Goal: Information Seeking & Learning: Compare options

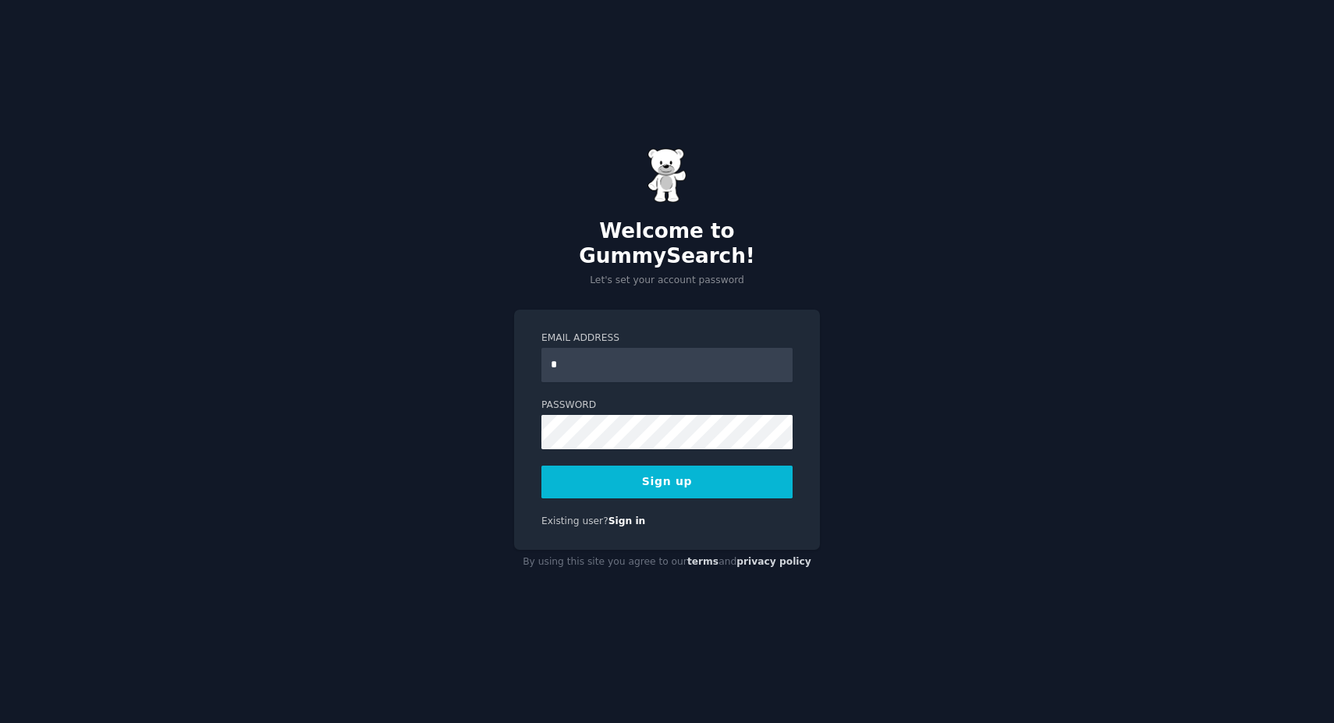
type input "**********"
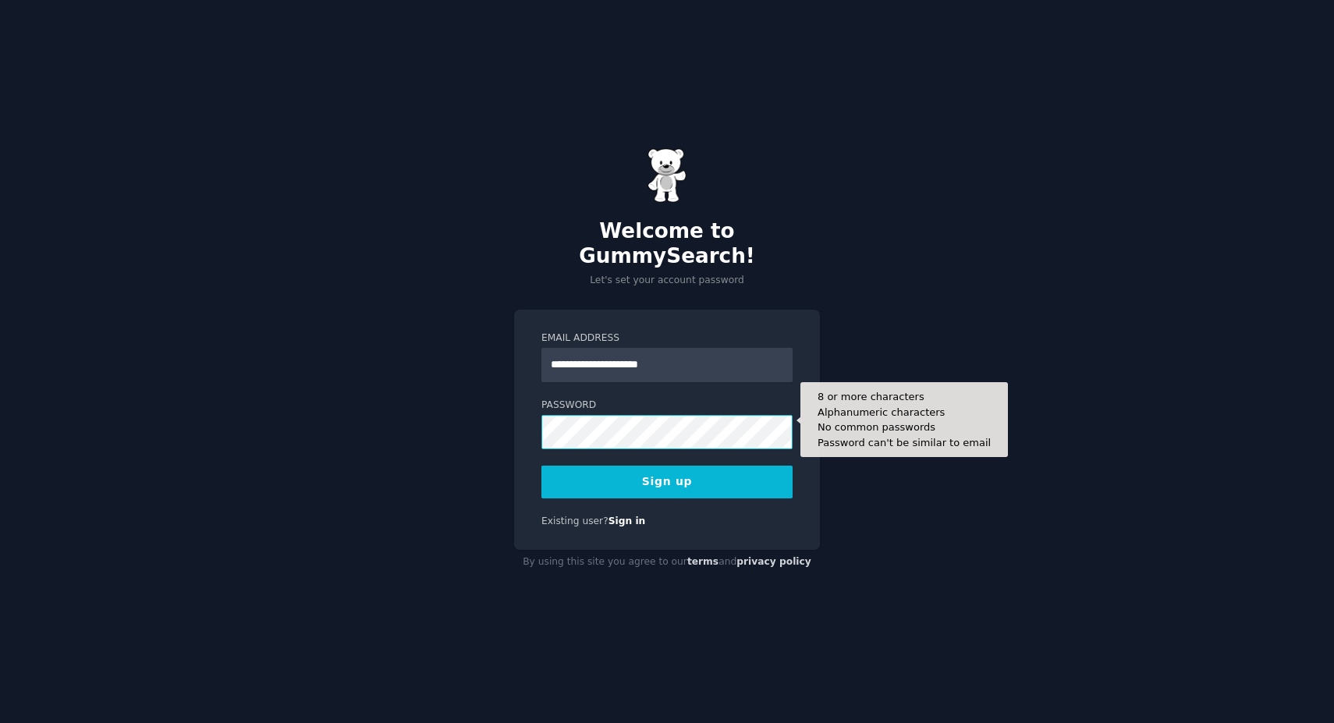
click at [541, 466] on button "Sign up" at bounding box center [666, 482] width 251 height 33
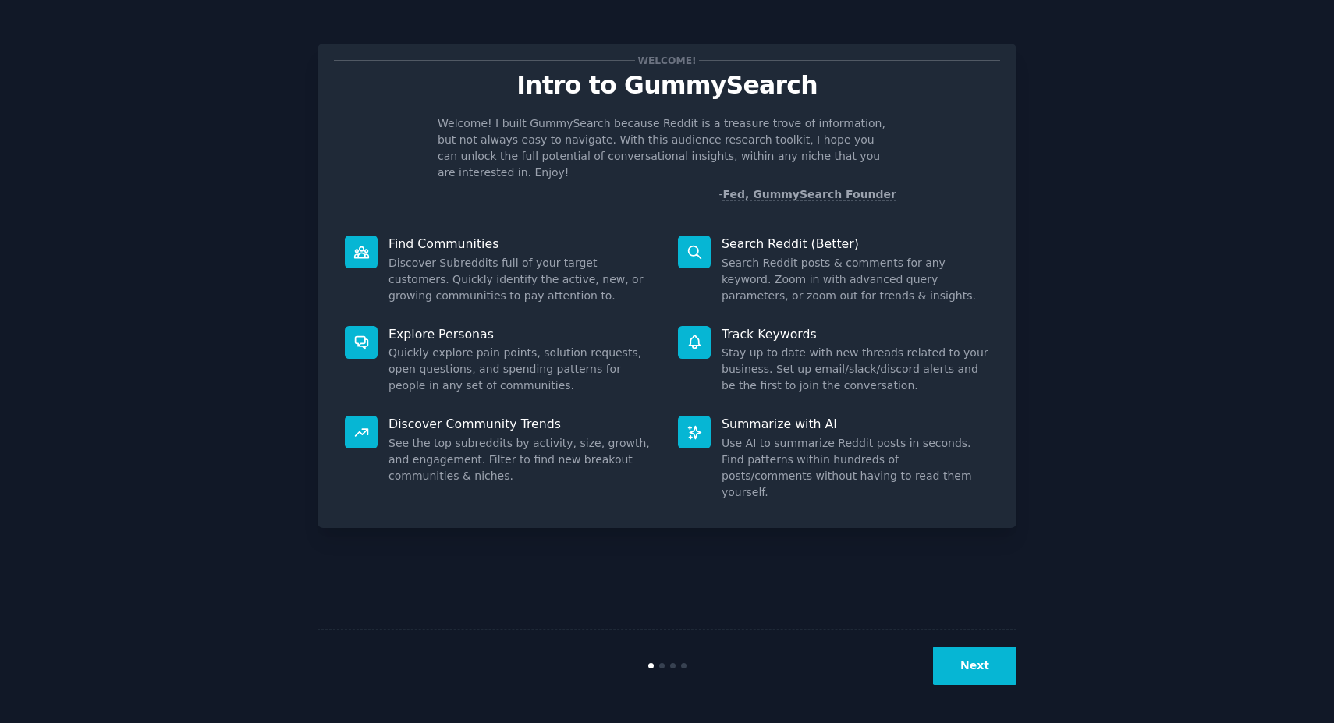
click at [975, 683] on button "Next" at bounding box center [974, 666] width 83 height 38
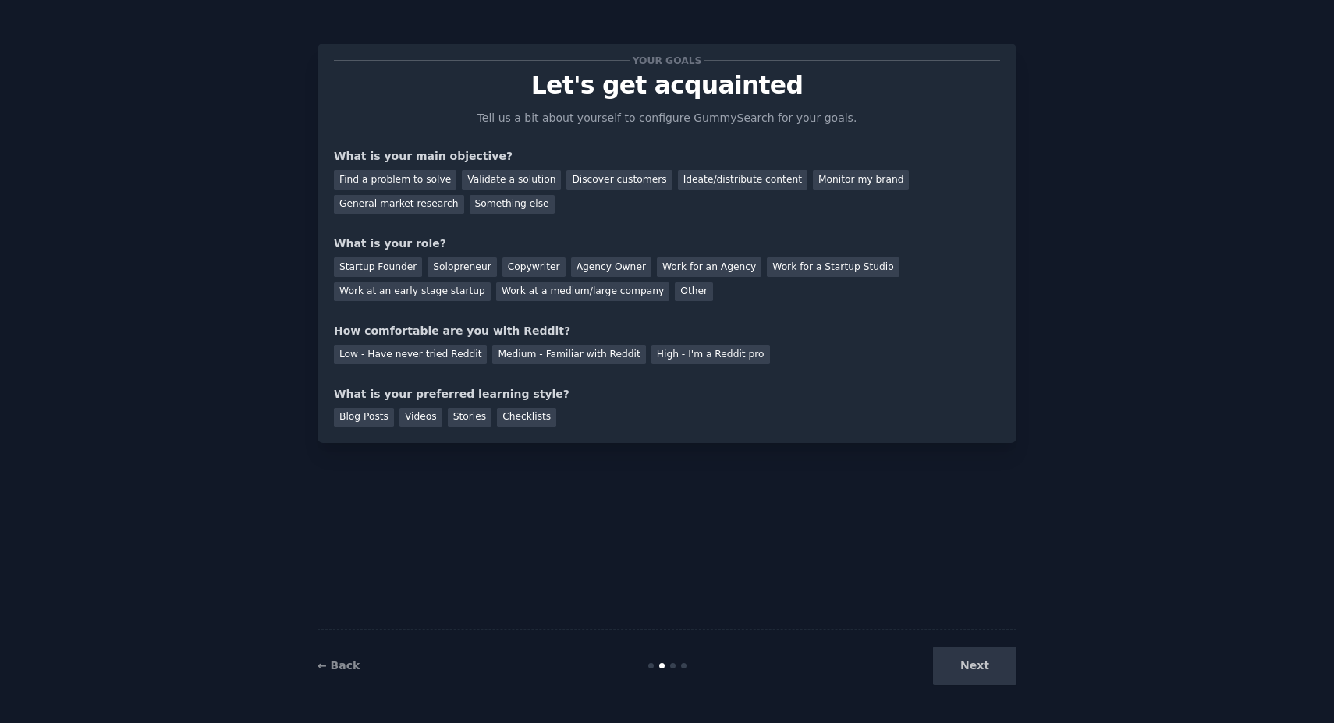
click at [965, 651] on div "Next" at bounding box center [899, 666] width 233 height 38
click at [967, 655] on div "Next" at bounding box center [899, 666] width 233 height 38
click at [399, 176] on div "Find a problem to solve" at bounding box center [395, 180] width 122 height 20
click at [495, 179] on div "Validate a solution" at bounding box center [511, 180] width 99 height 20
click at [537, 272] on div "Copywriter" at bounding box center [533, 267] width 63 height 20
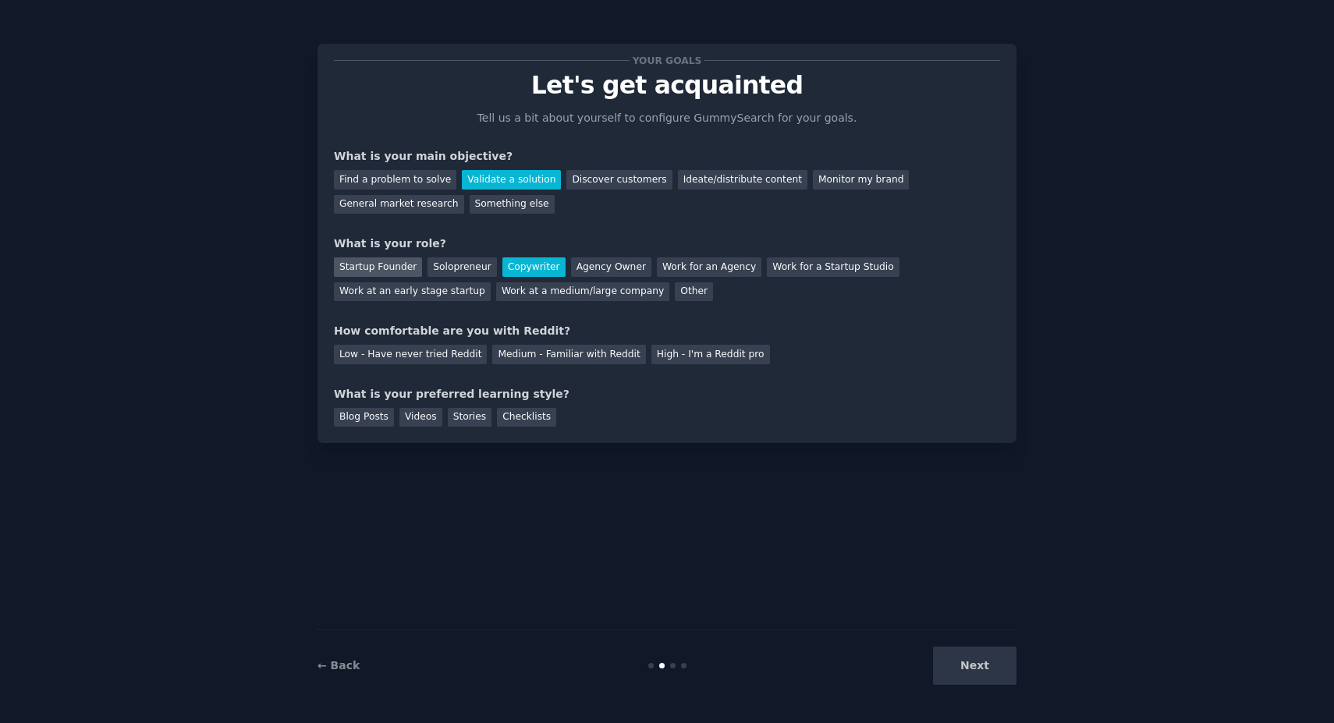
click at [393, 268] on div "Startup Founder" at bounding box center [378, 267] width 88 height 20
click at [550, 357] on div "Medium - Familiar with Reddit" at bounding box center [568, 355] width 153 height 20
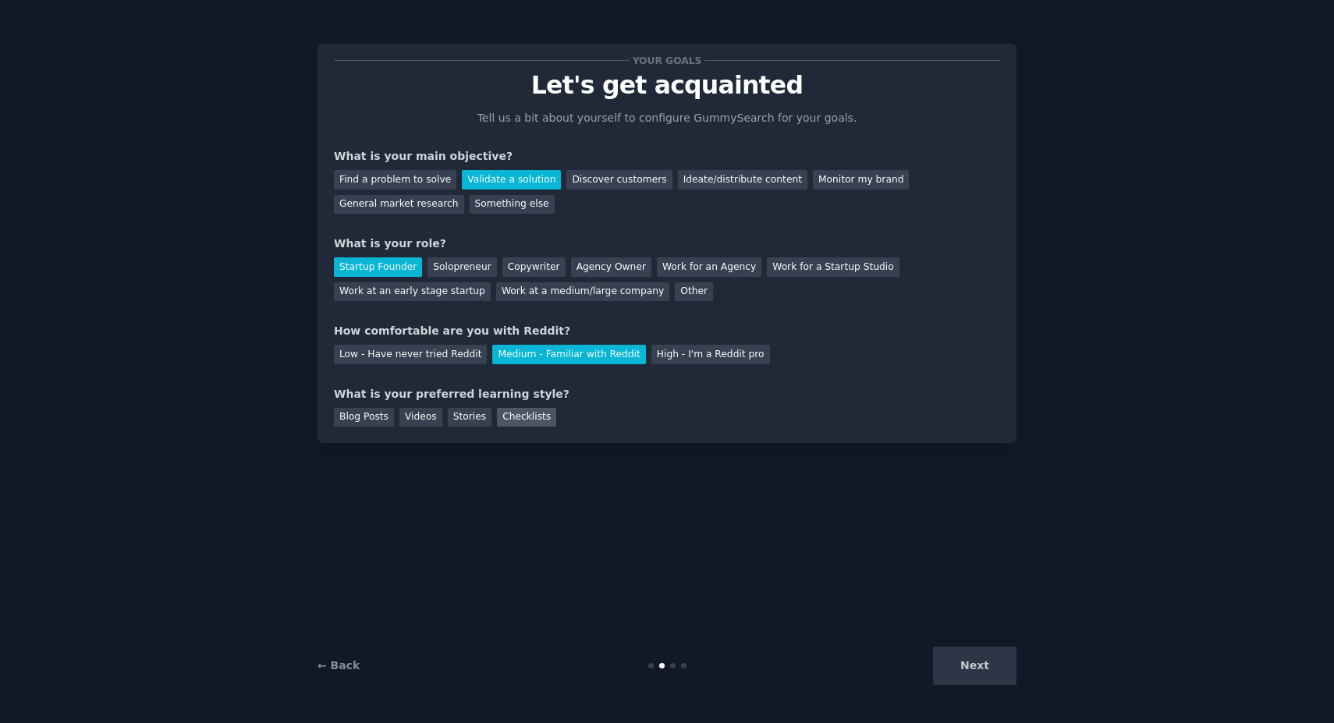
click at [512, 420] on div "Checklists" at bounding box center [526, 418] width 59 height 20
click at [999, 658] on button "Next" at bounding box center [974, 666] width 83 height 38
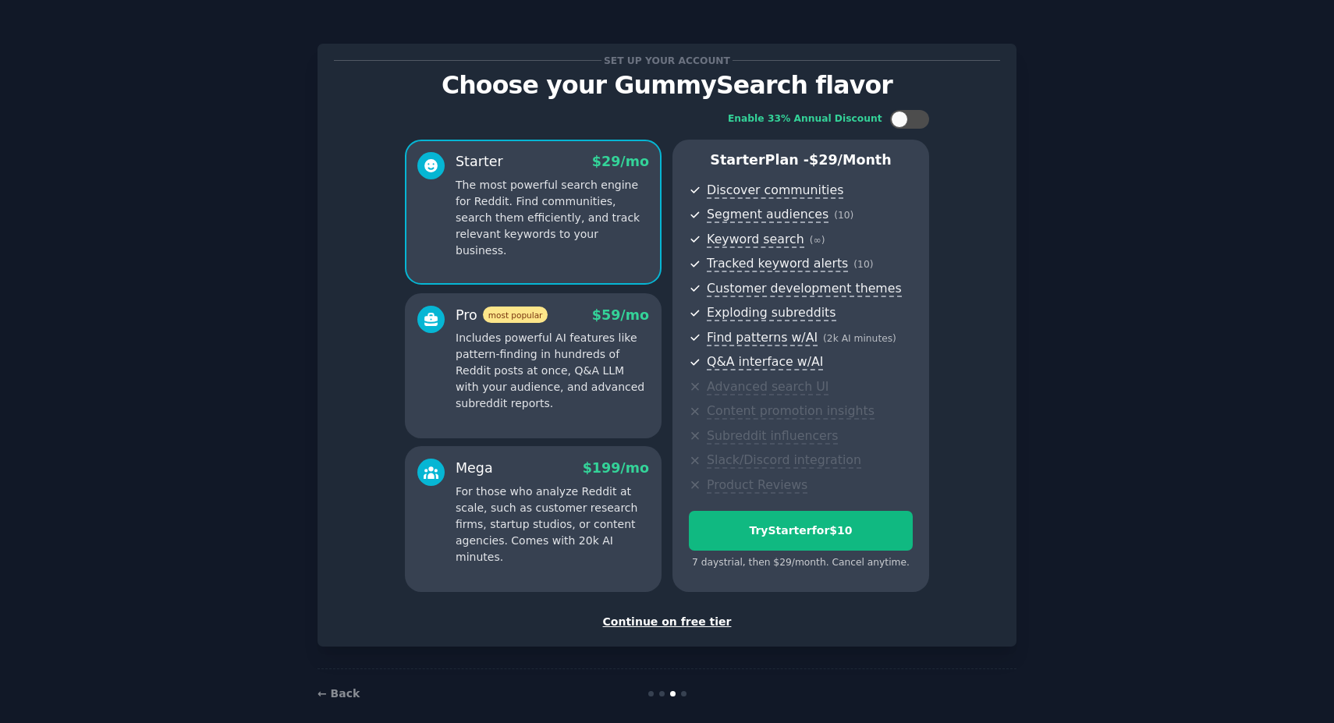
click at [687, 626] on div "Continue on free tier" at bounding box center [667, 622] width 666 height 16
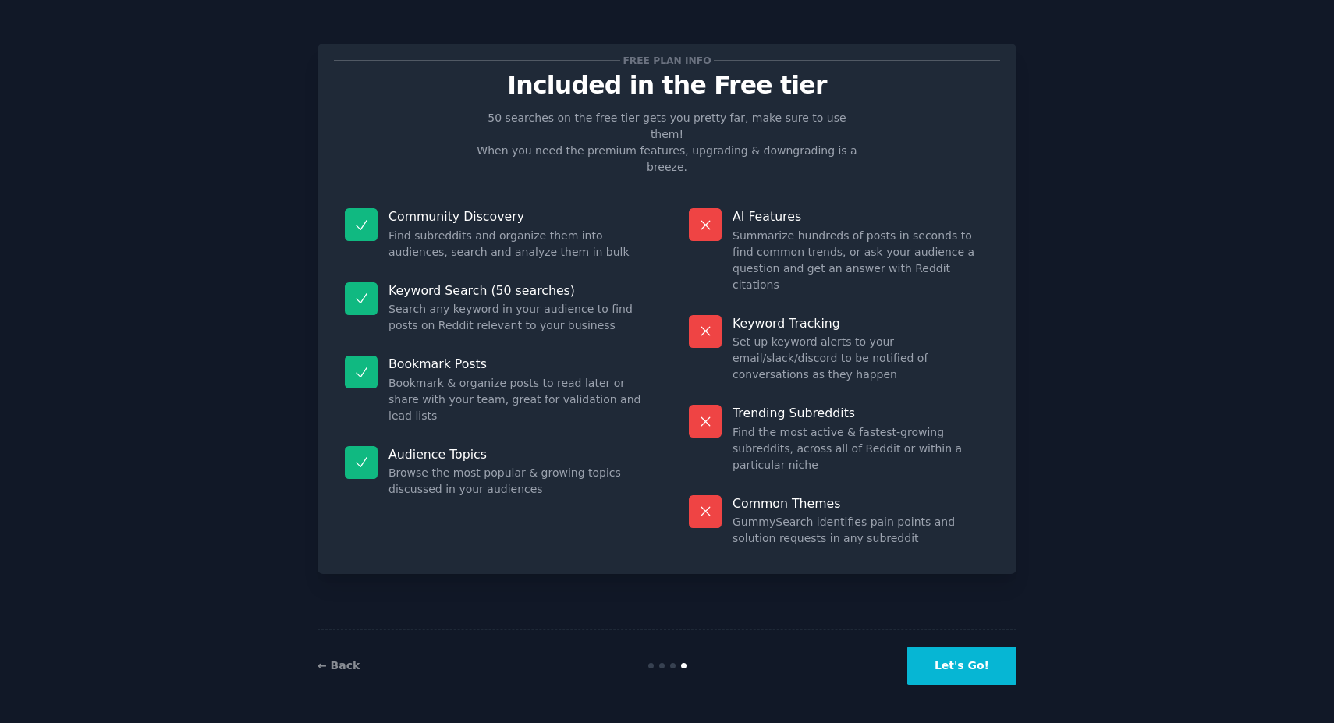
click at [939, 660] on button "Let's Go!" at bounding box center [961, 666] width 109 height 38
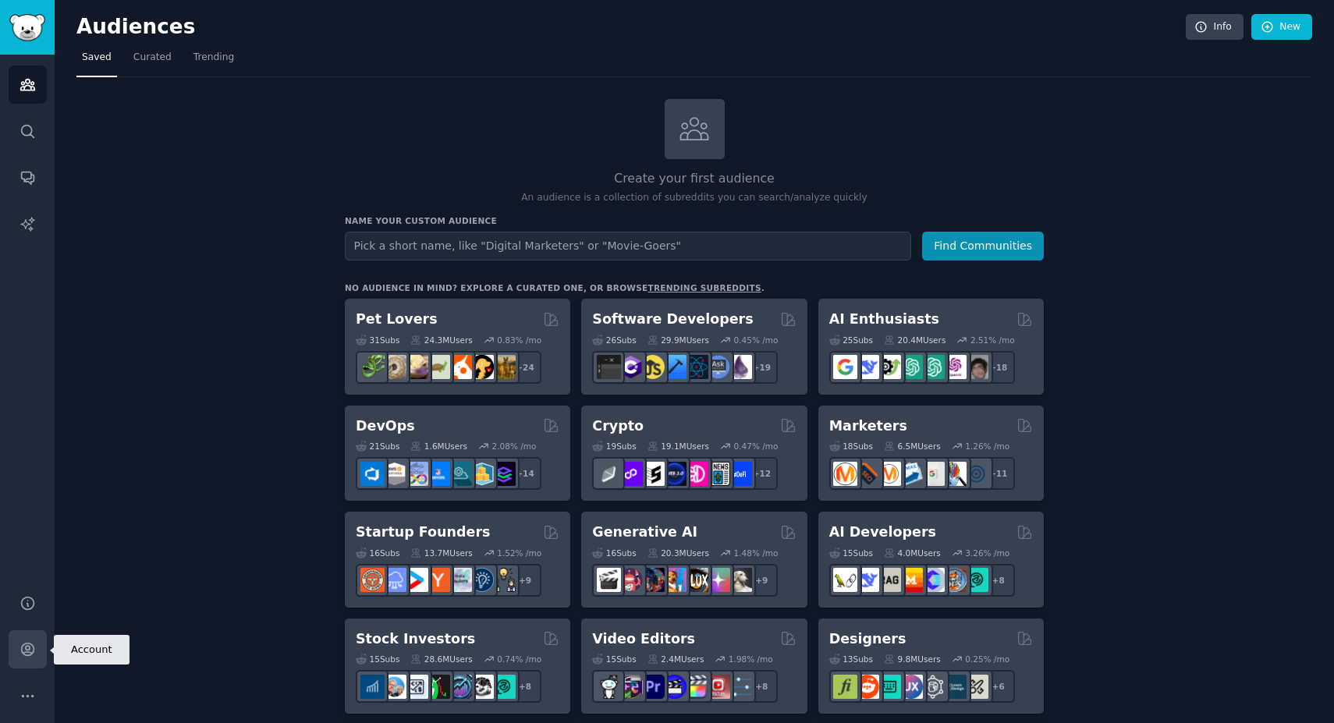
click at [29, 652] on icon "Sidebar" at bounding box center [27, 650] width 12 height 12
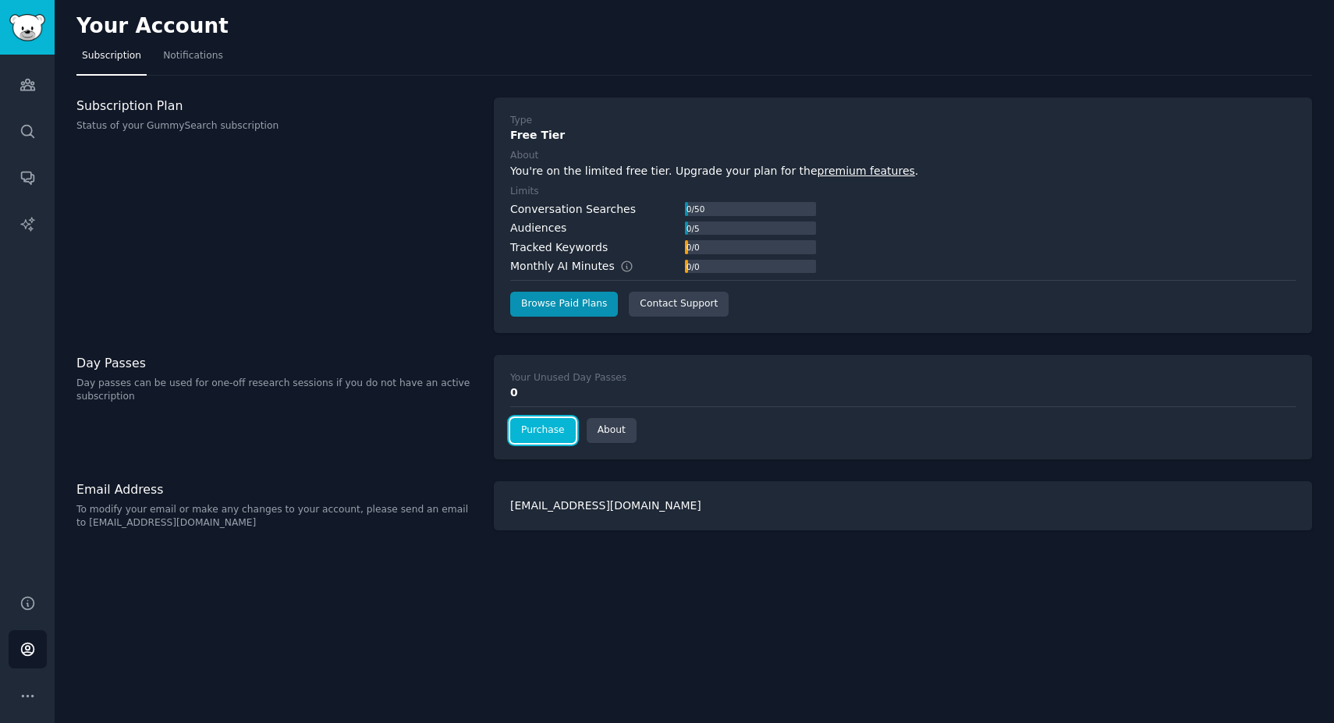
click at [528, 432] on link "Purchase" at bounding box center [543, 430] width 66 height 25
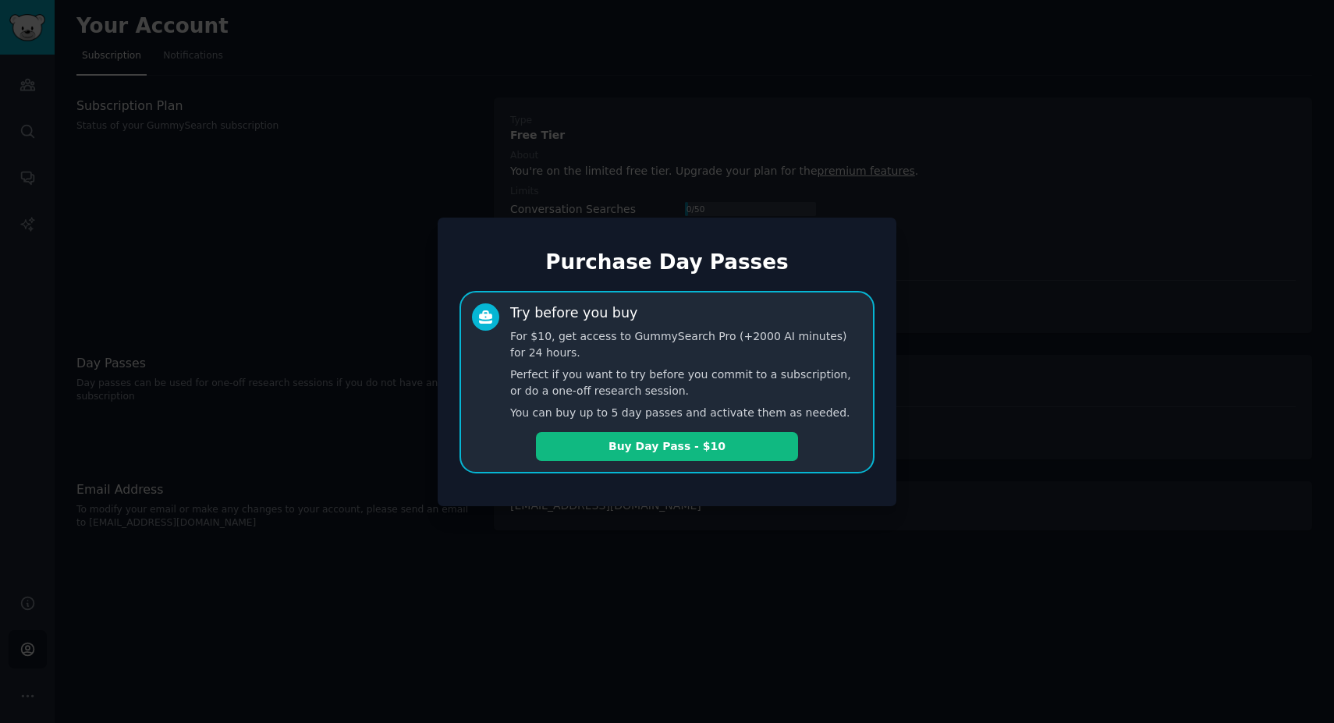
click at [514, 492] on div "Purchase Day Passes Try before you buy For $10, get access to GummySearch Pro (…" at bounding box center [667, 362] width 459 height 289
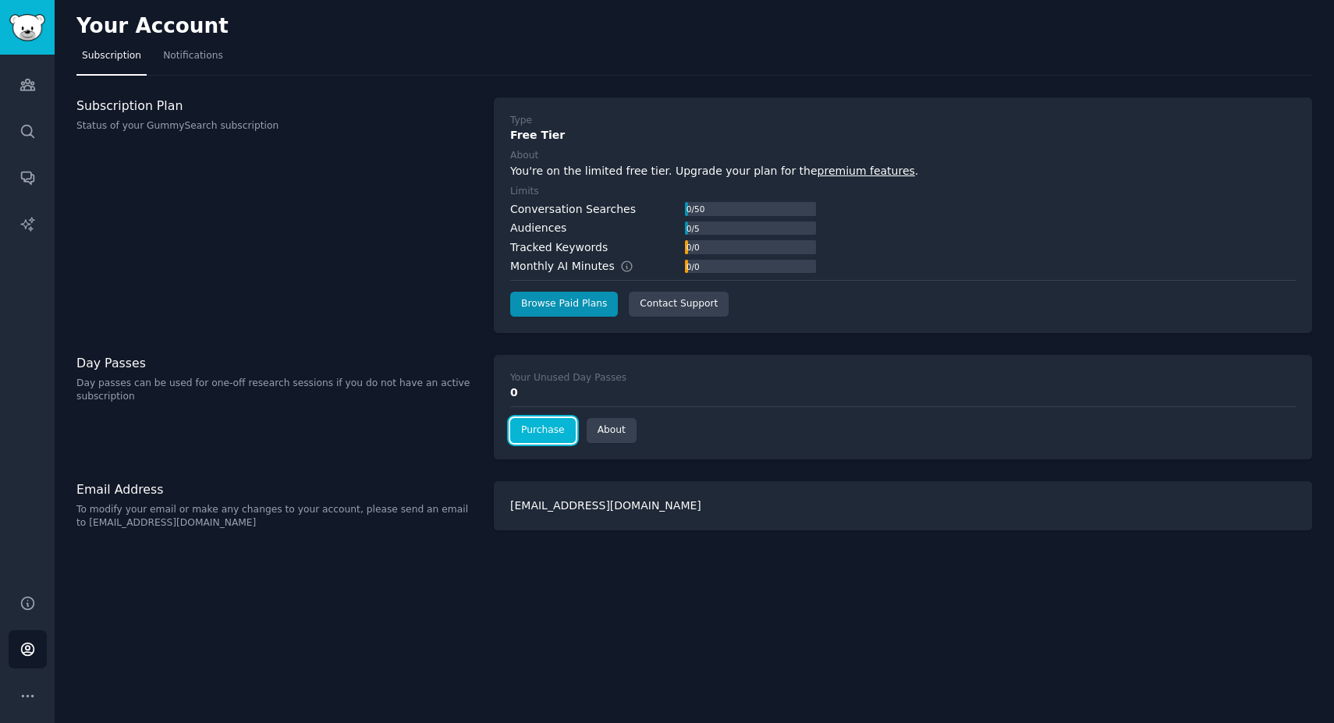
click at [523, 421] on link "Purchase" at bounding box center [543, 430] width 66 height 25
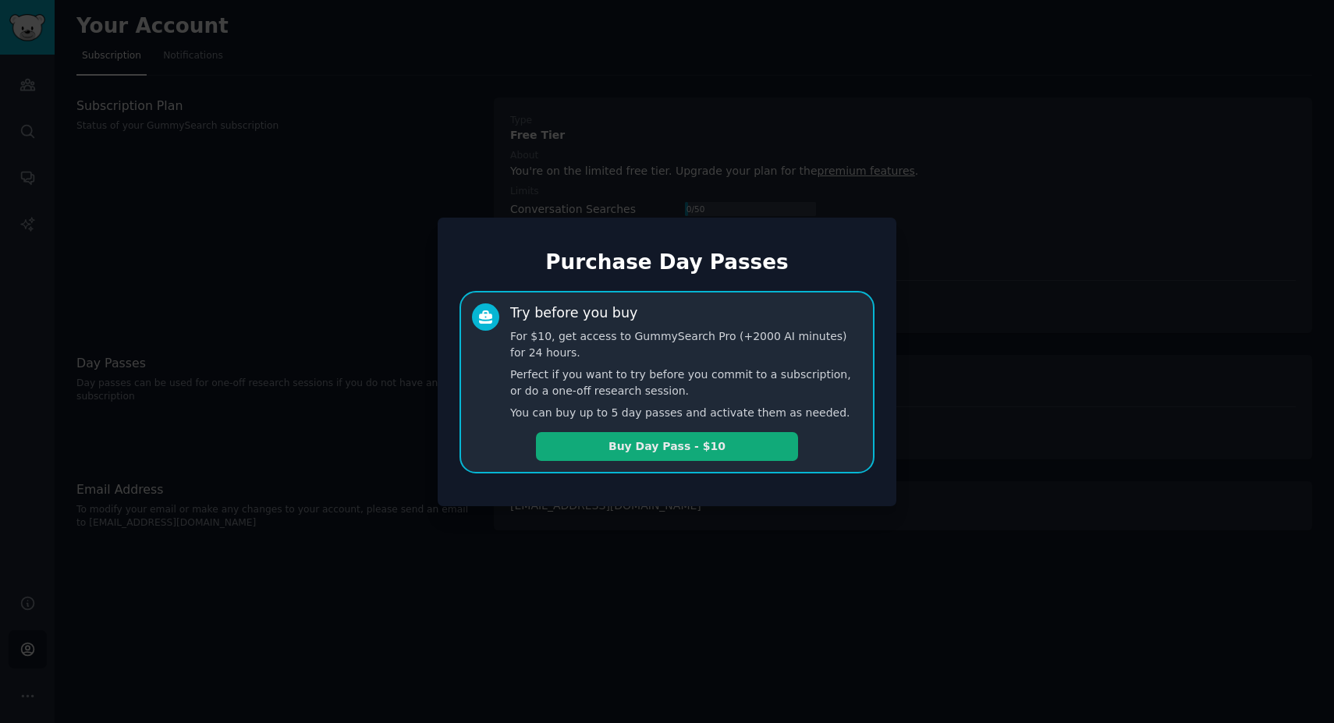
click at [548, 435] on button "Buy Day Pass - $10" at bounding box center [667, 446] width 262 height 29
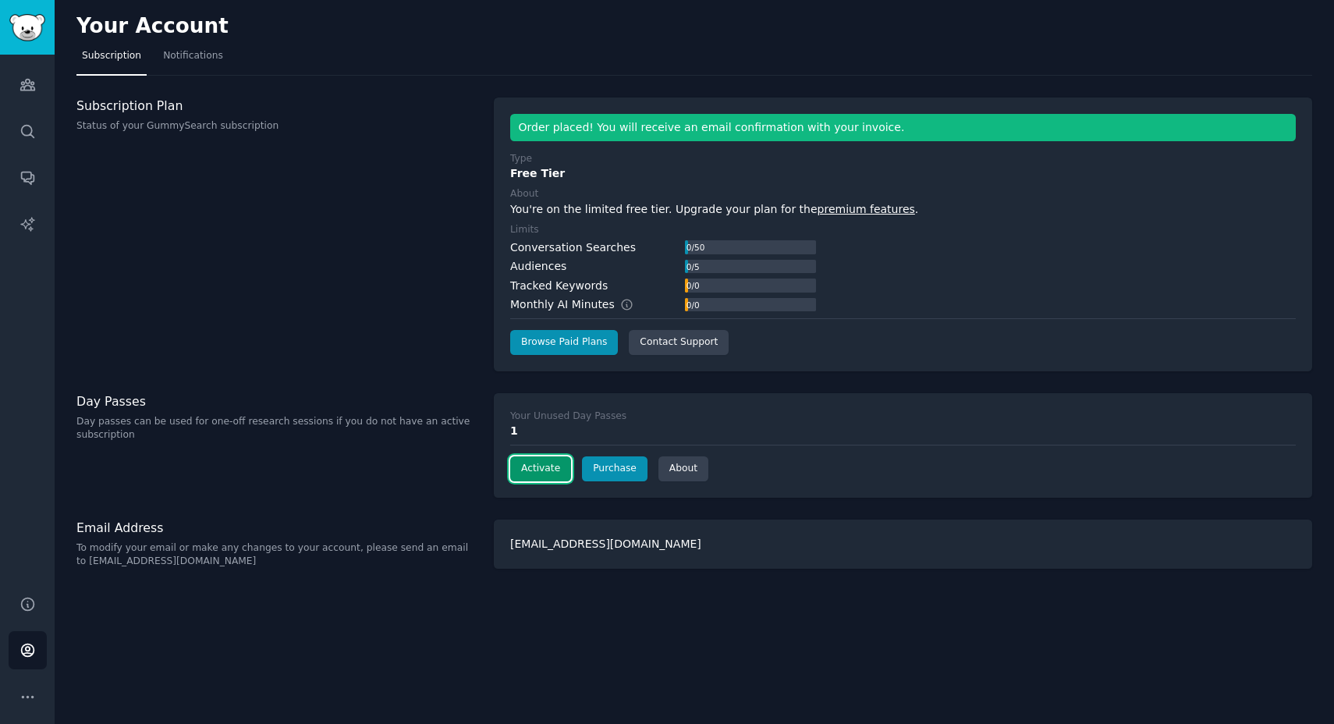
click at [543, 467] on button "Activate" at bounding box center [540, 468] width 61 height 25
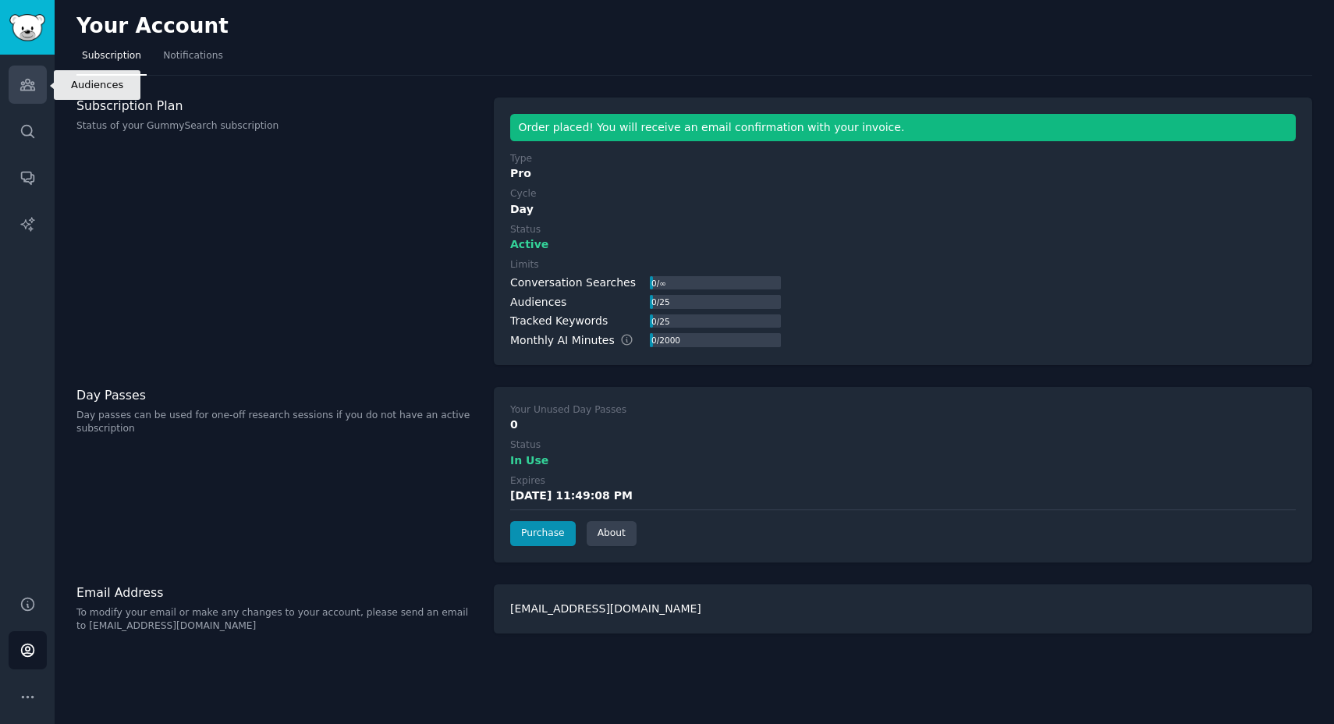
click at [26, 91] on icon "Sidebar" at bounding box center [28, 84] width 16 height 16
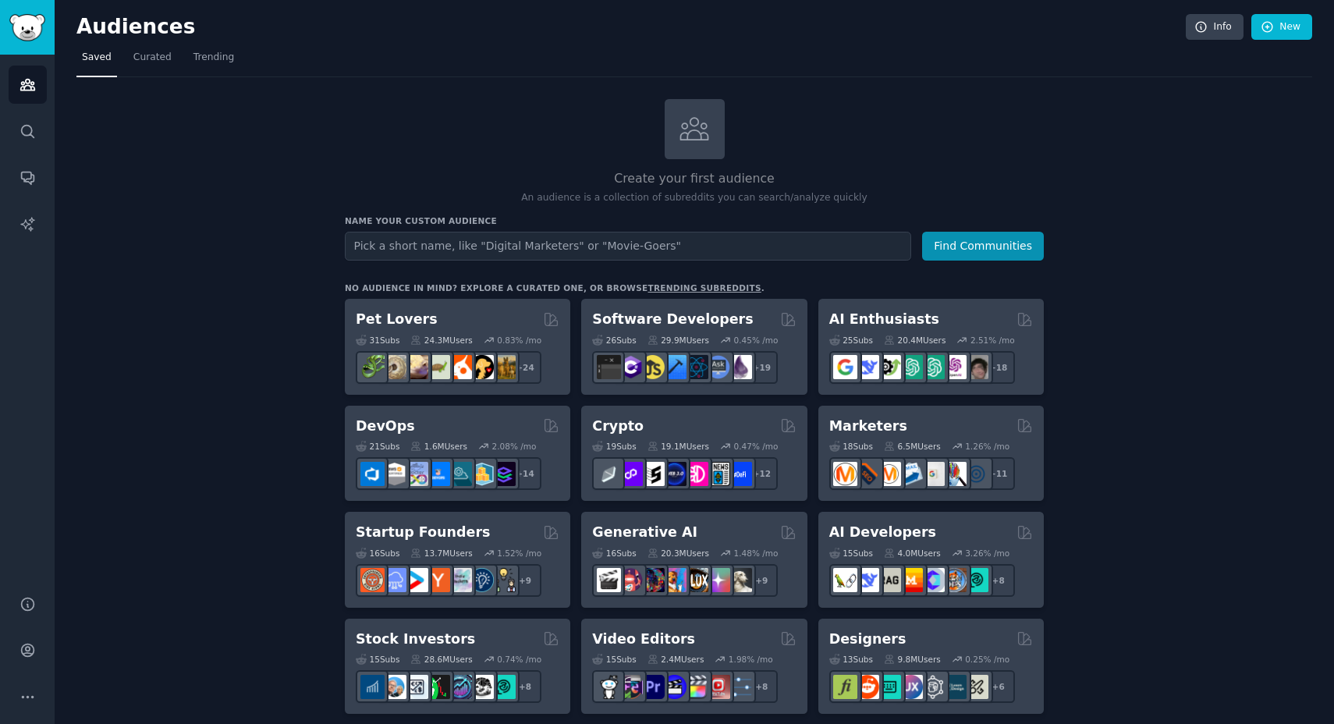
click at [754, 223] on h3 "Name your custom audience" at bounding box center [694, 220] width 699 height 11
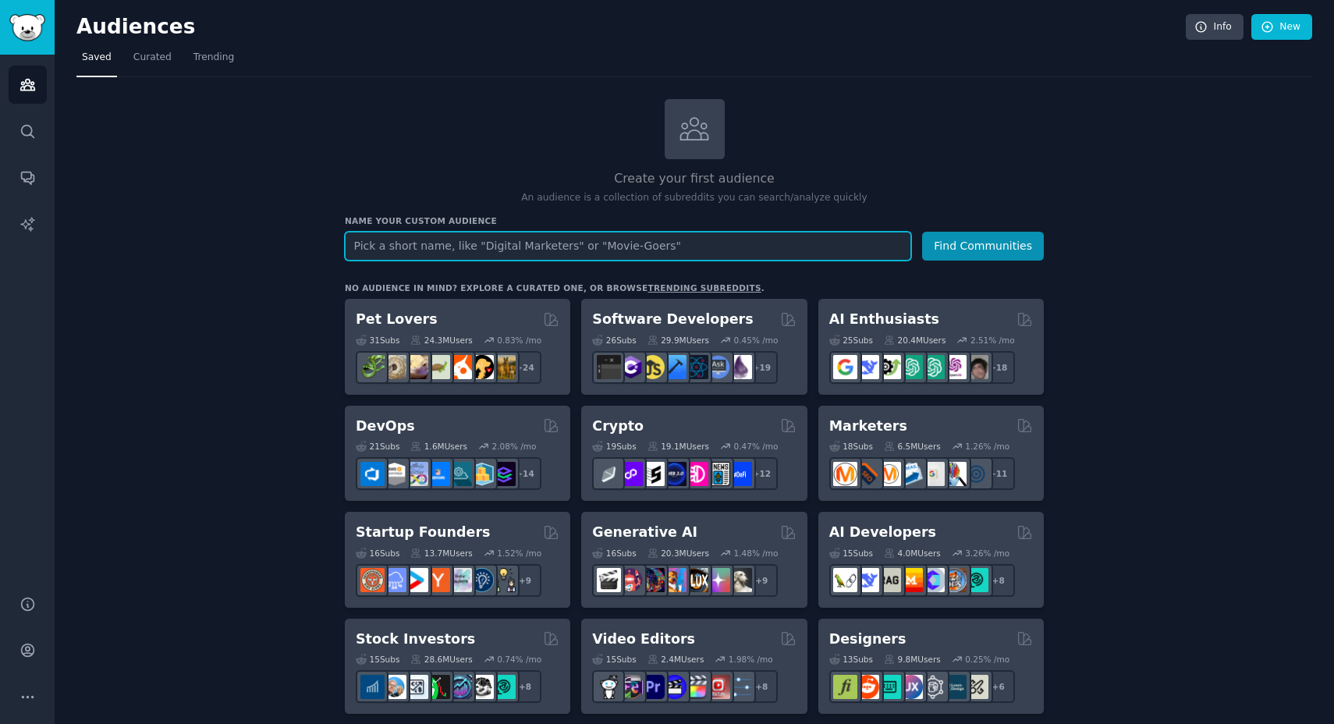
click at [740, 237] on input "text" at bounding box center [628, 246] width 566 height 29
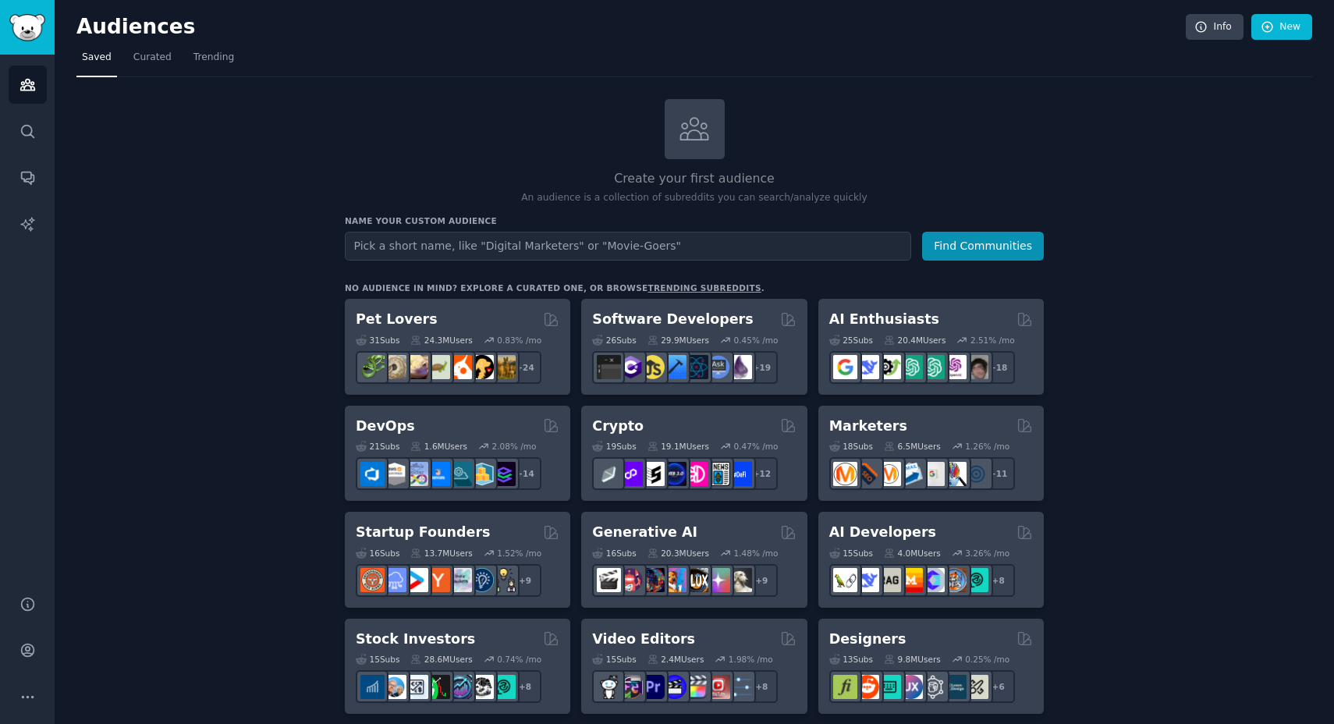
click at [708, 140] on div at bounding box center [695, 129] width 60 height 60
click at [698, 179] on h2 "Create your first audience" at bounding box center [694, 179] width 699 height 20
click at [1283, 36] on link "New" at bounding box center [1281, 27] width 61 height 27
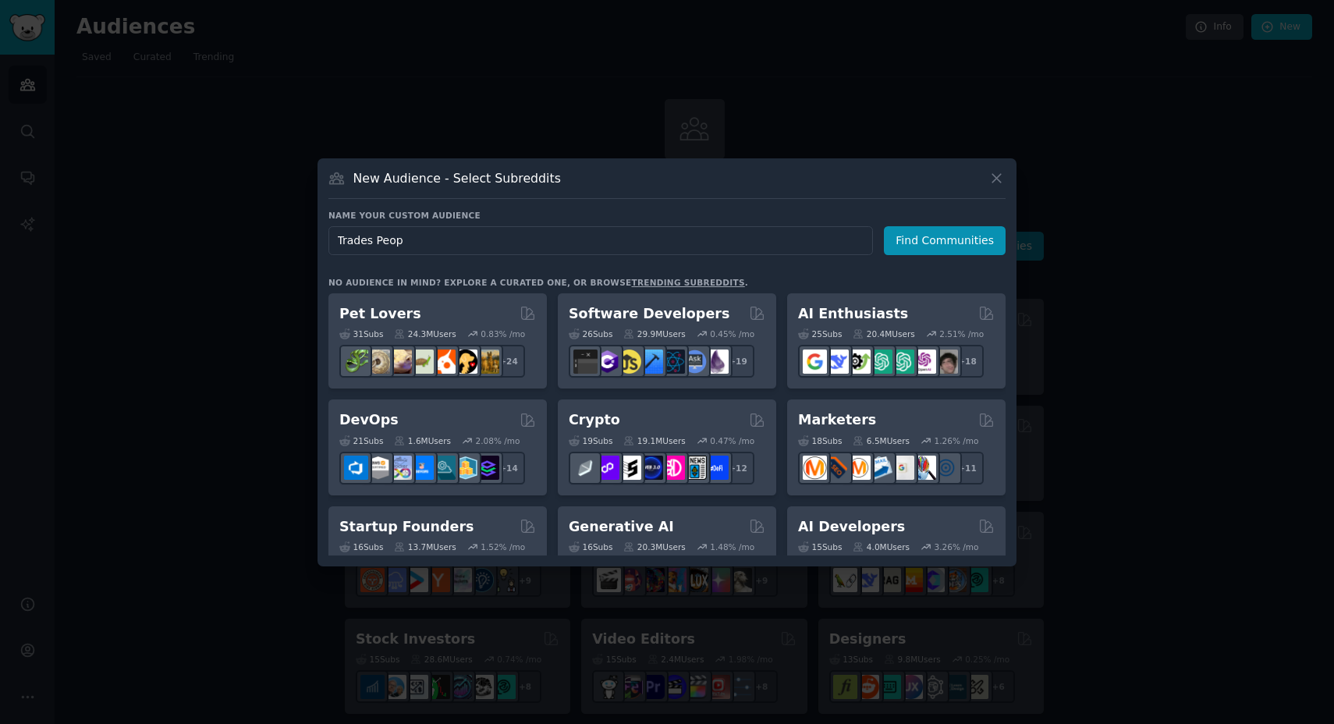
type input "Trades Peo"
type input "Skilled Trades"
click at [948, 238] on button "Find Communities" at bounding box center [945, 240] width 122 height 29
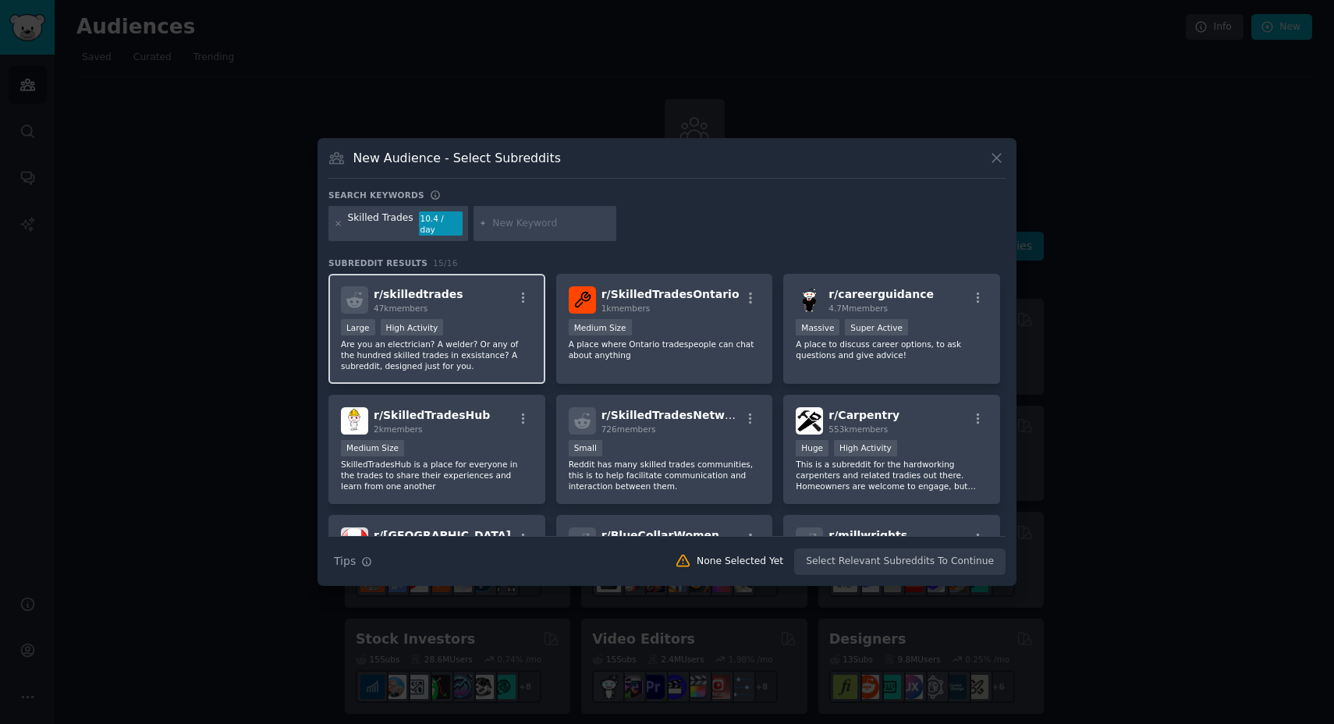
click at [410, 289] on span "r/ skilledtrades" at bounding box center [418, 294] width 89 height 12
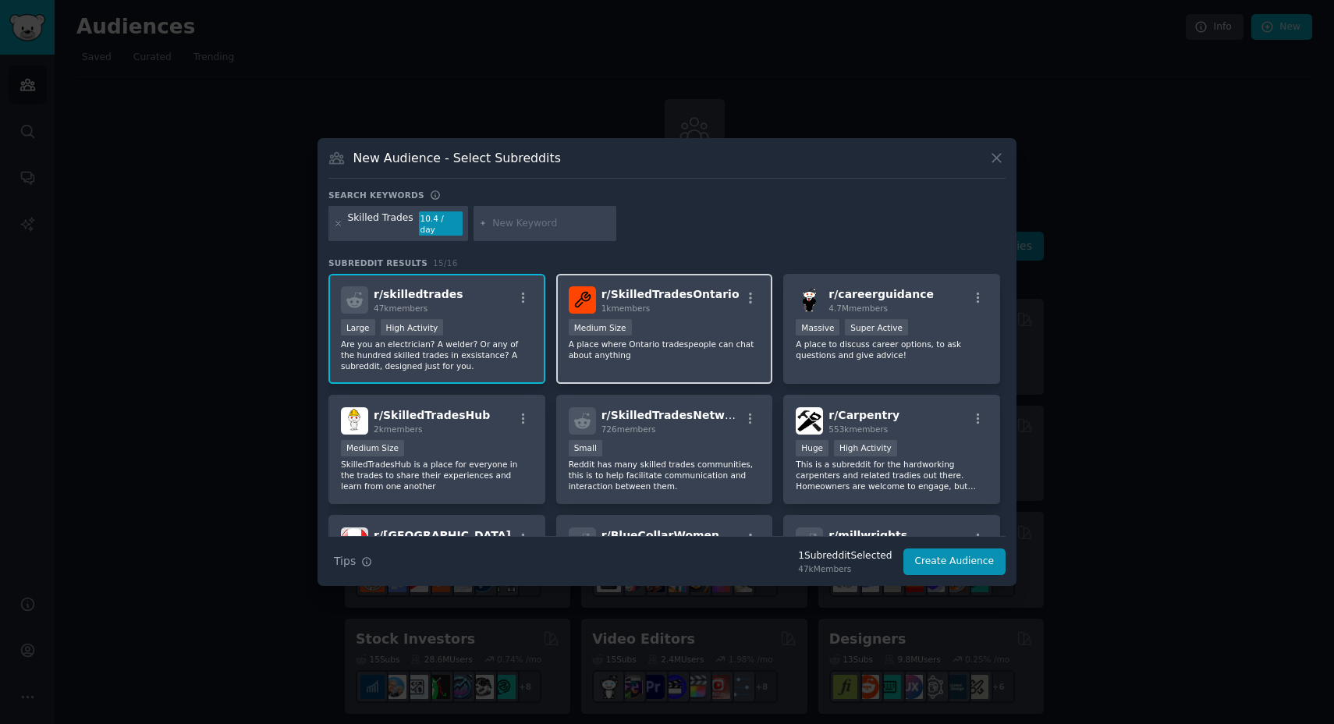
click at [666, 303] on div "1k members" at bounding box center [670, 308] width 138 height 11
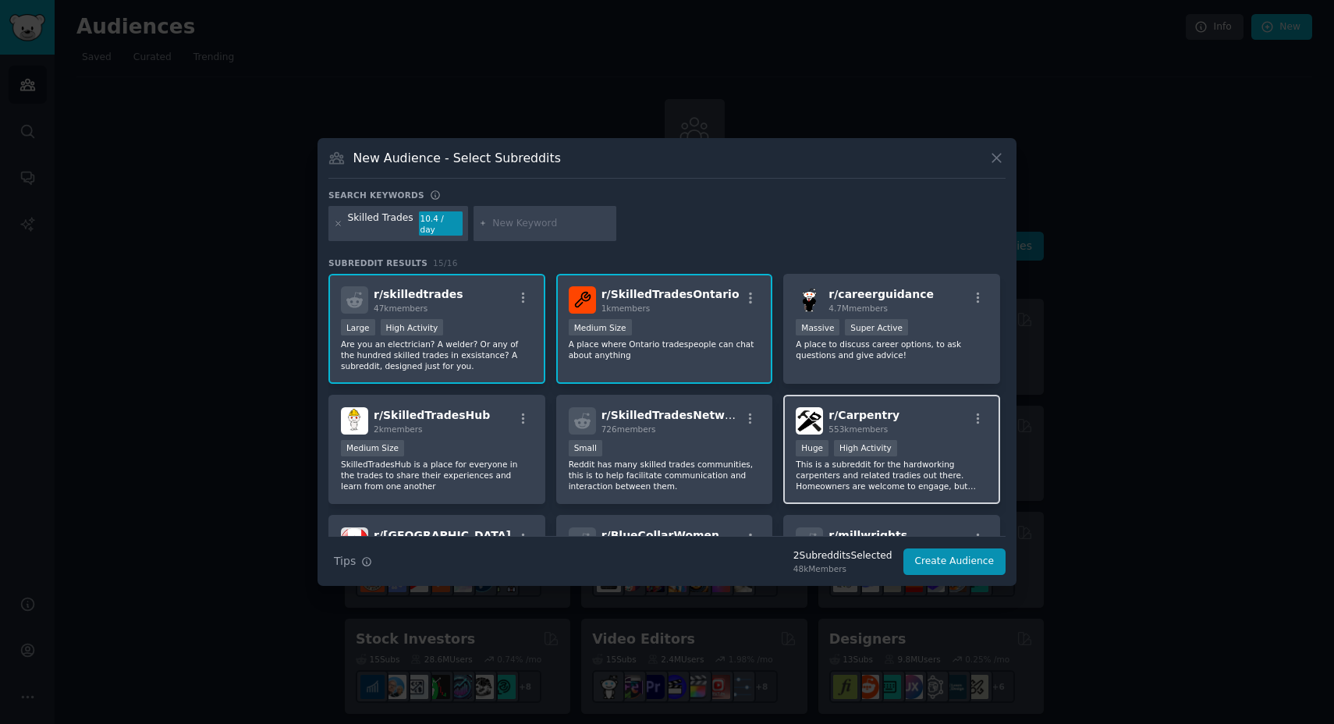
click at [902, 424] on div "r/ Carpentry 553k members" at bounding box center [892, 420] width 192 height 27
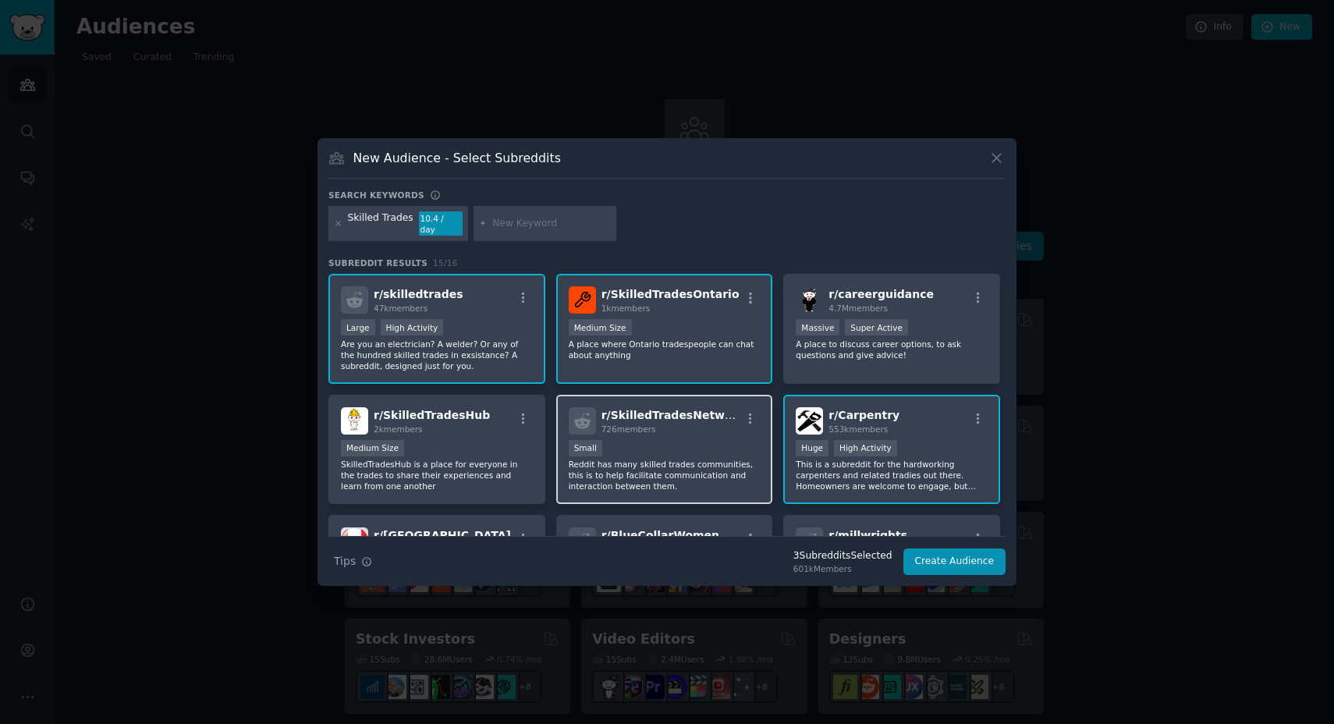
click at [694, 424] on div "726 members" at bounding box center [671, 429] width 140 height 11
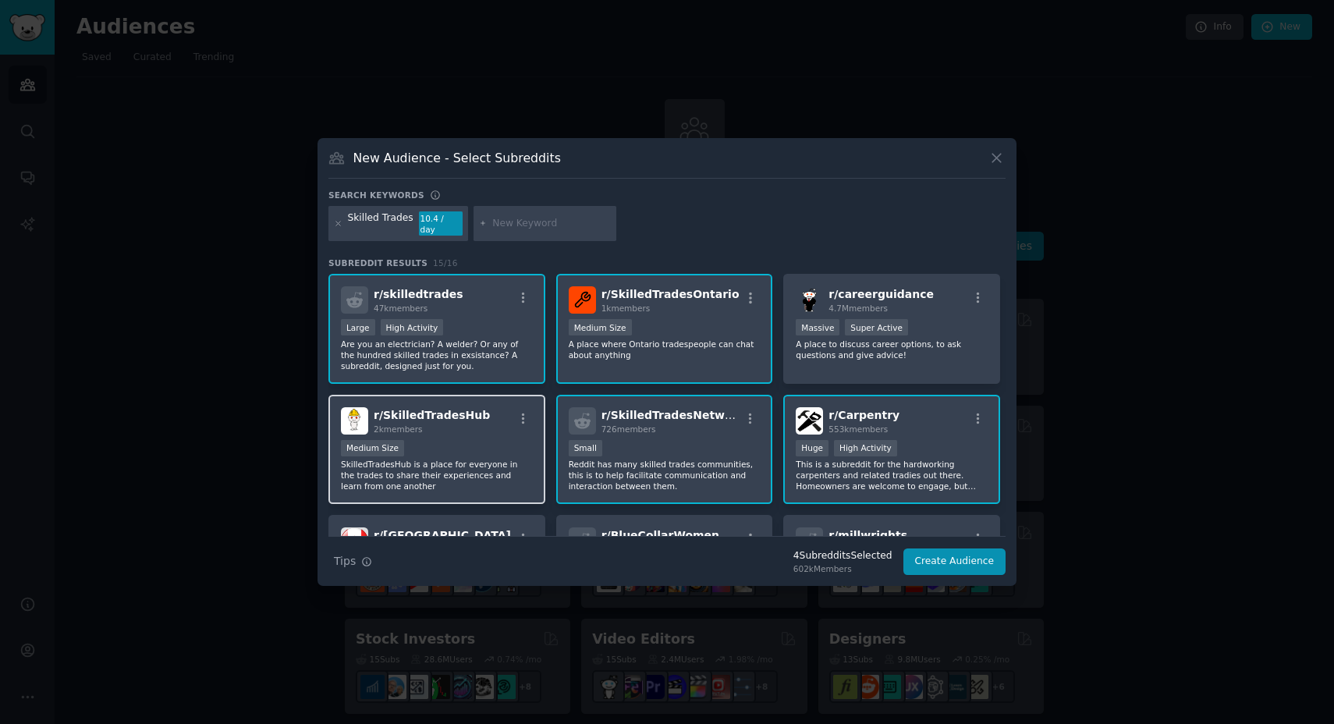
click at [473, 434] on div "r/ SkilledTradesHub 2k members Medium Size SkilledTradesHub is a place for ever…" at bounding box center [436, 450] width 217 height 110
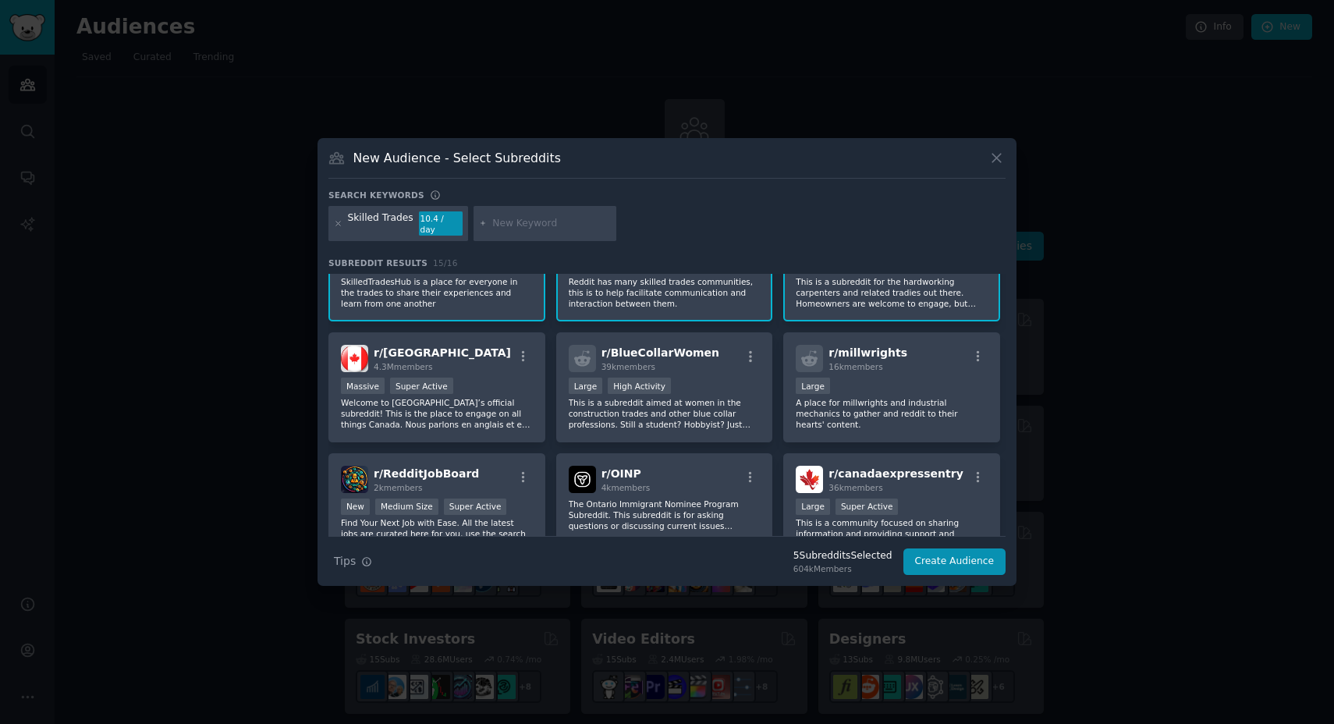
scroll to position [23, 0]
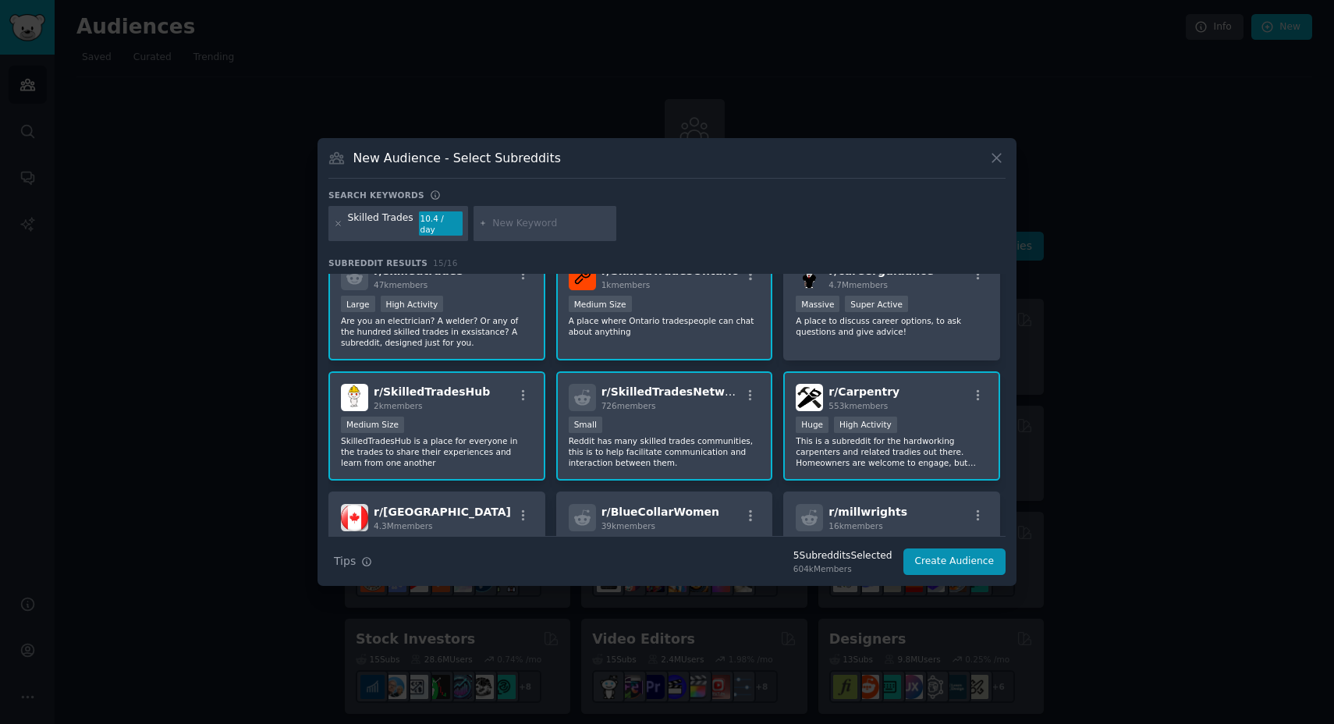
click at [525, 225] on input "text" at bounding box center [551, 224] width 119 height 14
type input "e"
type input "hvac"
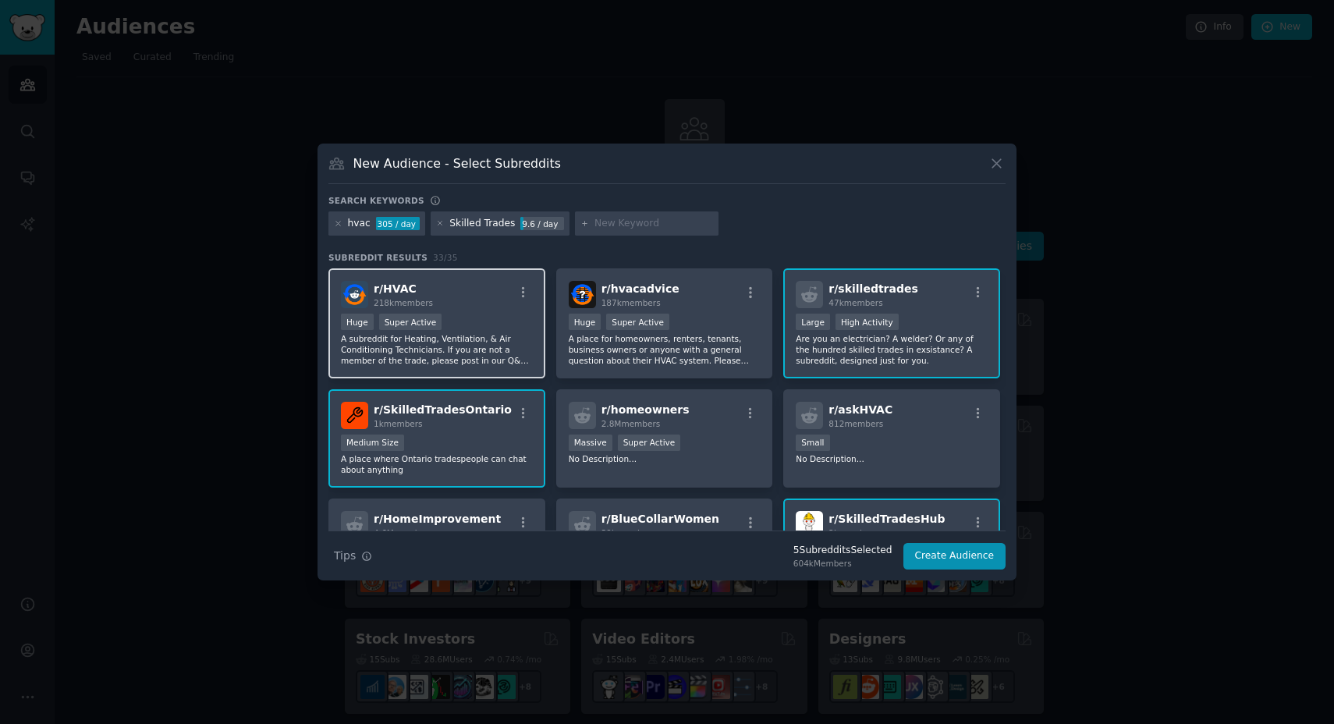
click at [485, 287] on div "r/ HVAC 218k members" at bounding box center [437, 294] width 192 height 27
click at [612, 223] on input "text" at bounding box center [653, 224] width 119 height 14
type input "plumbers"
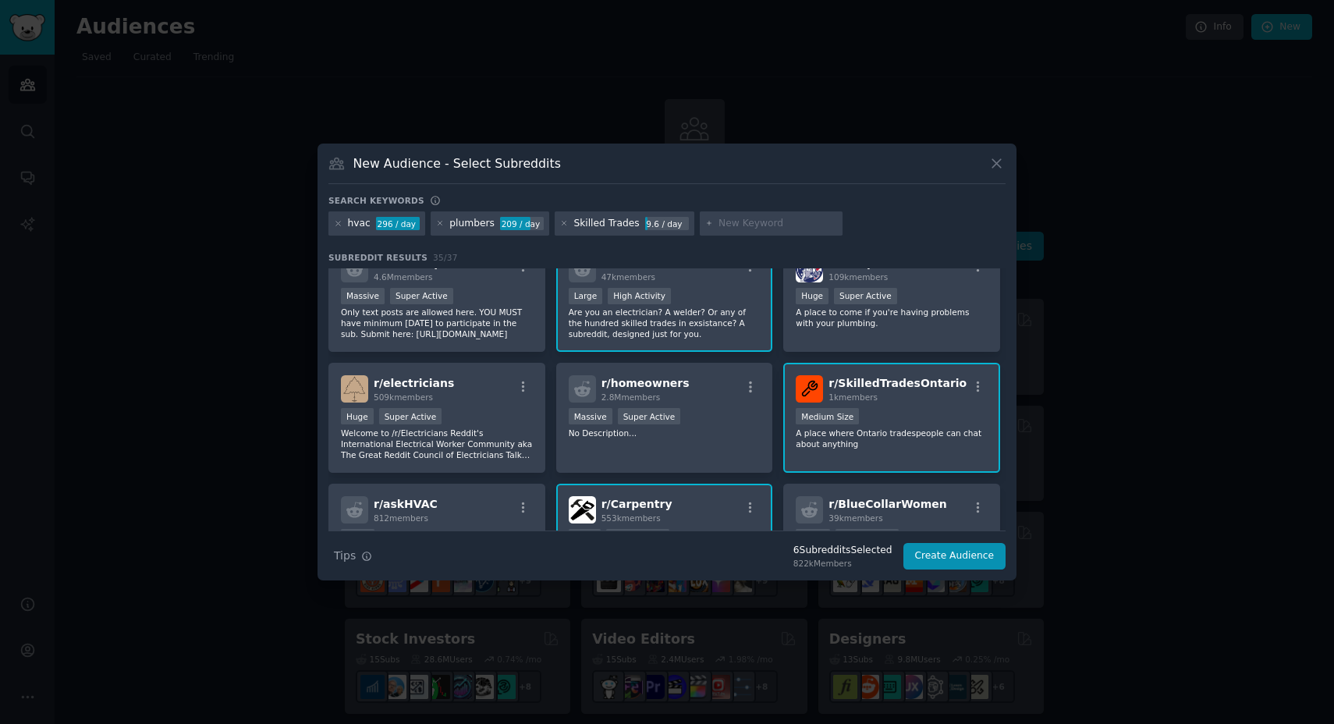
scroll to position [161, 0]
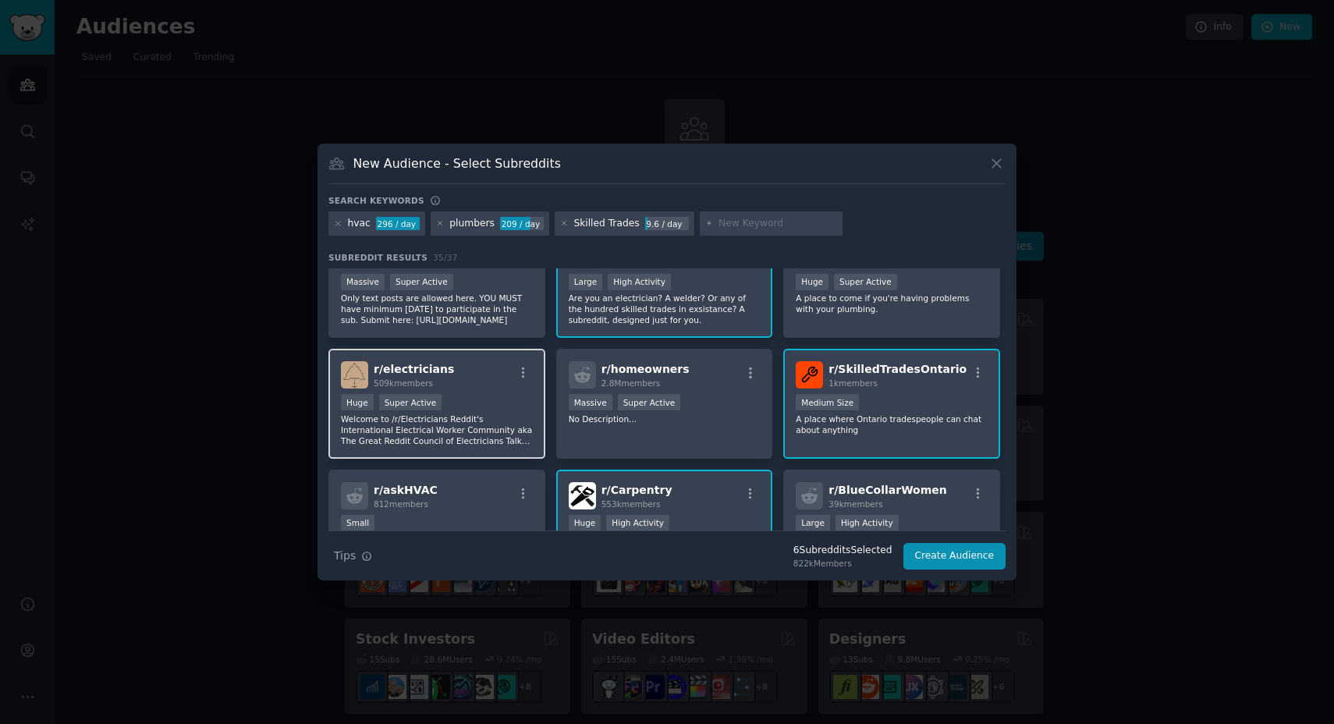
click at [509, 388] on div "r/ electricians 509k members" at bounding box center [437, 374] width 192 height 27
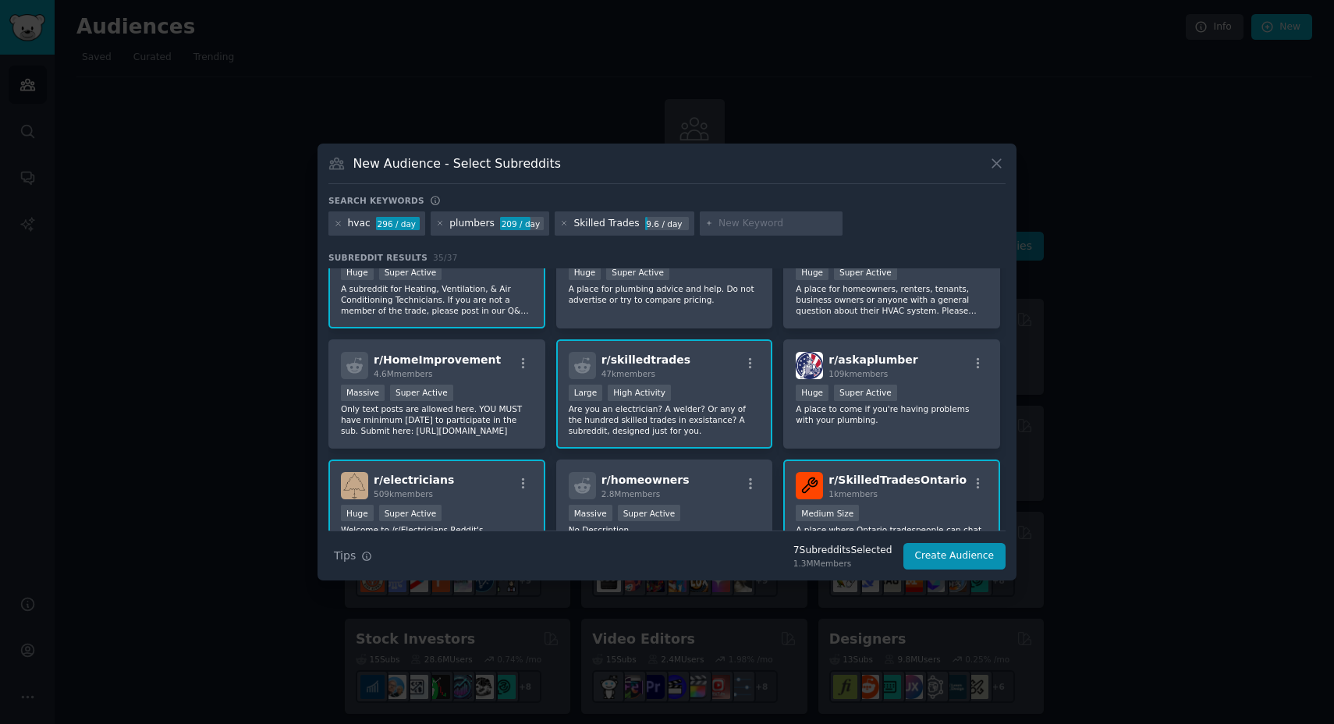
scroll to position [0, 0]
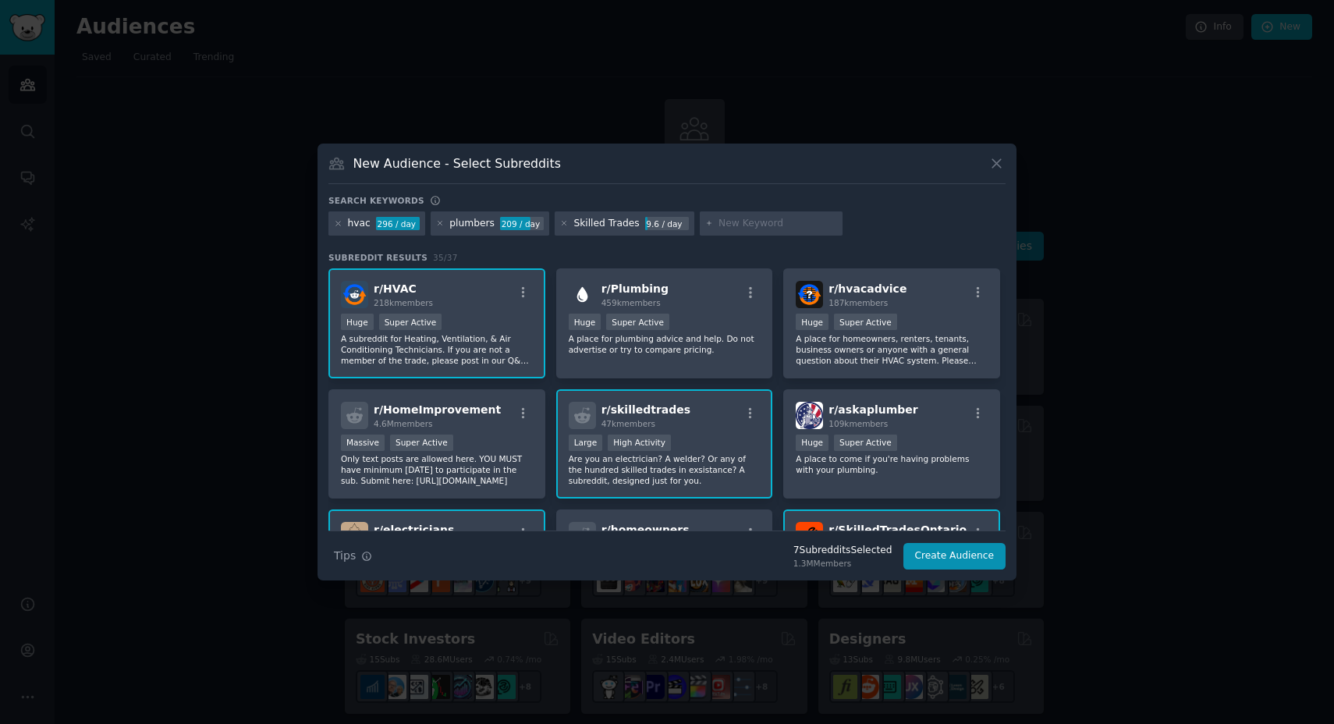
click at [727, 225] on input "text" at bounding box center [777, 224] width 119 height 14
type input "small business"
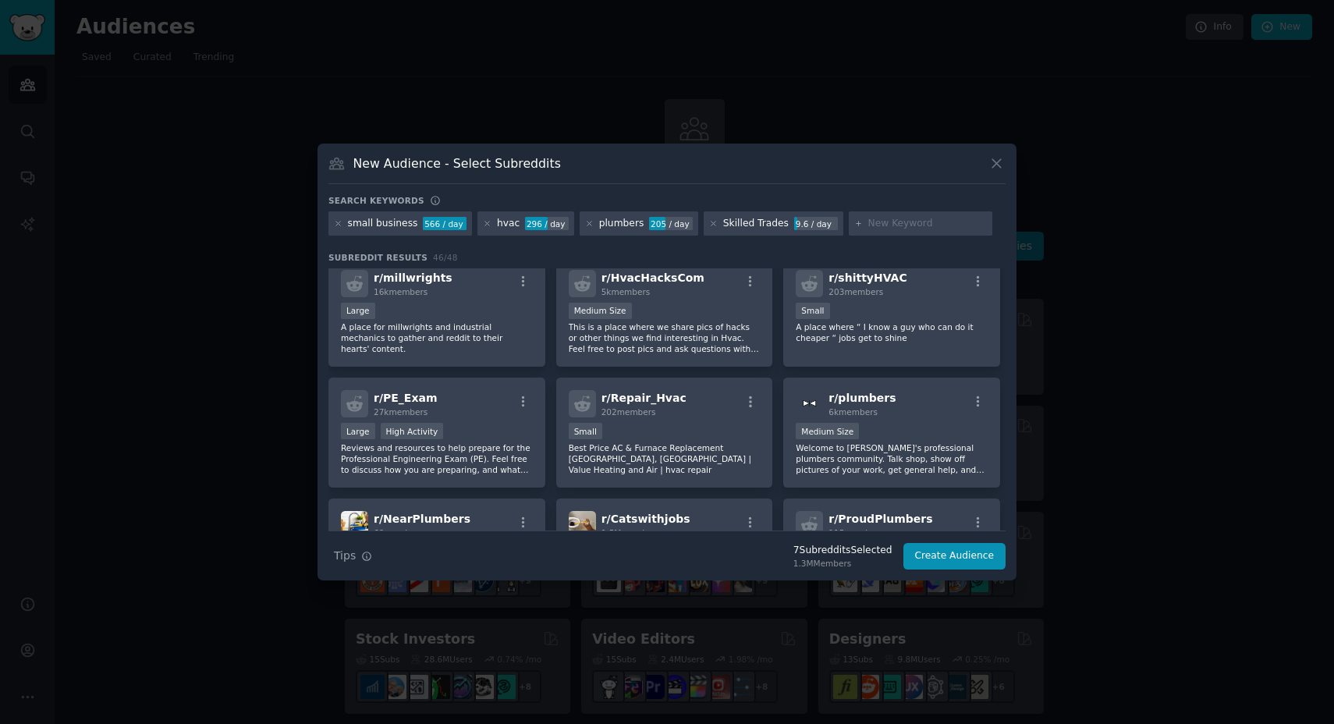
scroll to position [937, 0]
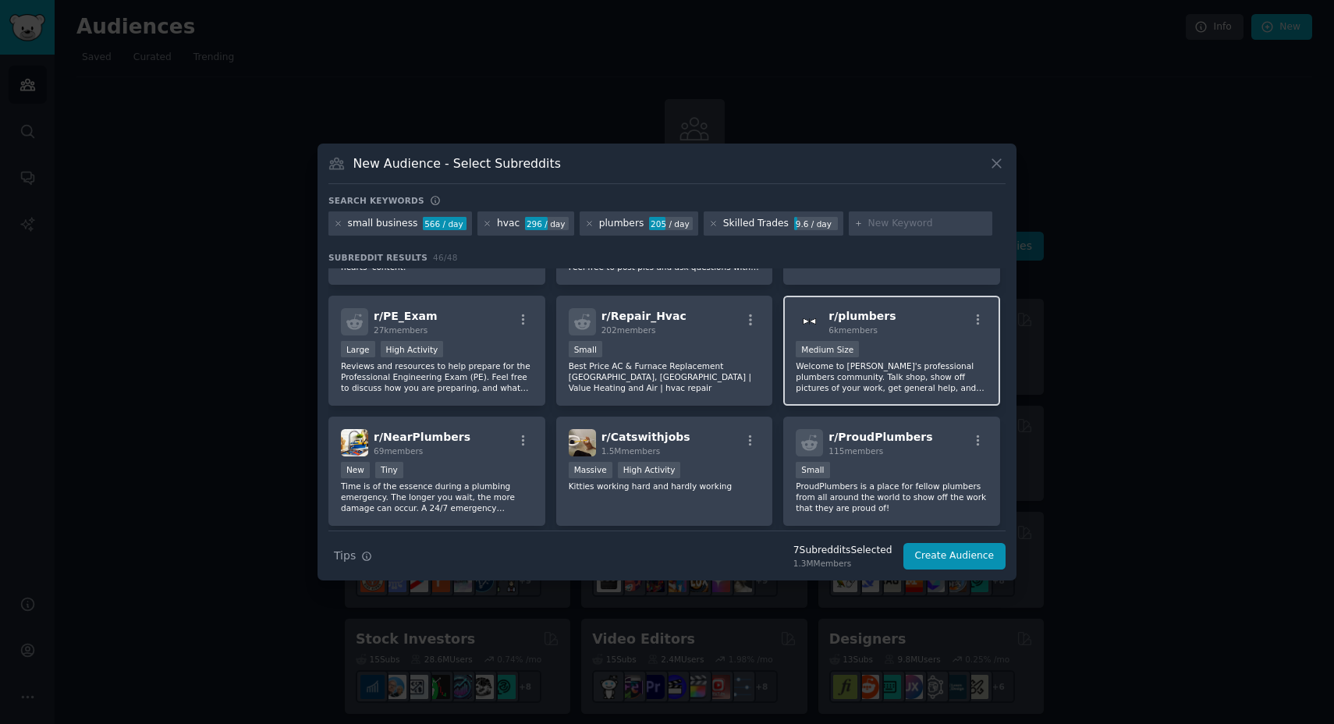
click at [937, 336] on div "r/ plumbers 6k members Medium Size Welcome to Reddit's professional plumbers co…" at bounding box center [891, 351] width 217 height 110
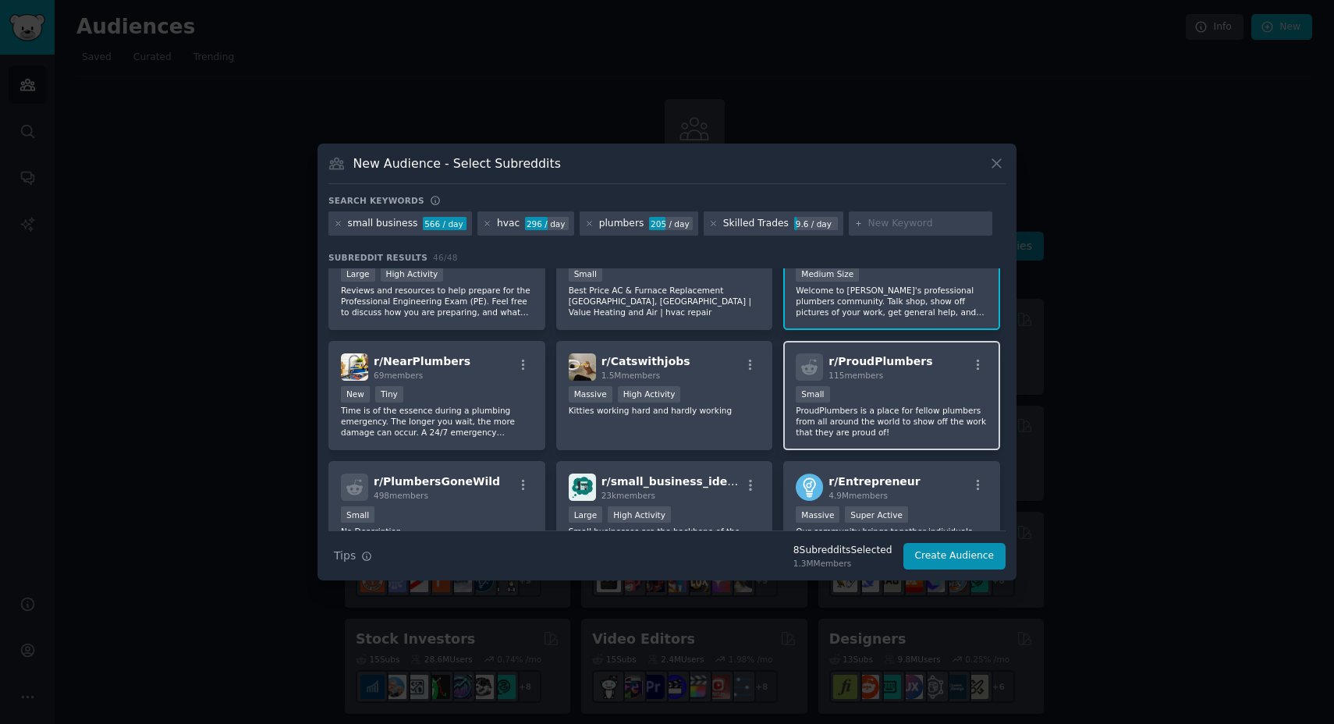
scroll to position [1061, 0]
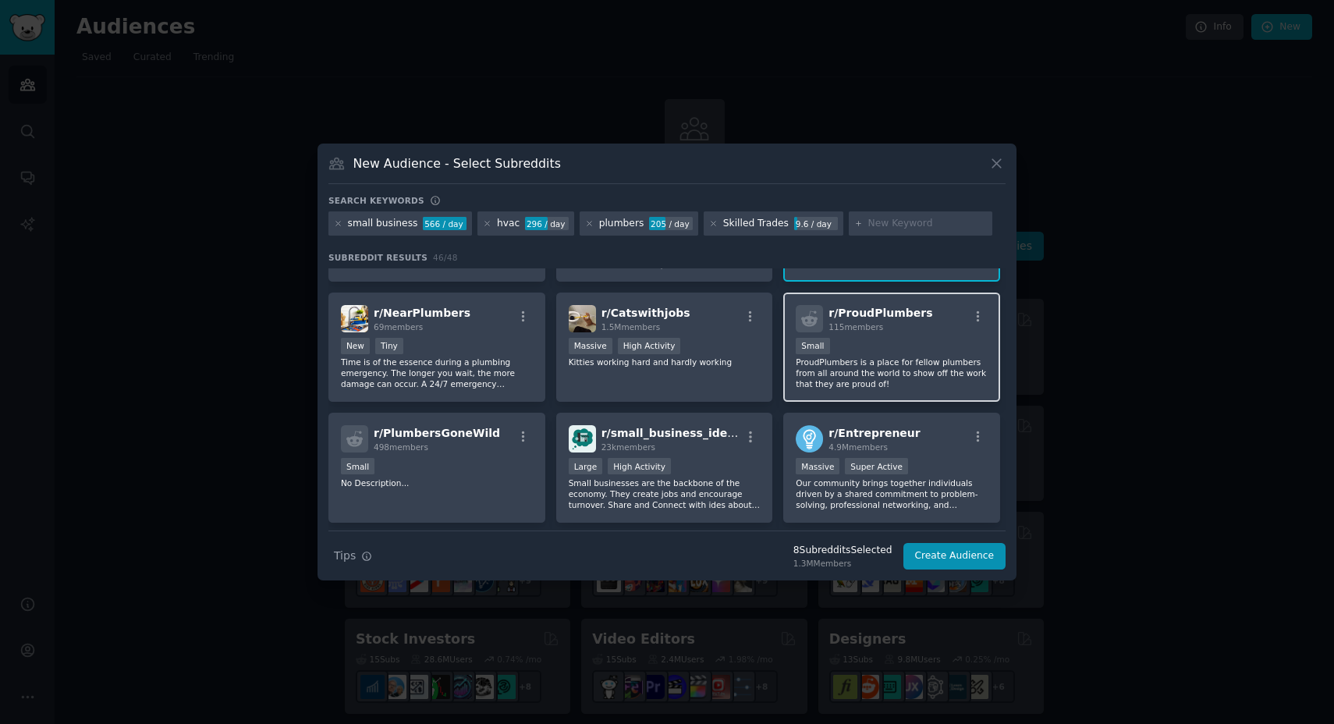
click at [894, 372] on p "ProudPlumbers is a place for fellow plumbers from all around the world to show …" at bounding box center [892, 373] width 192 height 33
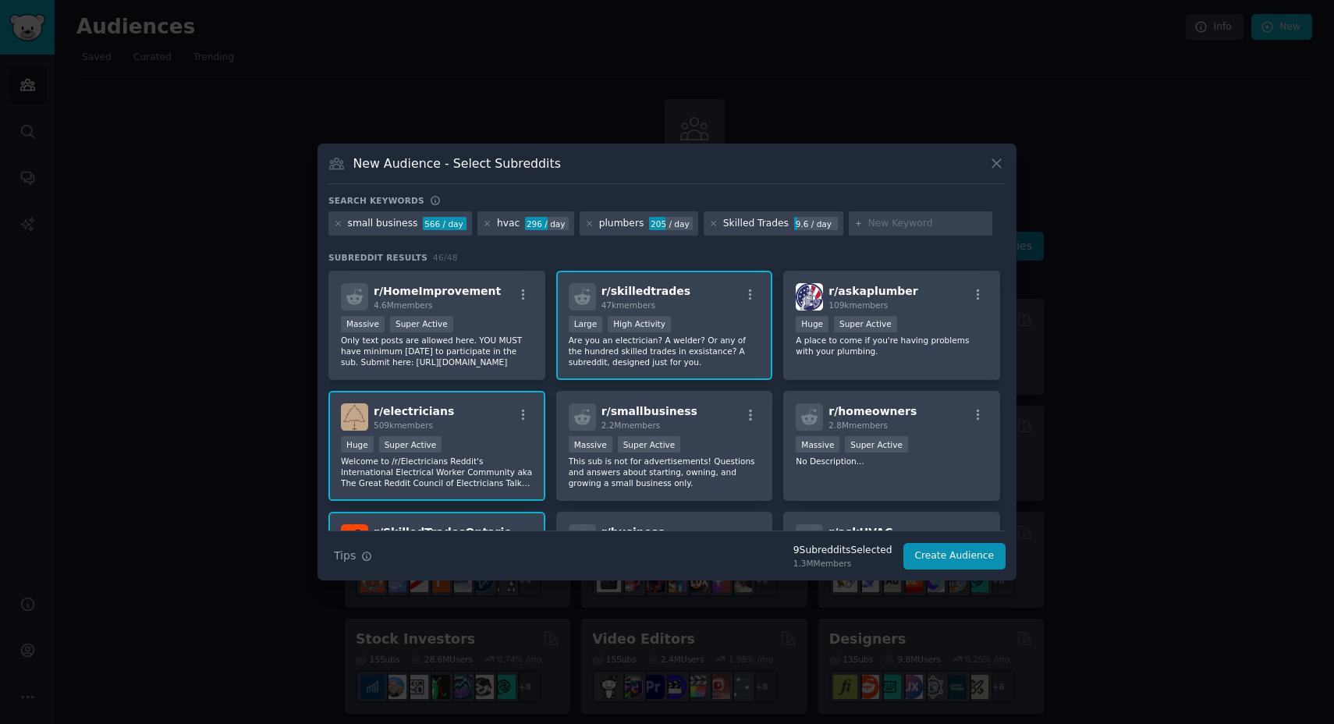
scroll to position [129, 0]
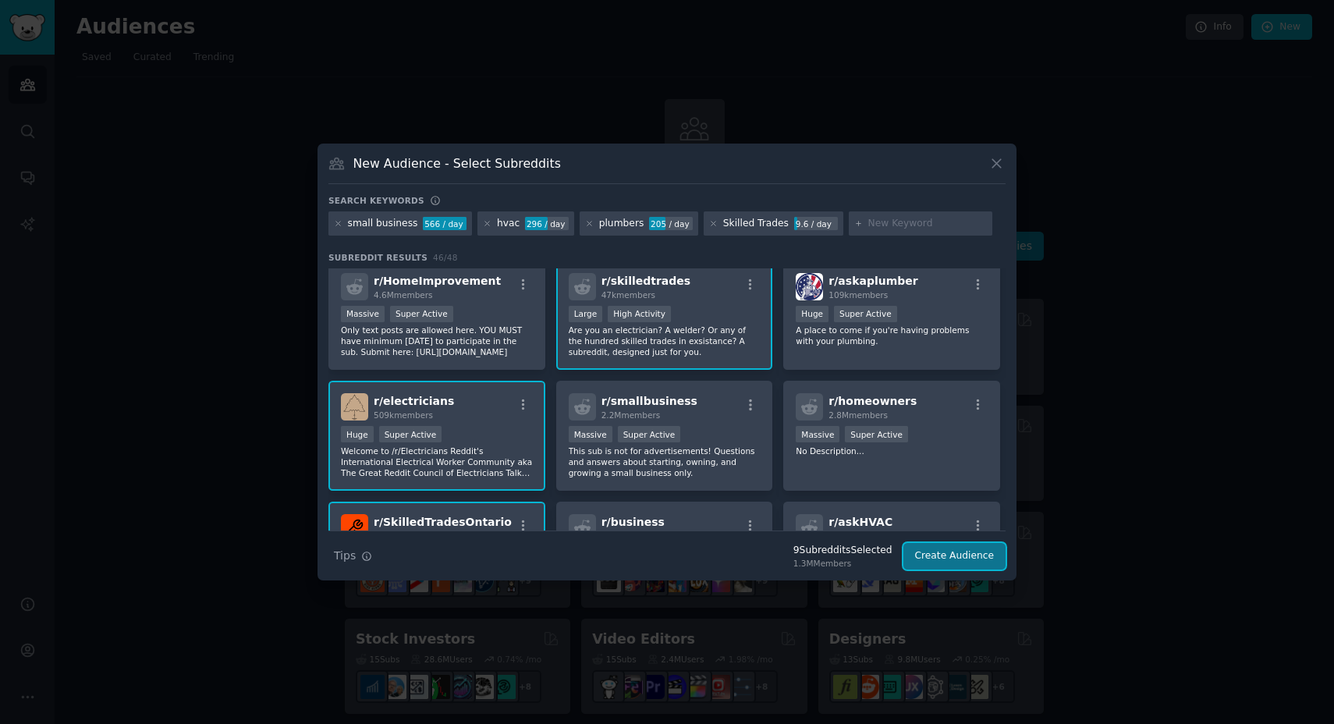
click at [948, 559] on button "Create Audience" at bounding box center [954, 556] width 103 height 27
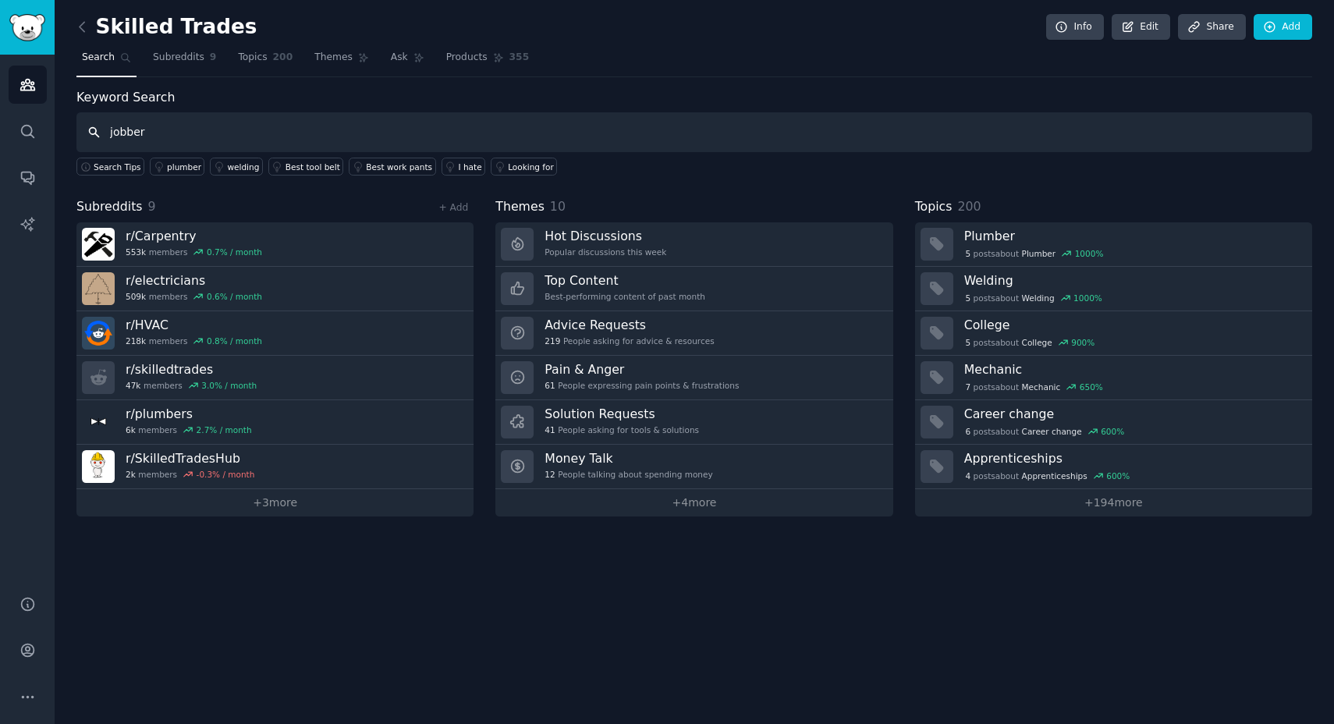
type input "jobber"
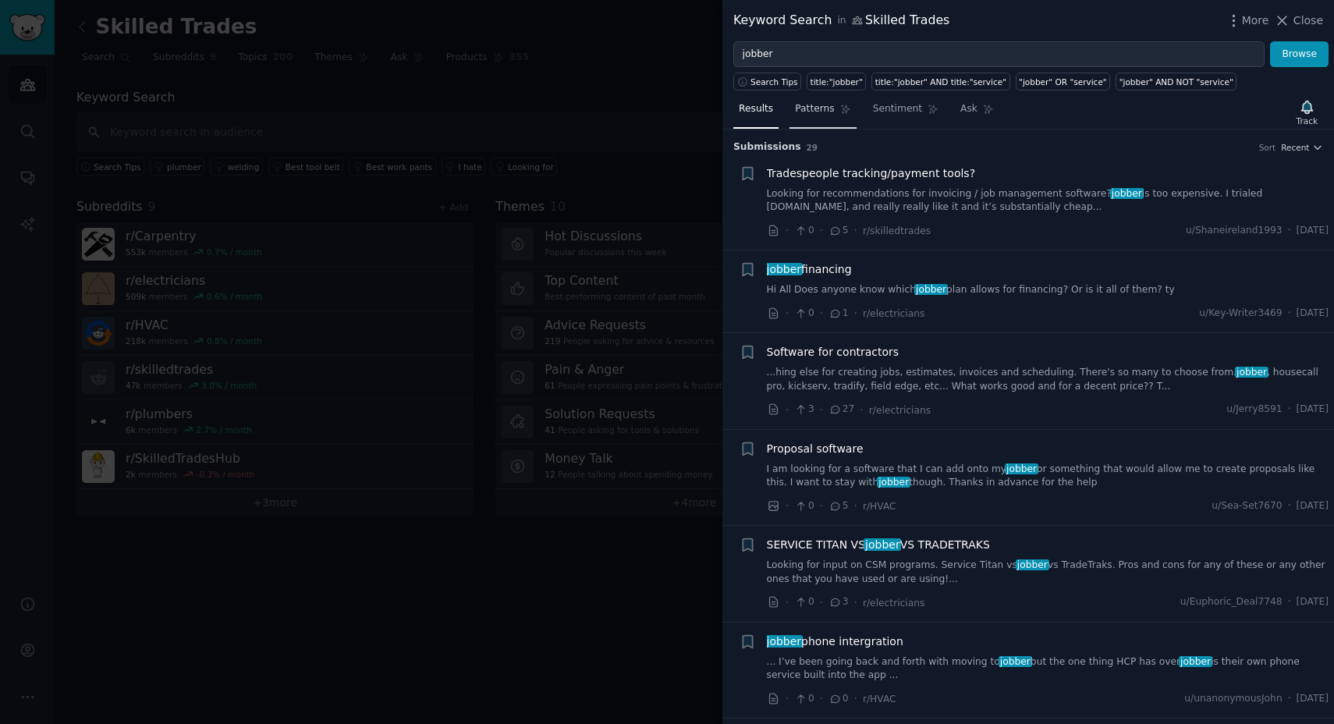
click at [814, 111] on span "Patterns" at bounding box center [814, 109] width 39 height 14
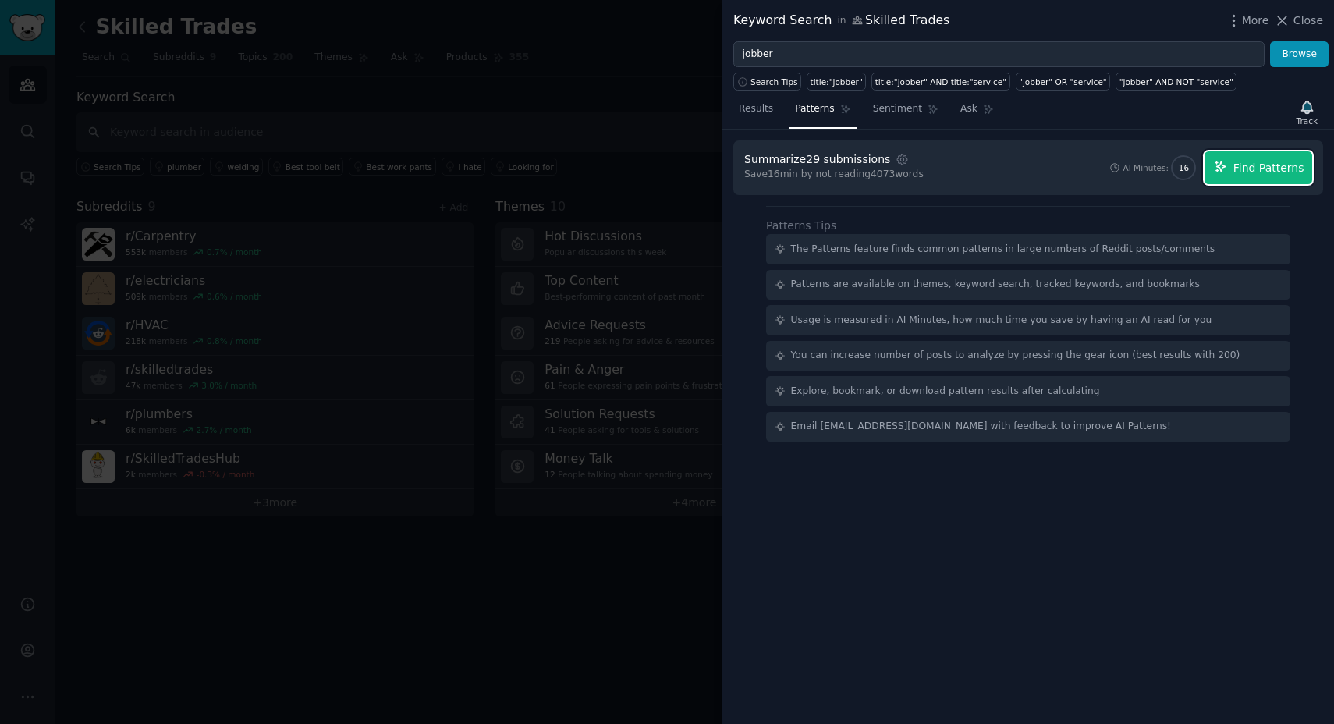
click at [1240, 164] on span "Find Patterns" at bounding box center [1268, 168] width 71 height 16
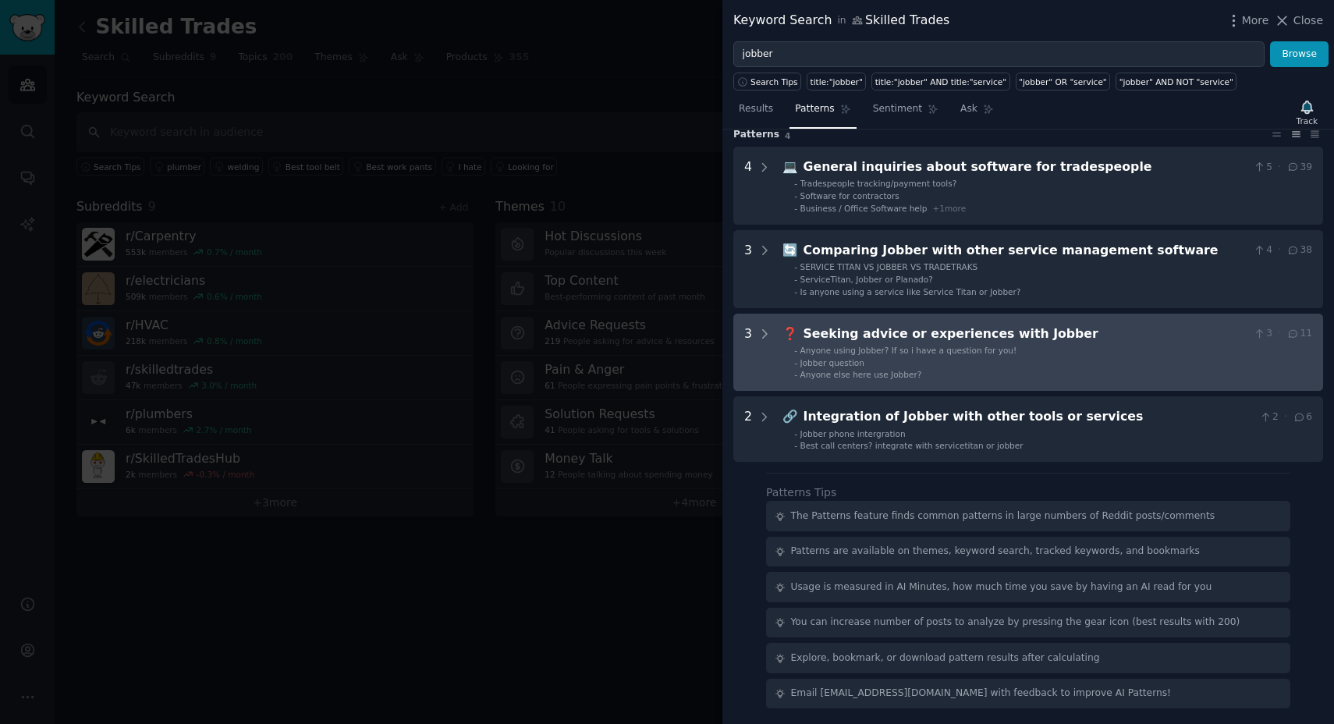
scroll to position [55, 0]
click at [1005, 357] on li "- Jobber question" at bounding box center [1053, 362] width 518 height 11
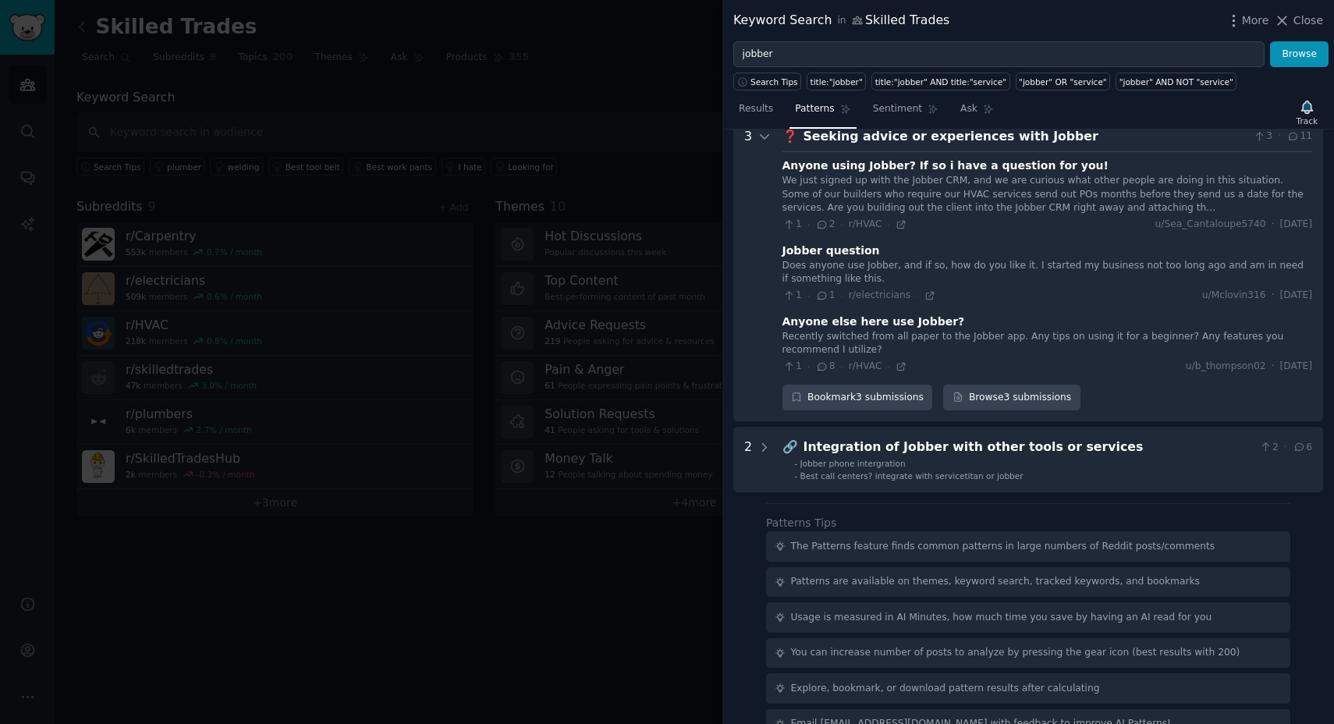
scroll to position [166, 0]
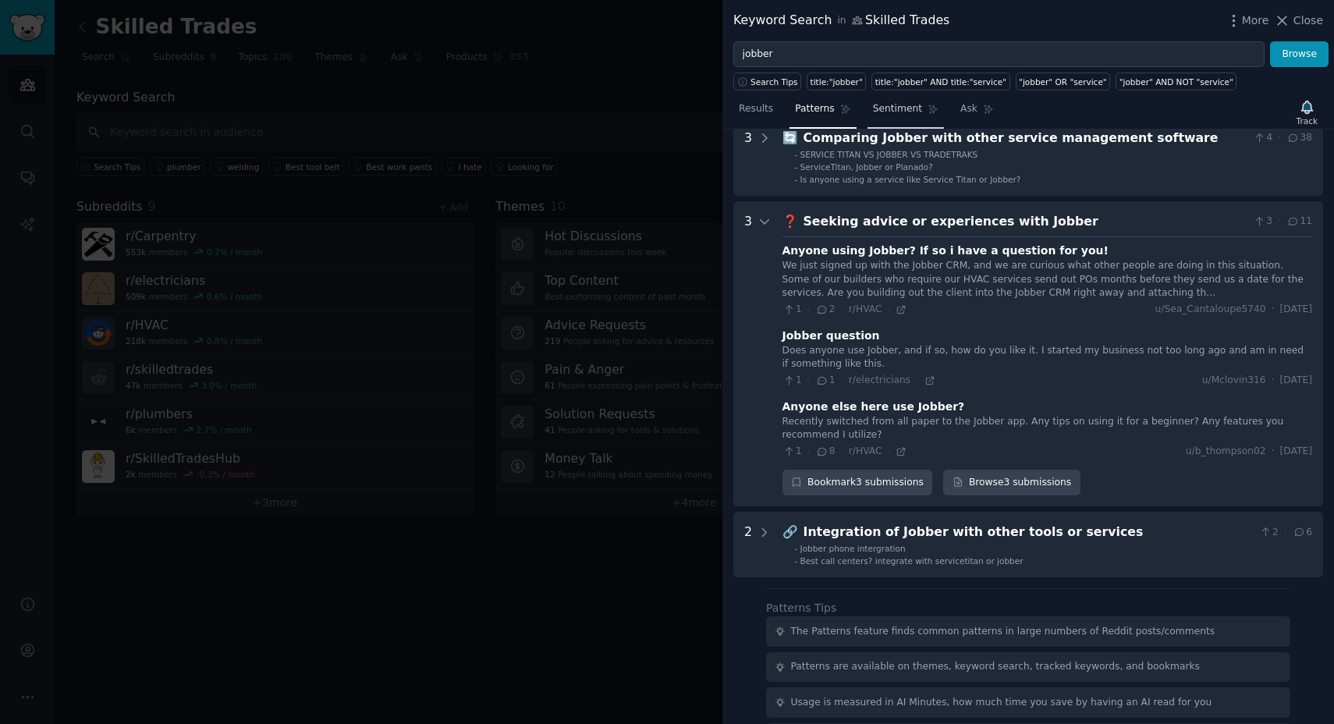
click at [890, 103] on span "Sentiment" at bounding box center [897, 109] width 49 height 14
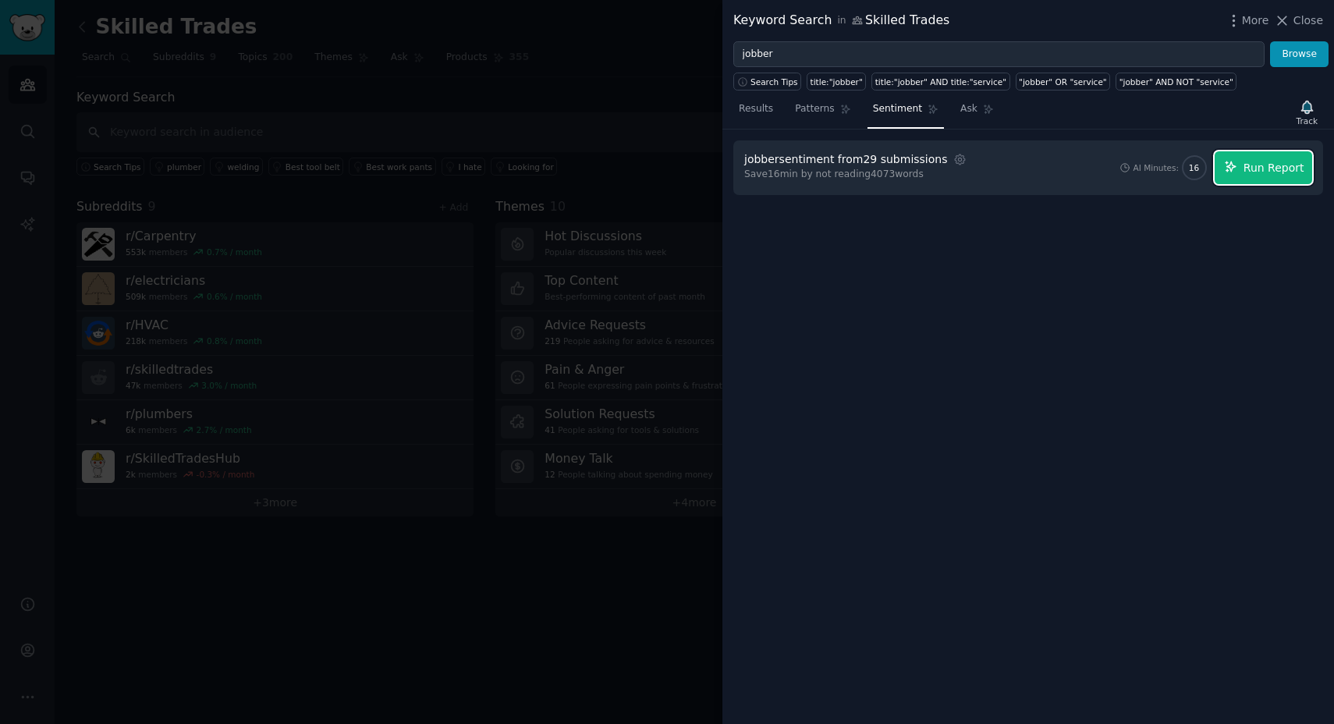
click at [1264, 178] on button "Run Report" at bounding box center [1264, 167] width 98 height 33
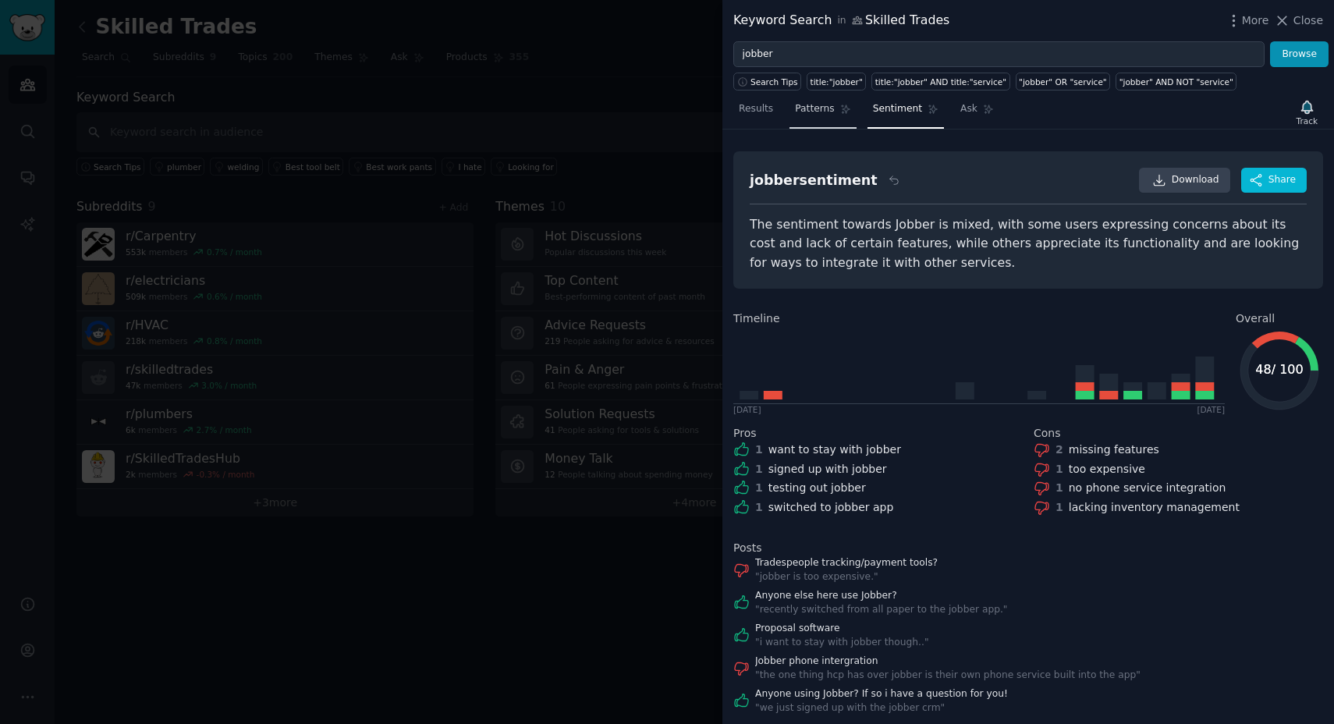
click at [830, 105] on span "Patterns" at bounding box center [814, 109] width 39 height 14
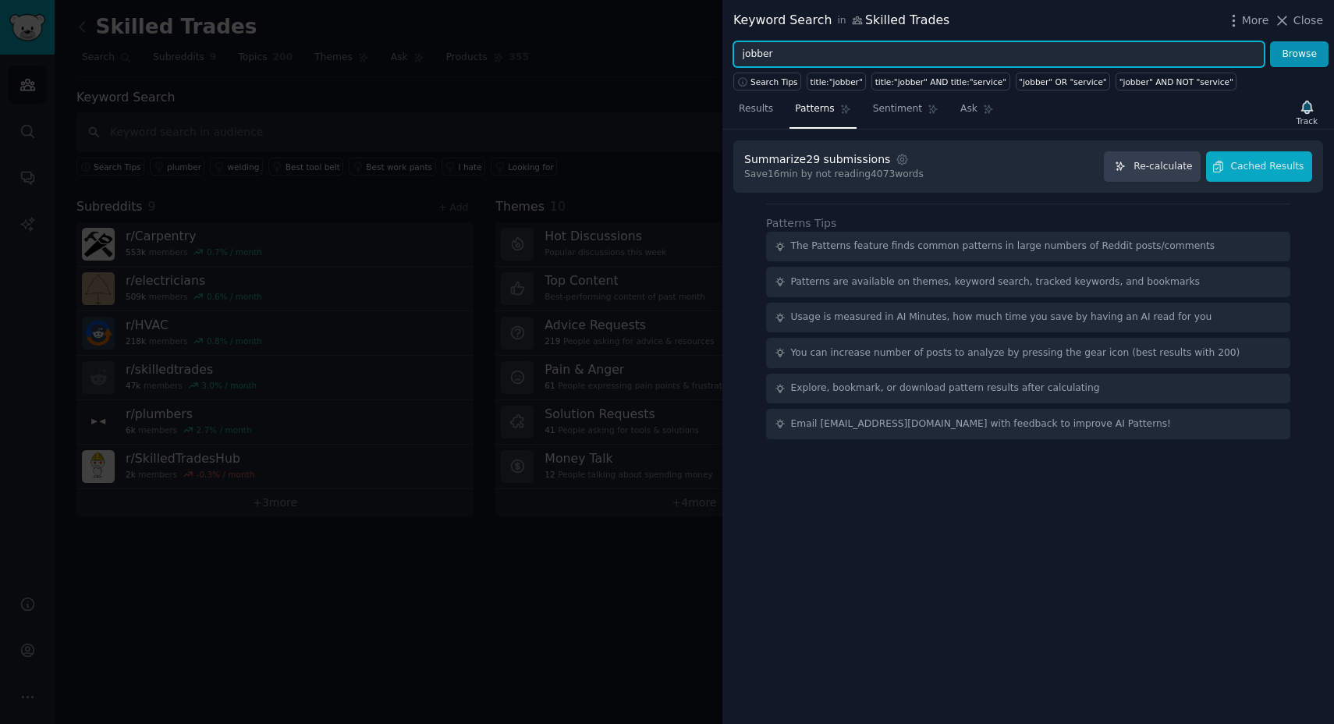
click at [813, 46] on input "jobber" at bounding box center [998, 54] width 531 height 27
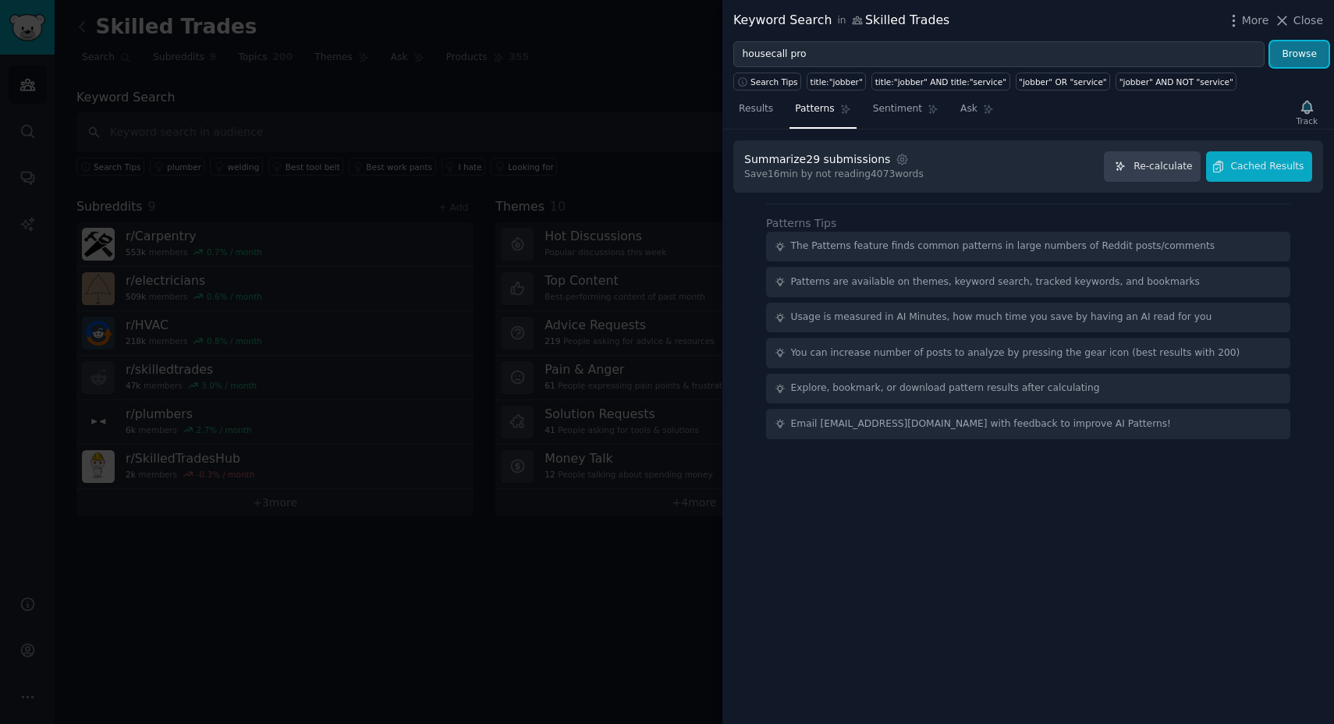
click at [1287, 48] on button "Browse" at bounding box center [1299, 54] width 59 height 27
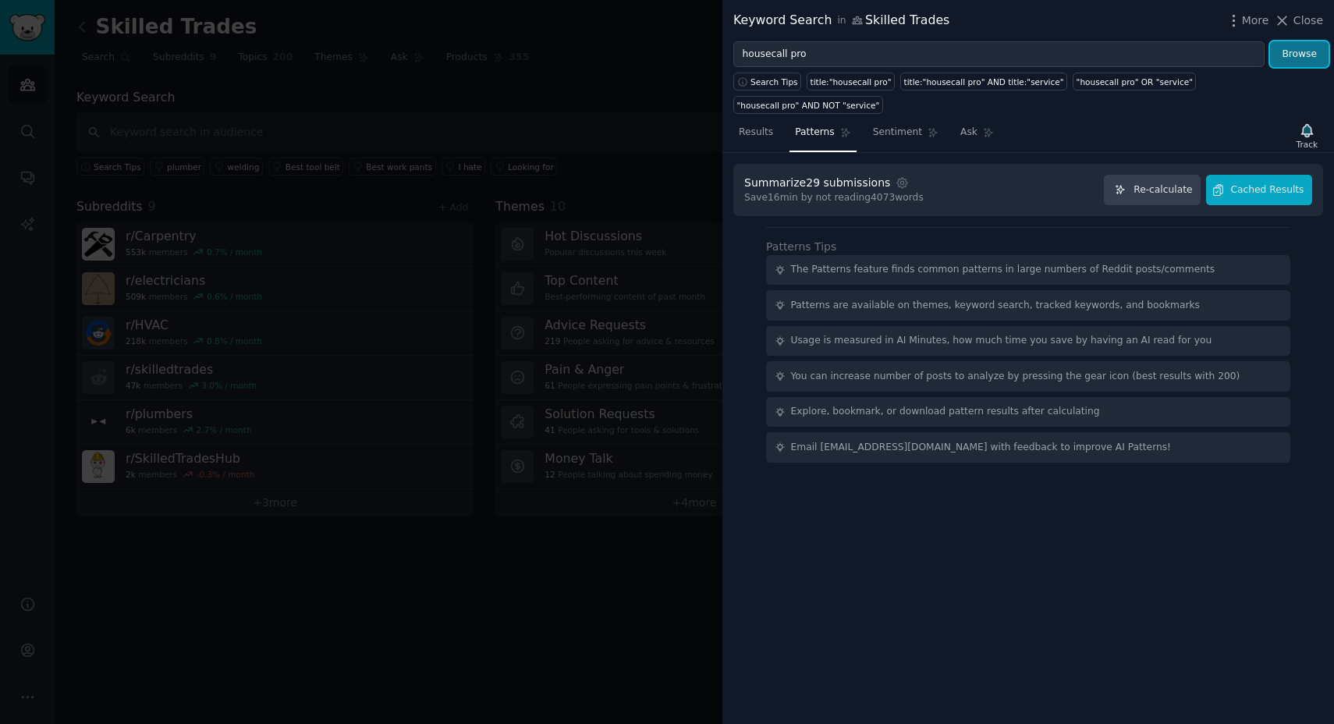
click at [1286, 43] on button "Browse" at bounding box center [1299, 54] width 59 height 27
click at [1302, 53] on button "Browse" at bounding box center [1299, 54] width 59 height 27
click at [929, 87] on link "title:"housecall pro" AND title:"service"" at bounding box center [983, 82] width 167 height 18
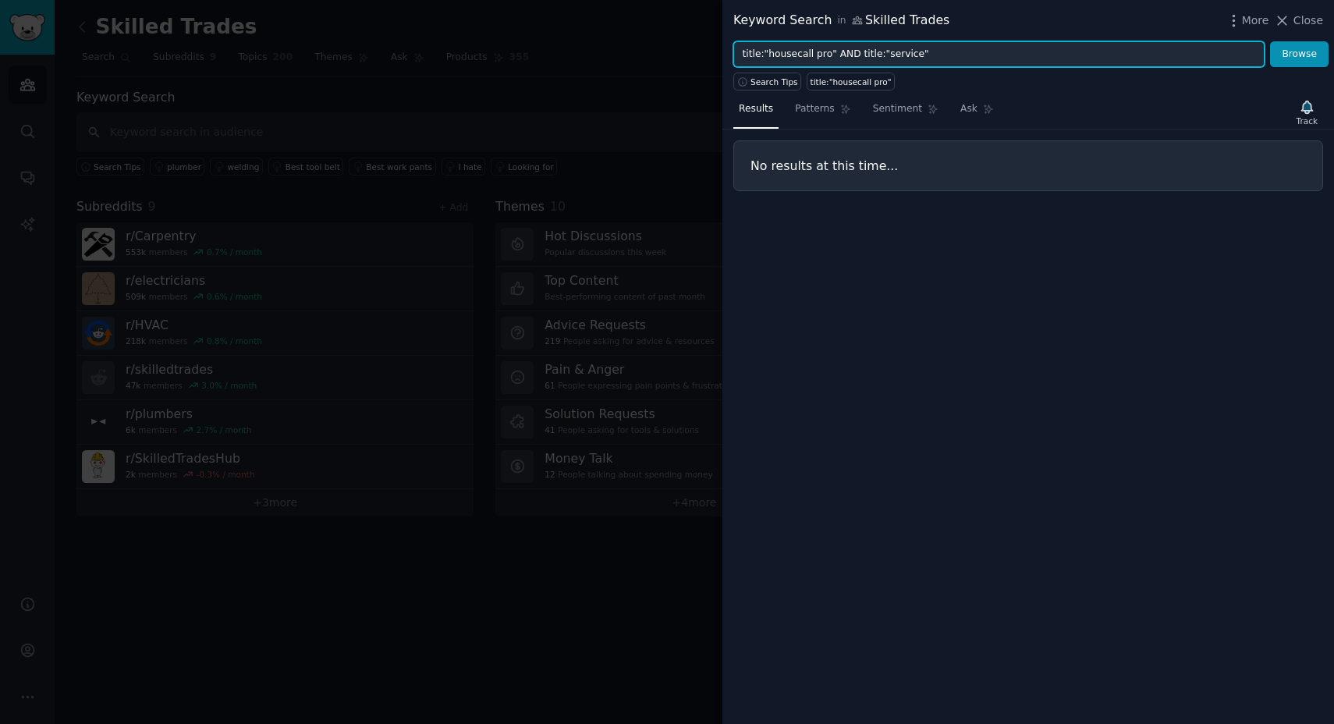
drag, startPoint x: 949, startPoint y: 58, endPoint x: 724, endPoint y: 56, distance: 225.5
click at [724, 56] on div "title:"housecall pro" AND title:"service" Browse" at bounding box center [1028, 54] width 612 height 27
type input "housecall pro"
click at [1270, 41] on button "Browse" at bounding box center [1299, 54] width 59 height 27
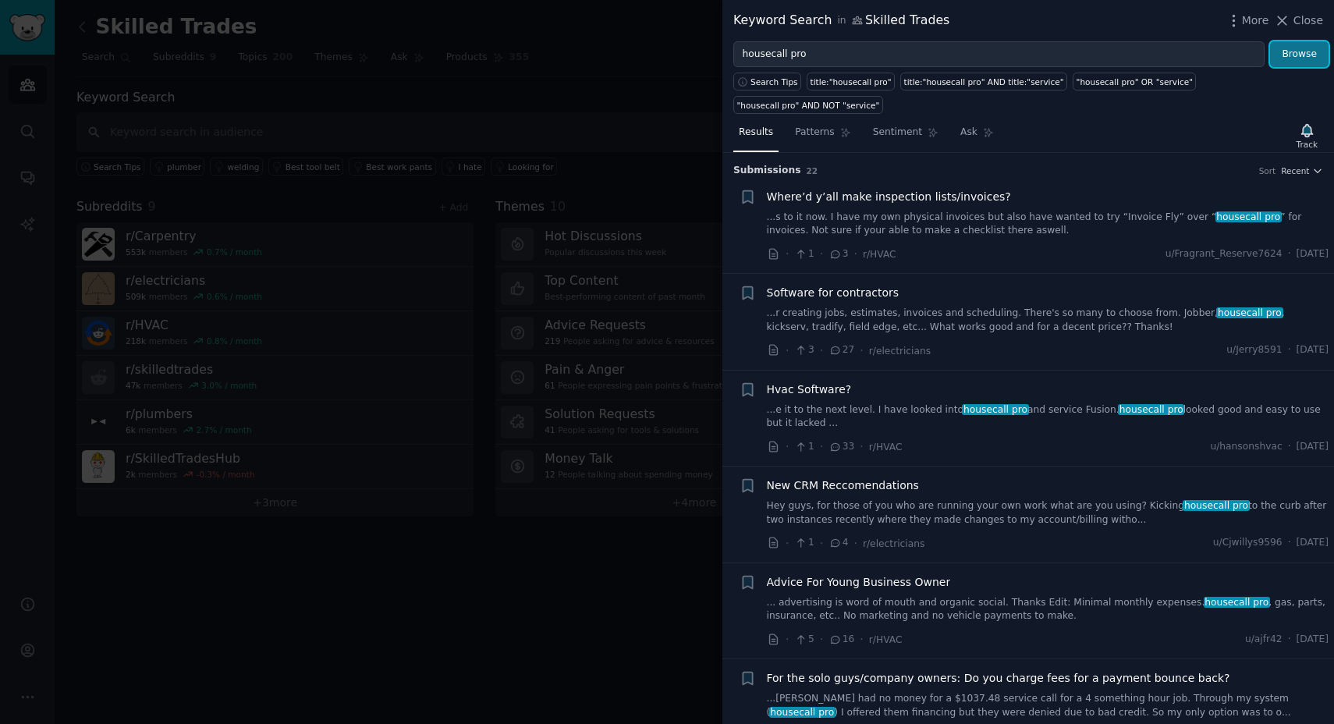
click at [1304, 57] on button "Browse" at bounding box center [1299, 54] width 59 height 27
click at [827, 131] on span "Patterns" at bounding box center [814, 133] width 39 height 14
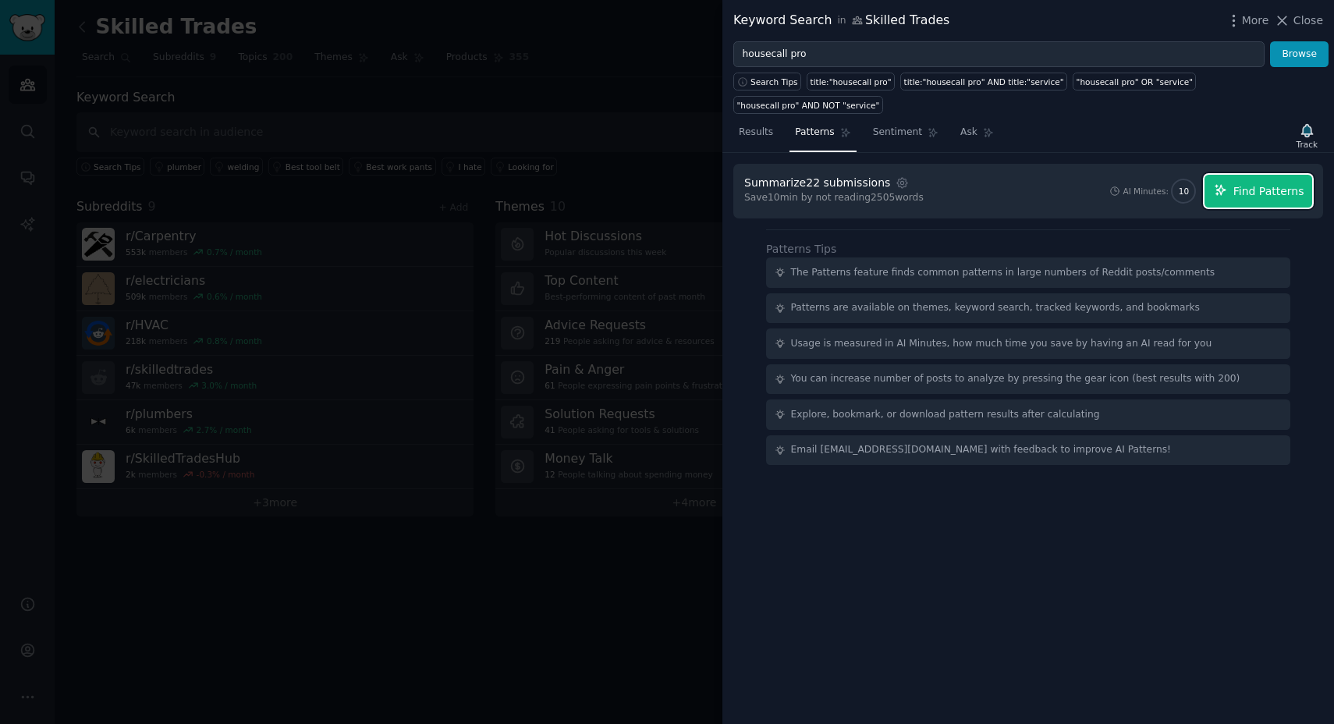
click at [1265, 193] on span "Find Patterns" at bounding box center [1268, 191] width 71 height 16
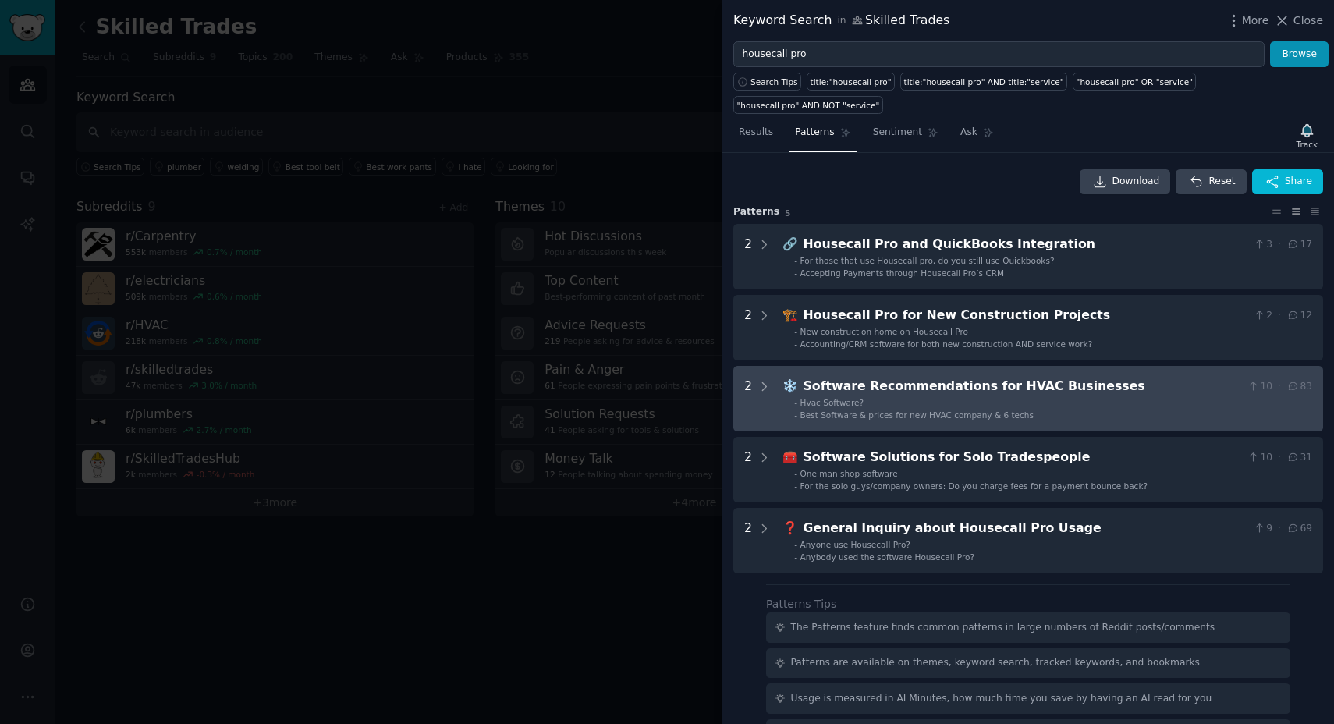
click at [1121, 404] on li "- Hvac Software?" at bounding box center [1053, 402] width 518 height 11
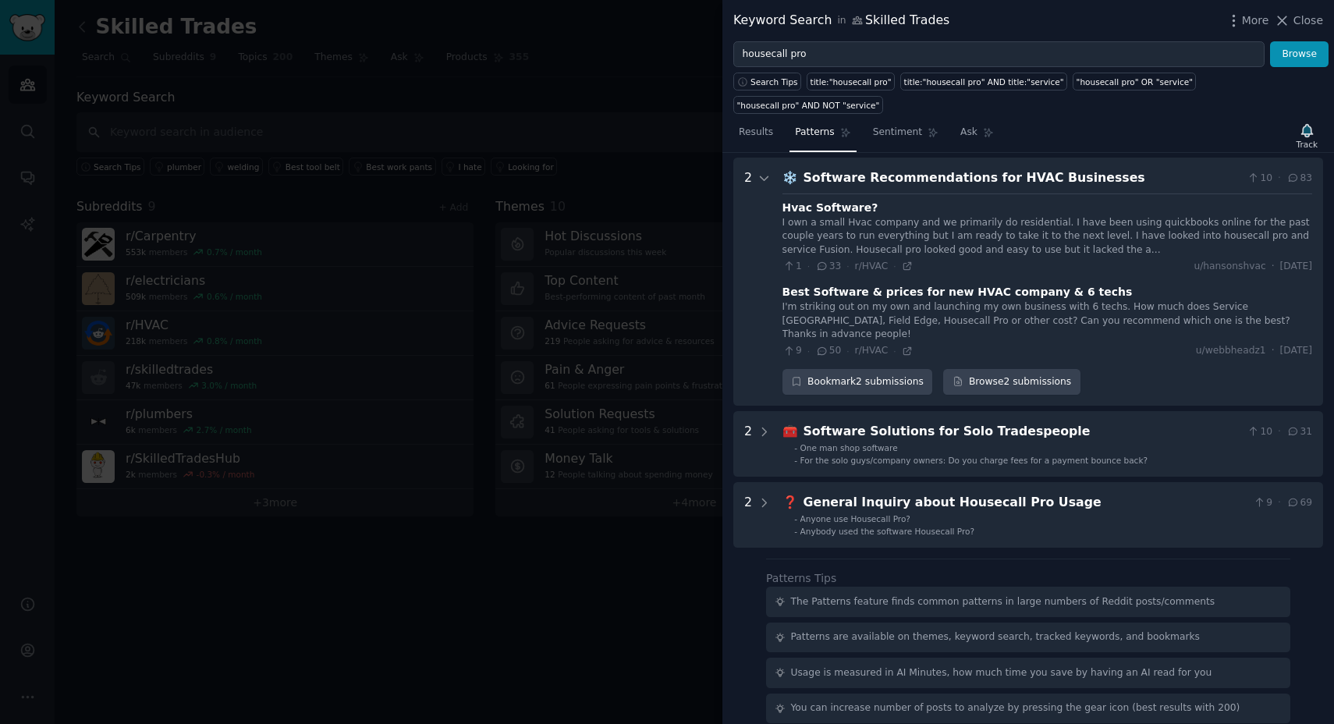
scroll to position [213, 0]
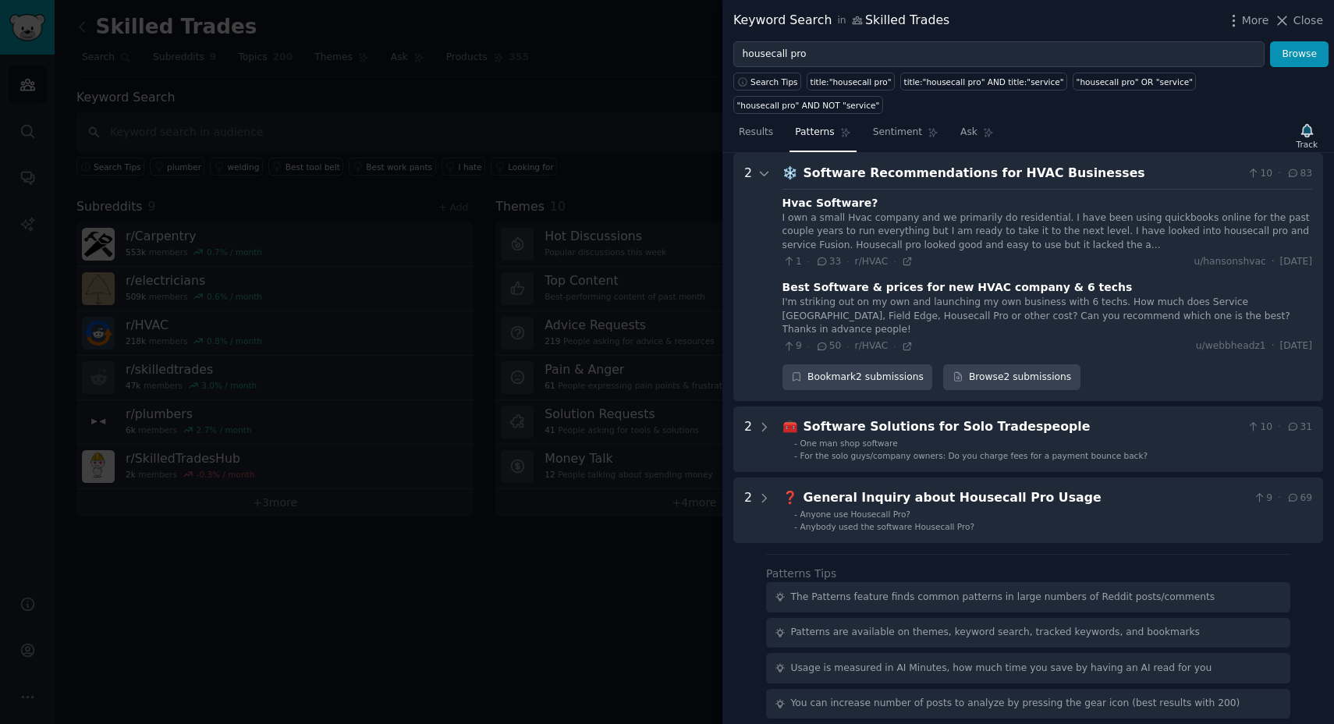
click at [973, 249] on div "I own a small Hvac company and we primarily do residential. I have been using q…" at bounding box center [1047, 231] width 530 height 41
click at [903, 263] on icon at bounding box center [907, 261] width 11 height 11
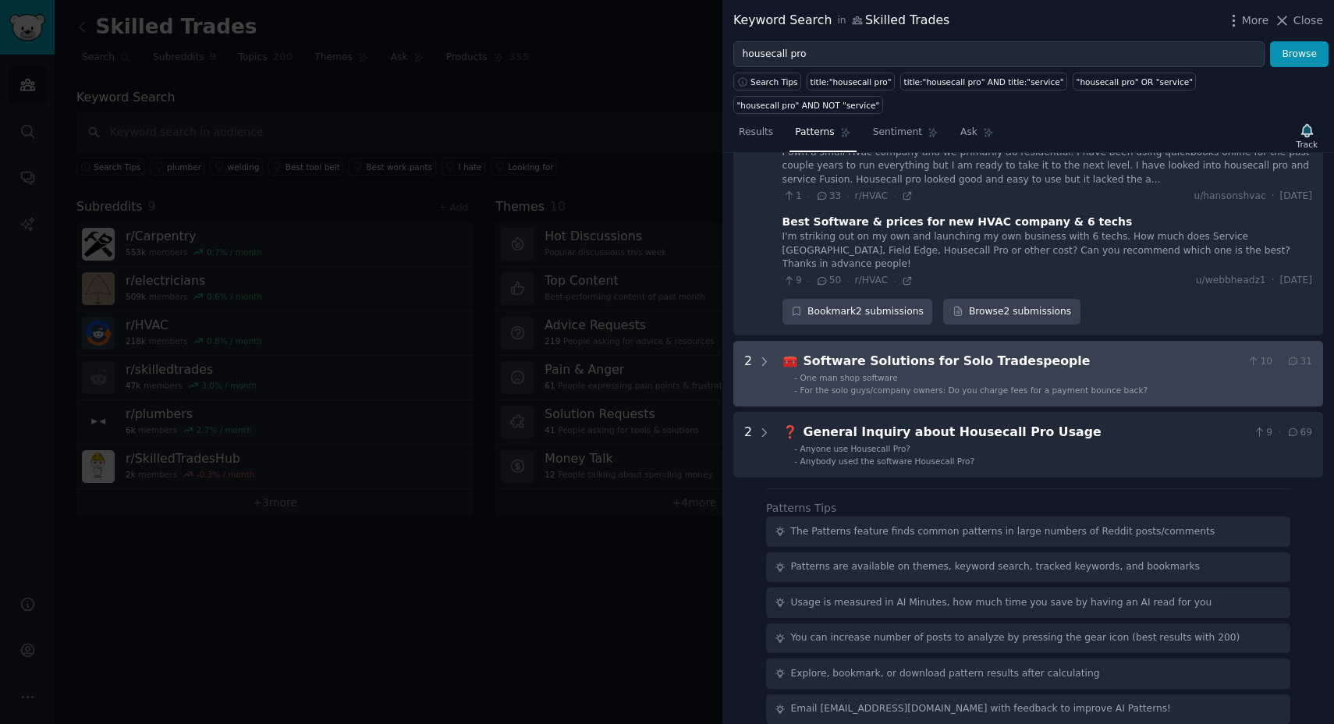
scroll to position [281, 0]
click at [1003, 349] on div "Software Solutions for Solo Tradespeople" at bounding box center [1023, 359] width 438 height 20
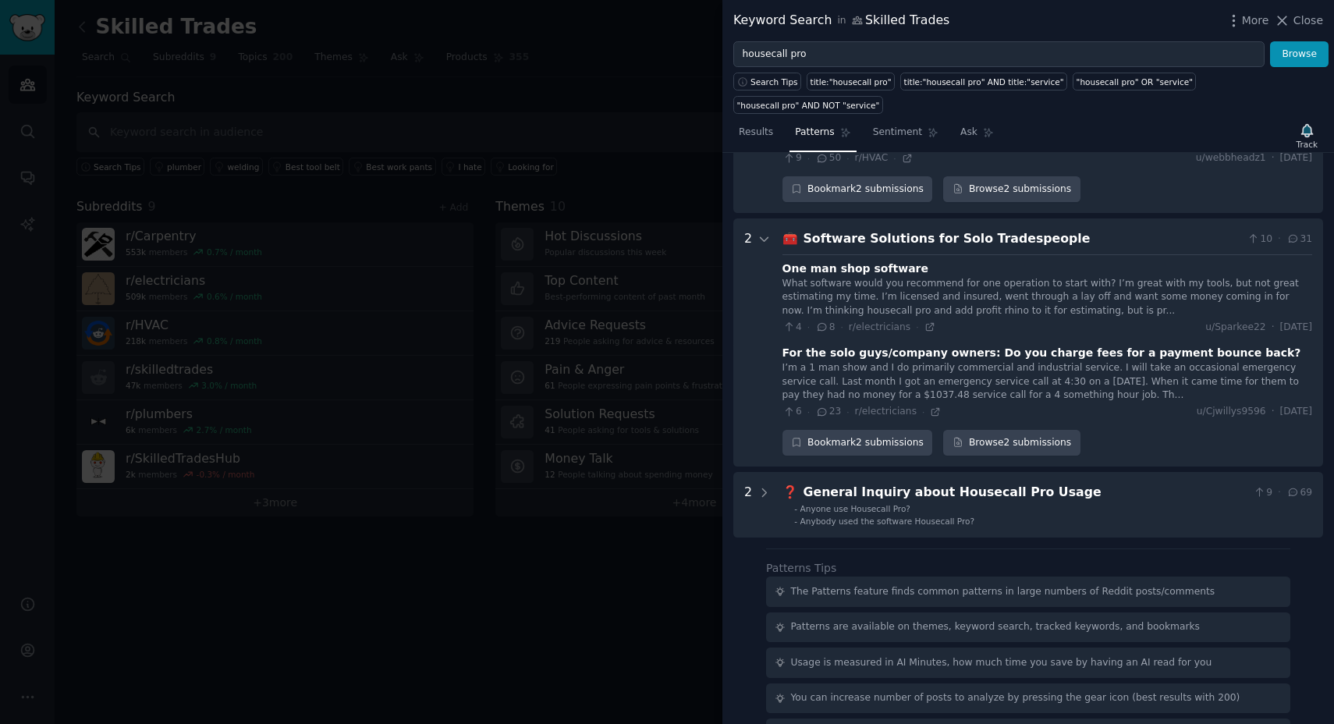
scroll to position [452, 0]
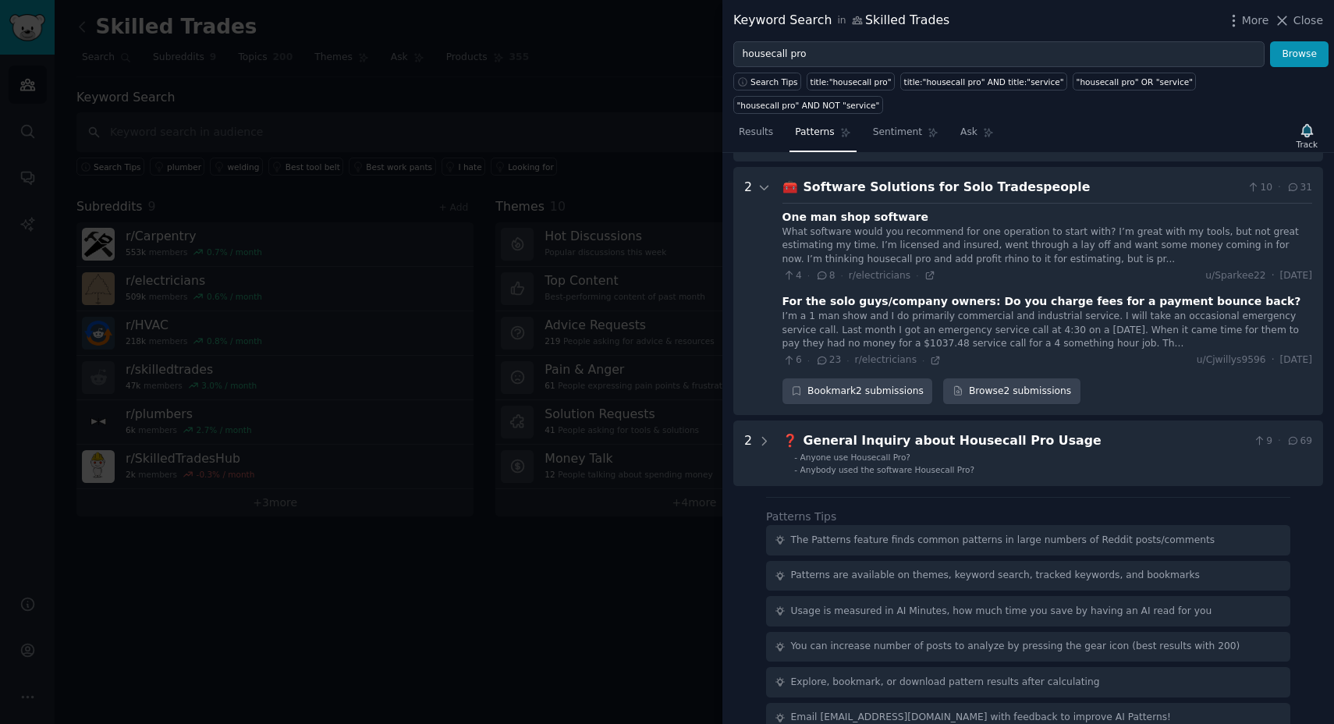
click at [996, 228] on div "What software would you recommend for one operation to start with? I’m great wi…" at bounding box center [1047, 245] width 530 height 41
click at [932, 269] on div "4 · 8 · r/electricians · u/Sparkee22 · Wed 3/6/2024" at bounding box center [1047, 276] width 530 height 14
click at [926, 272] on icon at bounding box center [929, 275] width 7 height 7
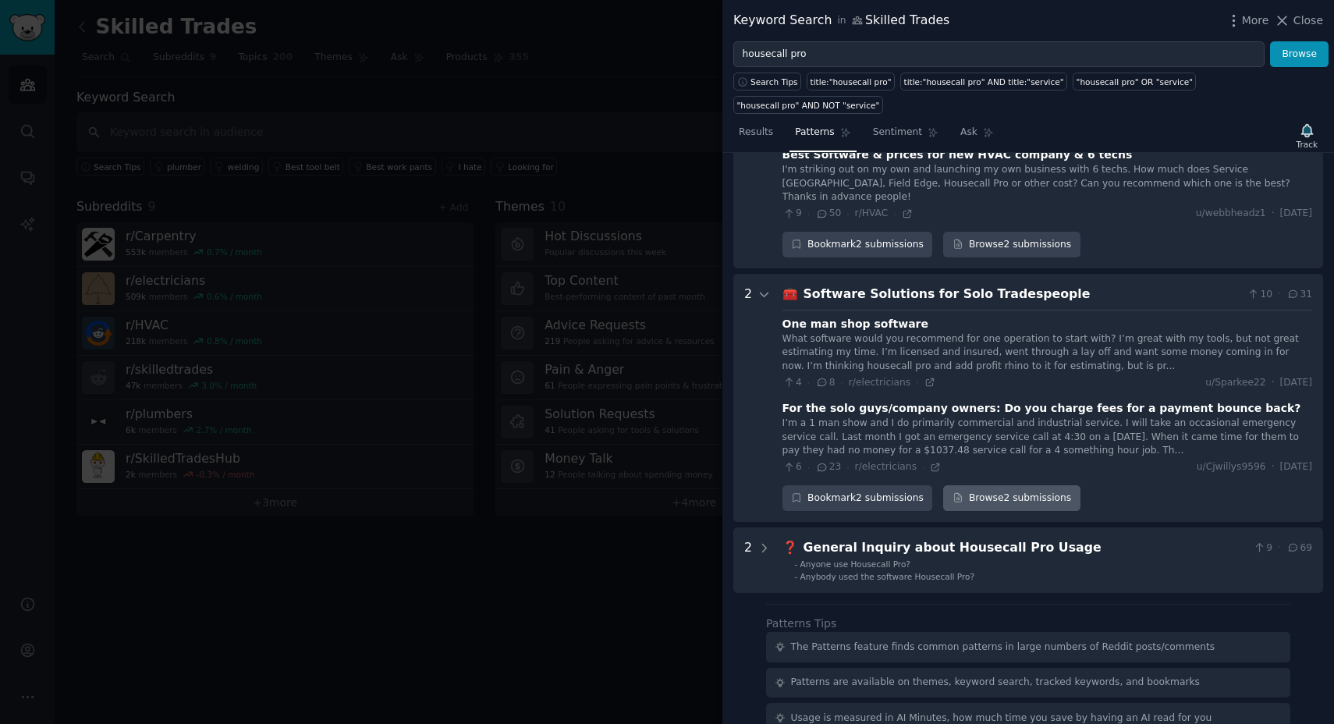
scroll to position [0, 0]
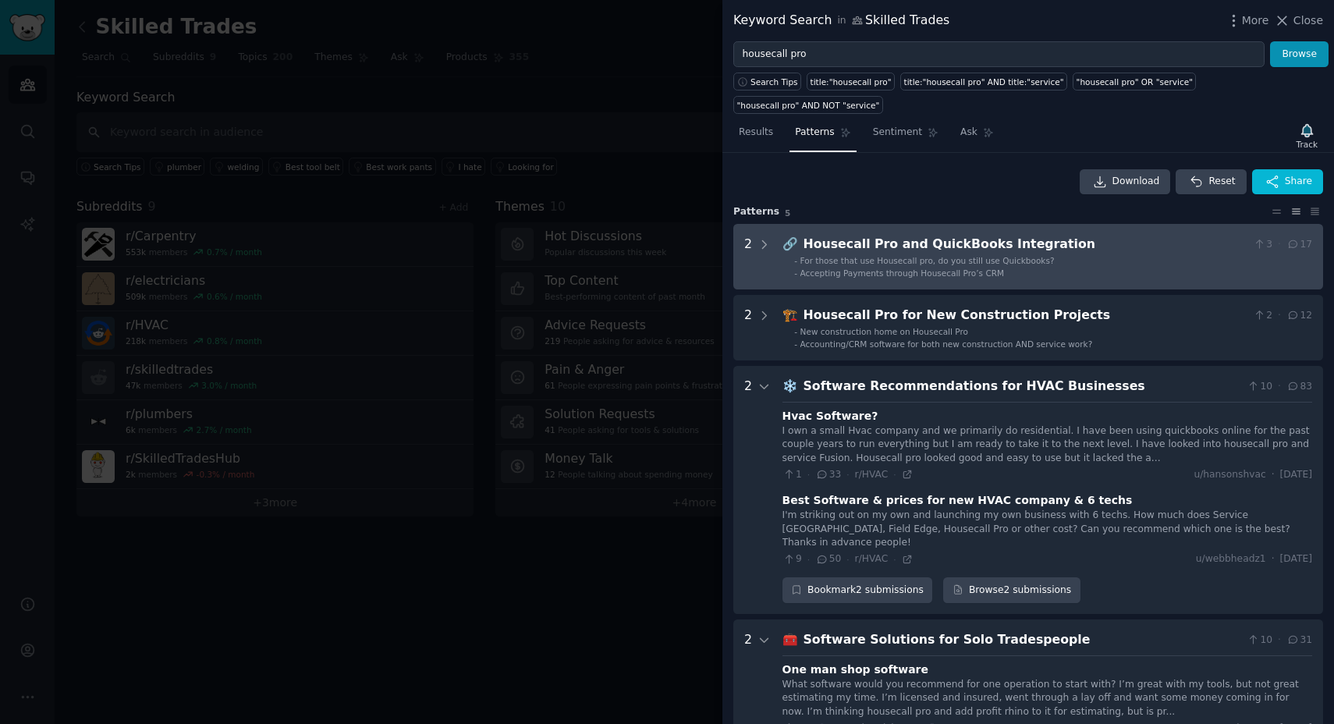
click at [771, 246] on Integration "2 🔗 Housecall Pro and QuickBooks Integration 3 · 17 - For those that use Housec…" at bounding box center [1028, 257] width 590 height 66
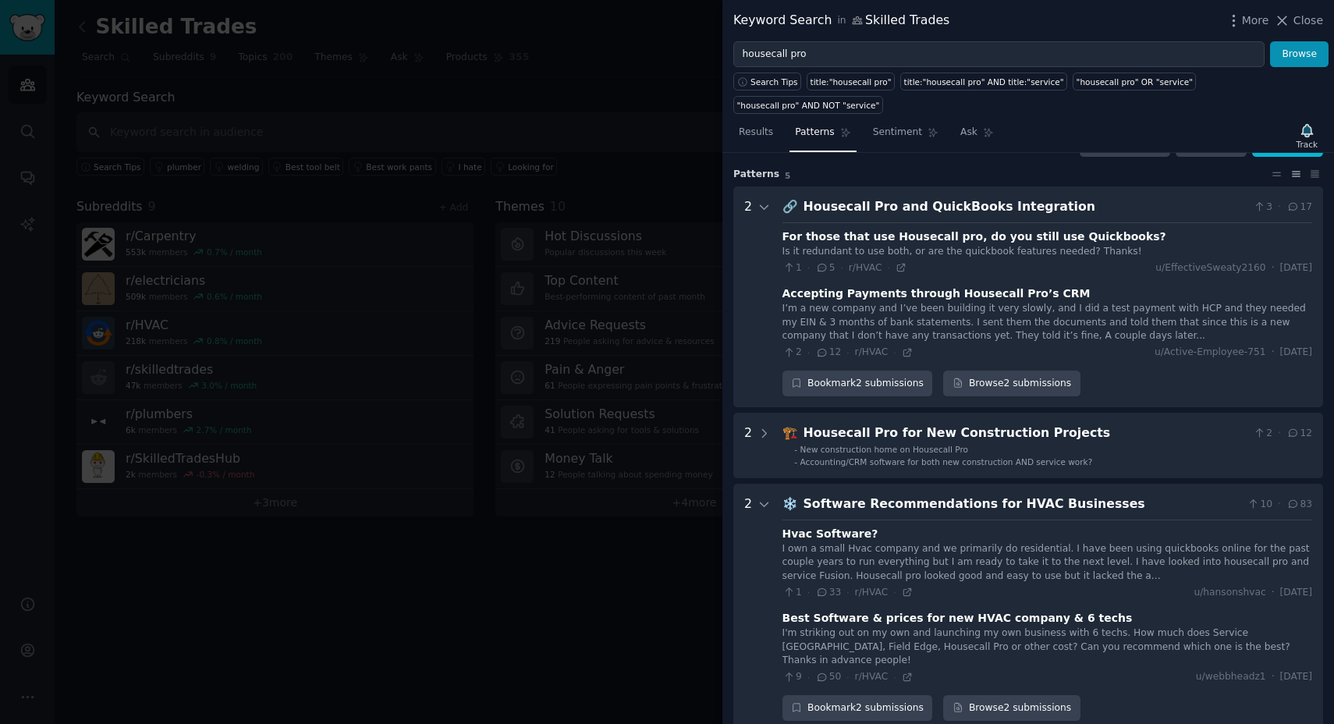
scroll to position [71, 0]
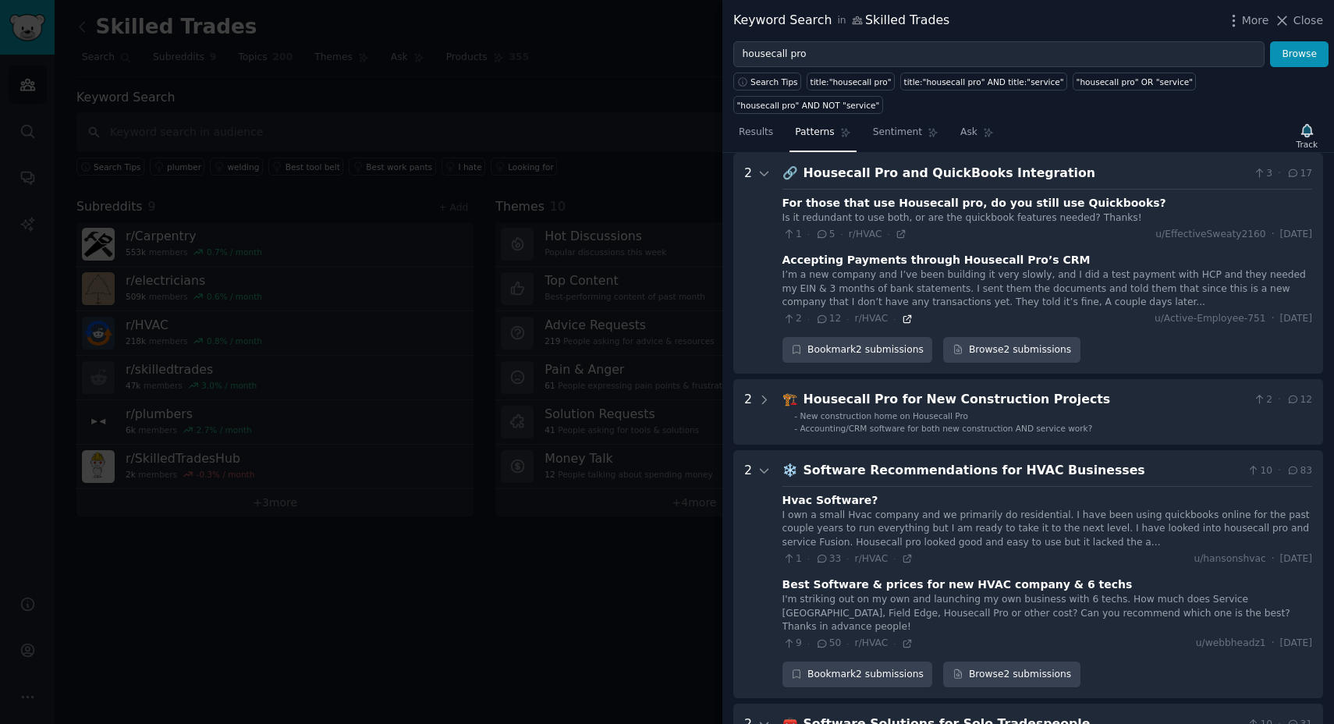
click at [902, 320] on icon at bounding box center [907, 319] width 11 height 11
click at [881, 132] on span "Sentiment" at bounding box center [897, 133] width 49 height 14
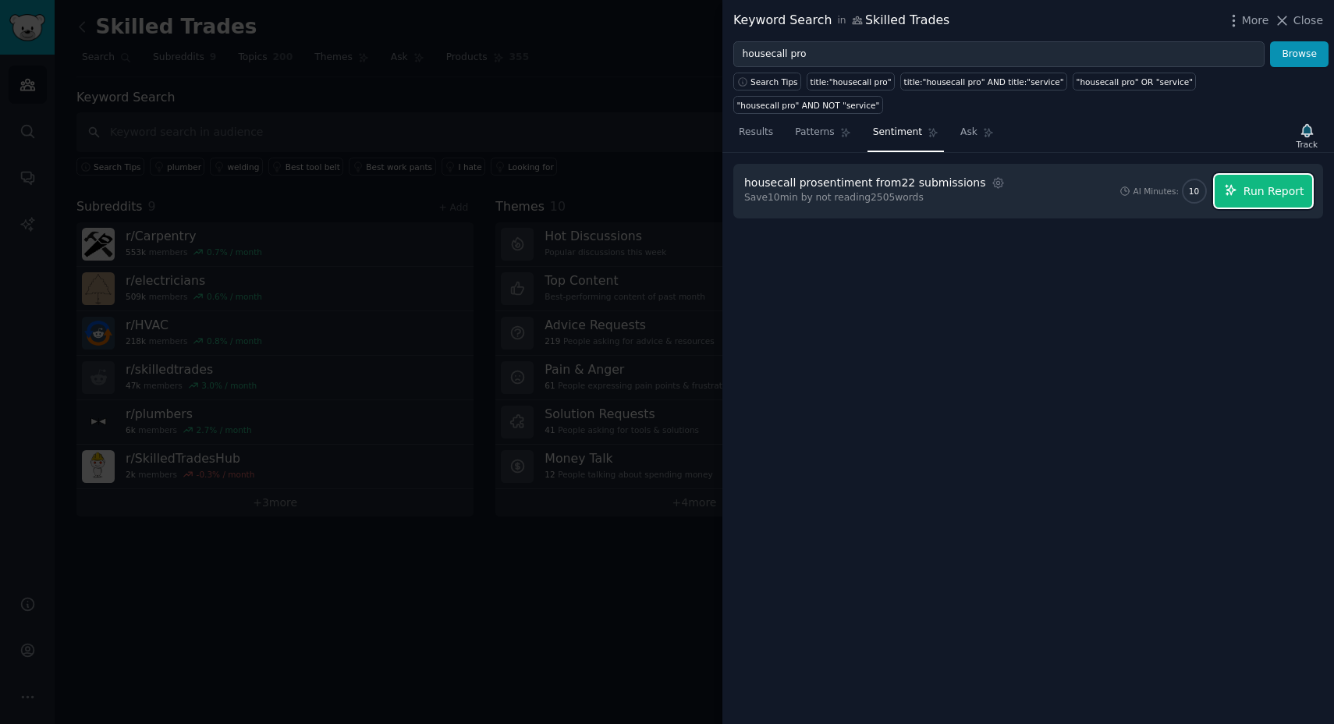
click at [1272, 197] on span "Run Report" at bounding box center [1273, 191] width 61 height 16
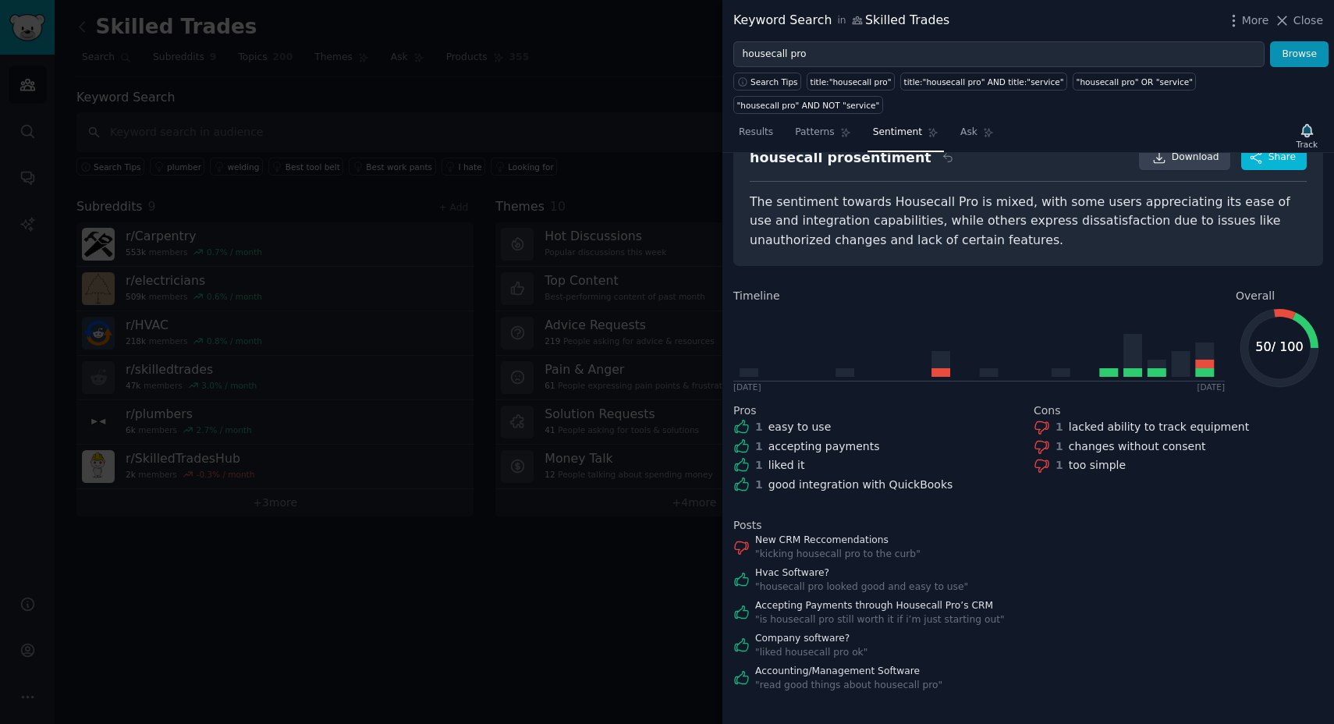
scroll to position [52, 0]
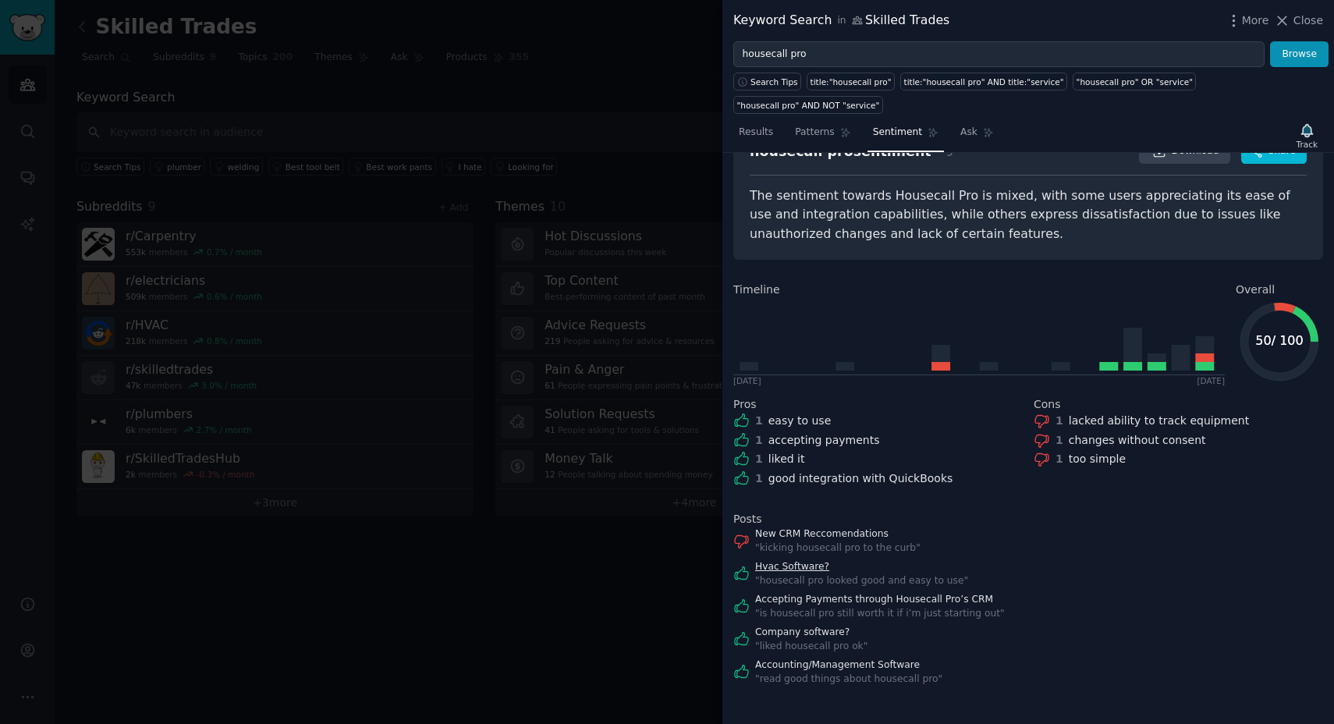
click at [785, 569] on link "Hvac Software?" at bounding box center [861, 567] width 213 height 14
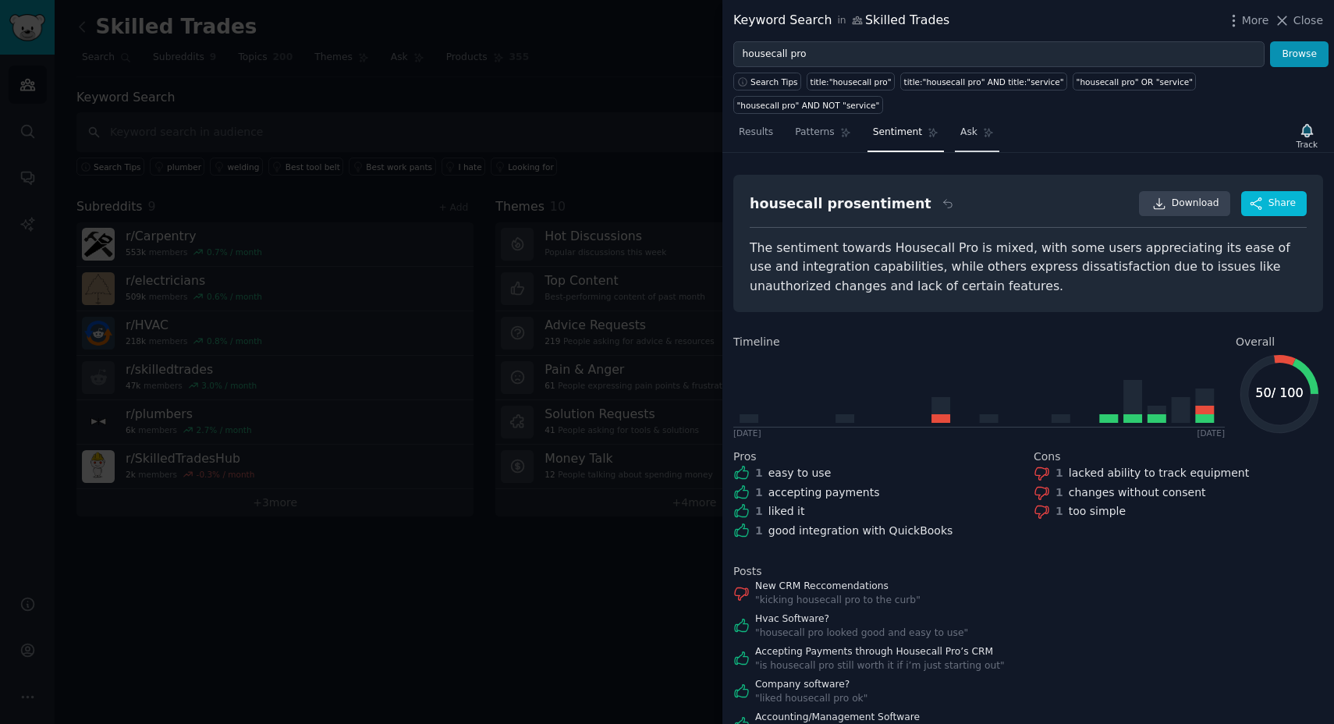
click at [963, 132] on span "Ask" at bounding box center [968, 133] width 17 height 14
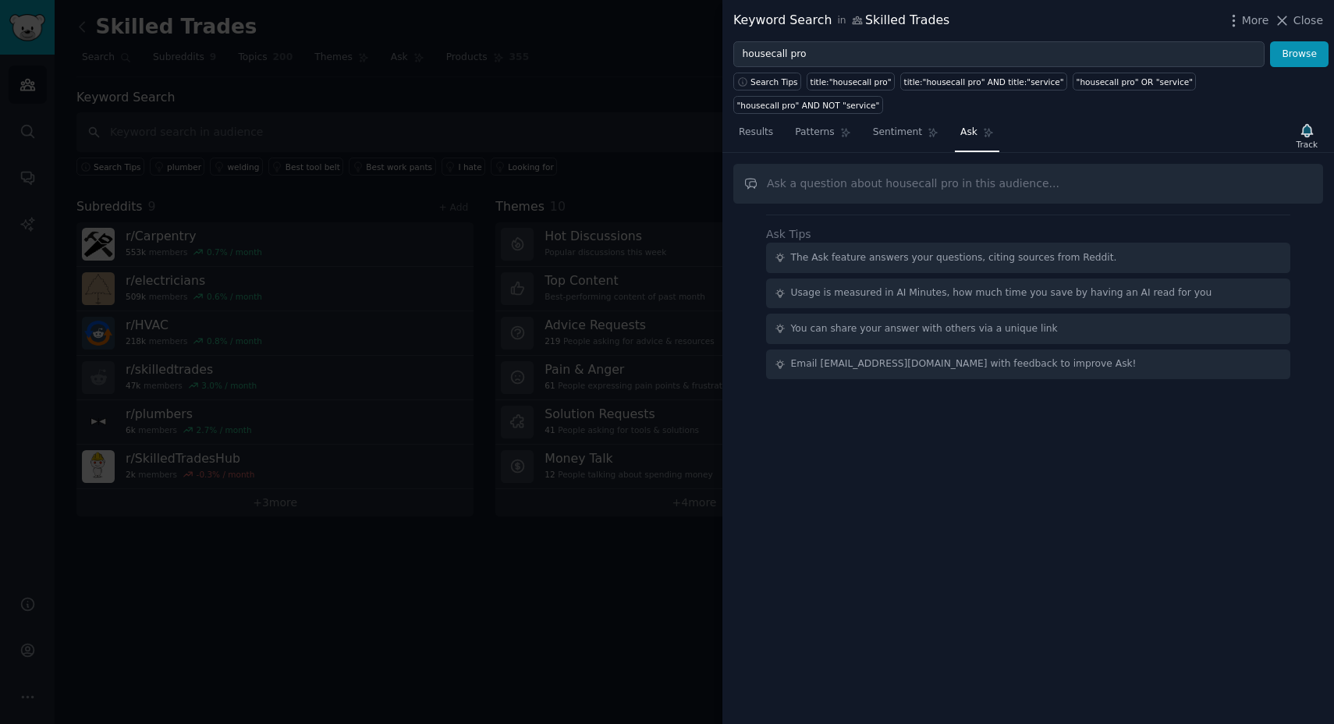
click at [611, 137] on div at bounding box center [667, 362] width 1334 height 724
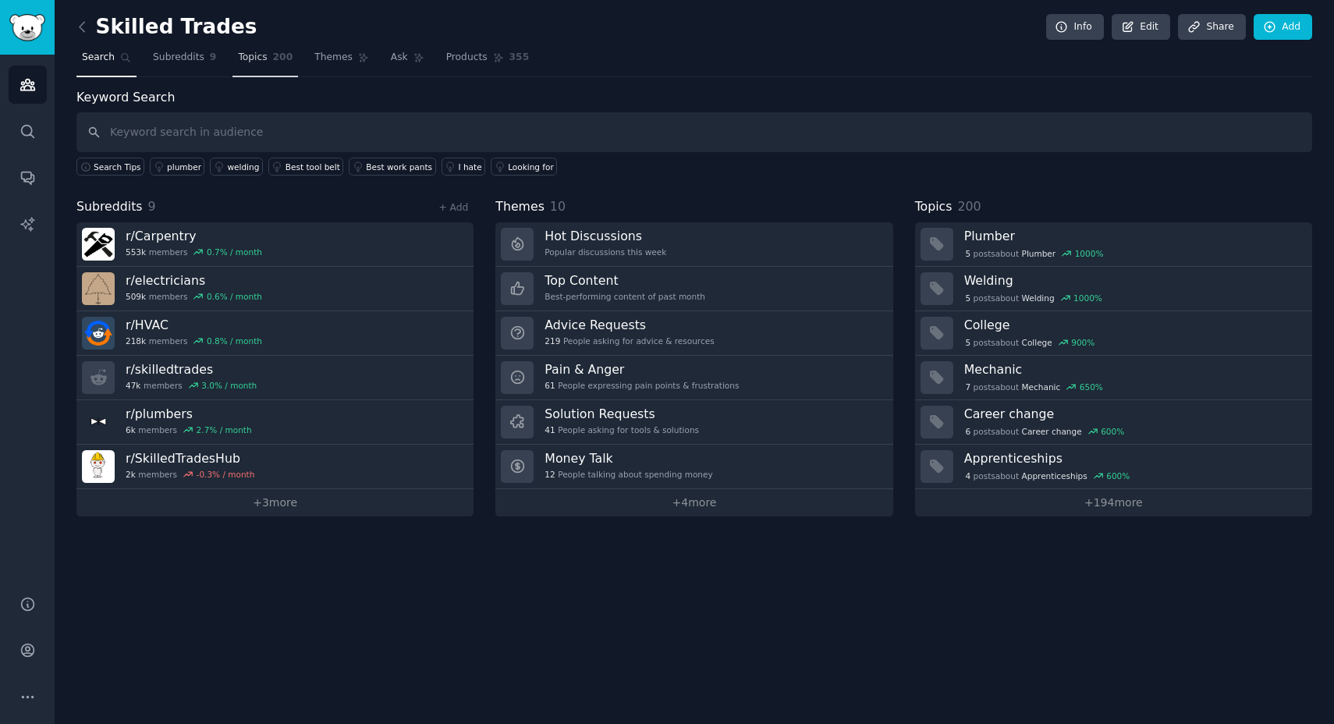
click at [262, 59] on span "Topics" at bounding box center [252, 58] width 29 height 14
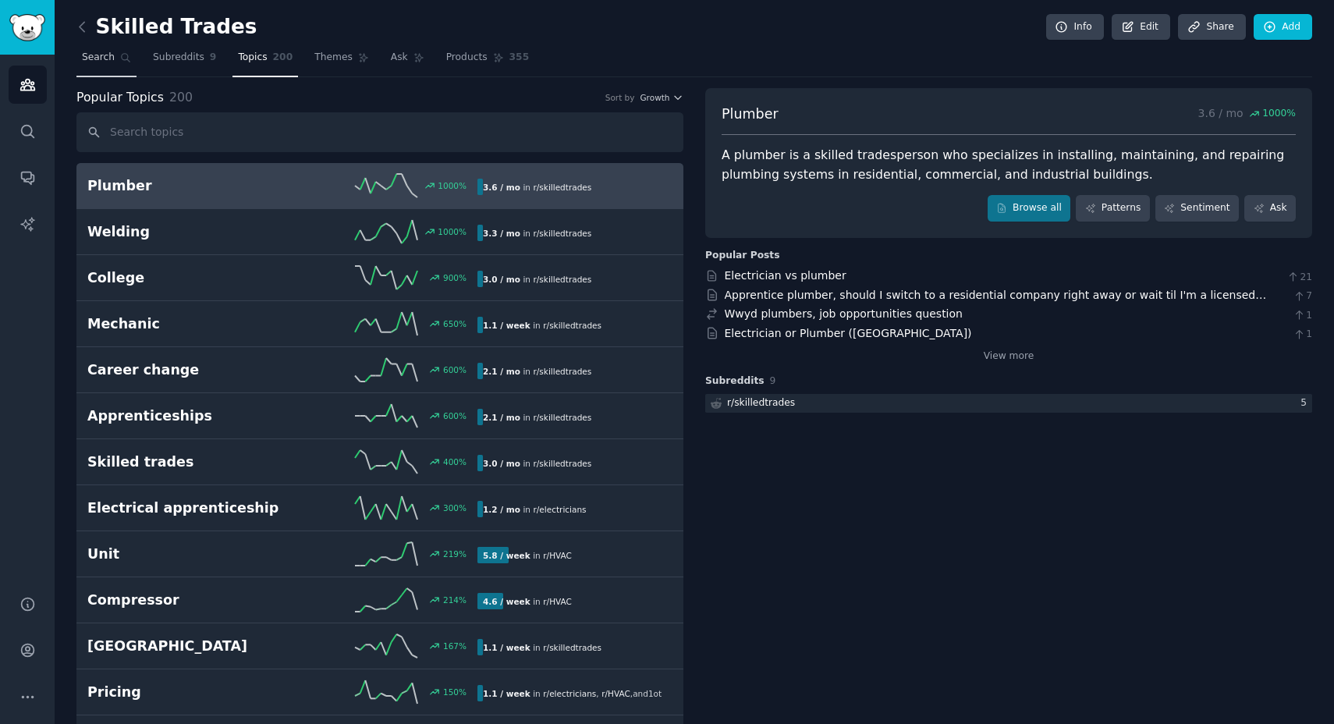
click at [105, 53] on span "Search" at bounding box center [98, 58] width 33 height 14
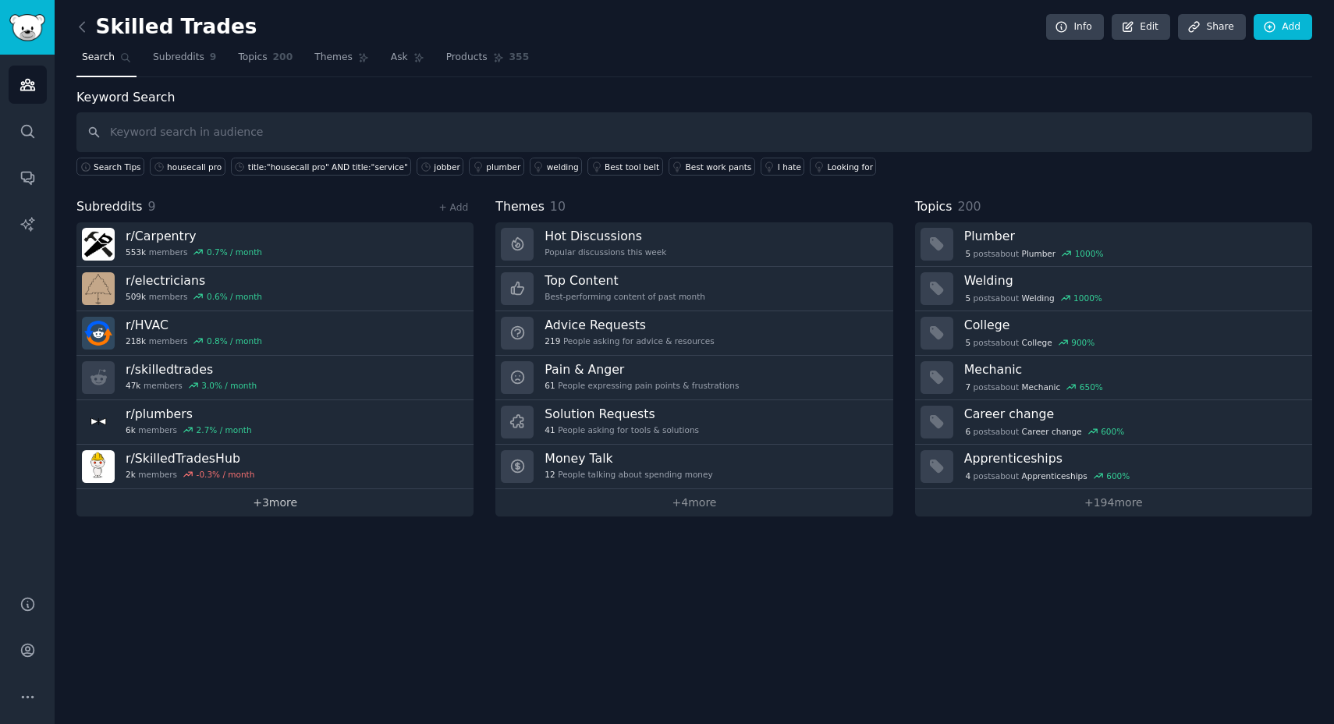
click at [278, 499] on link "+ 3 more" at bounding box center [274, 502] width 397 height 27
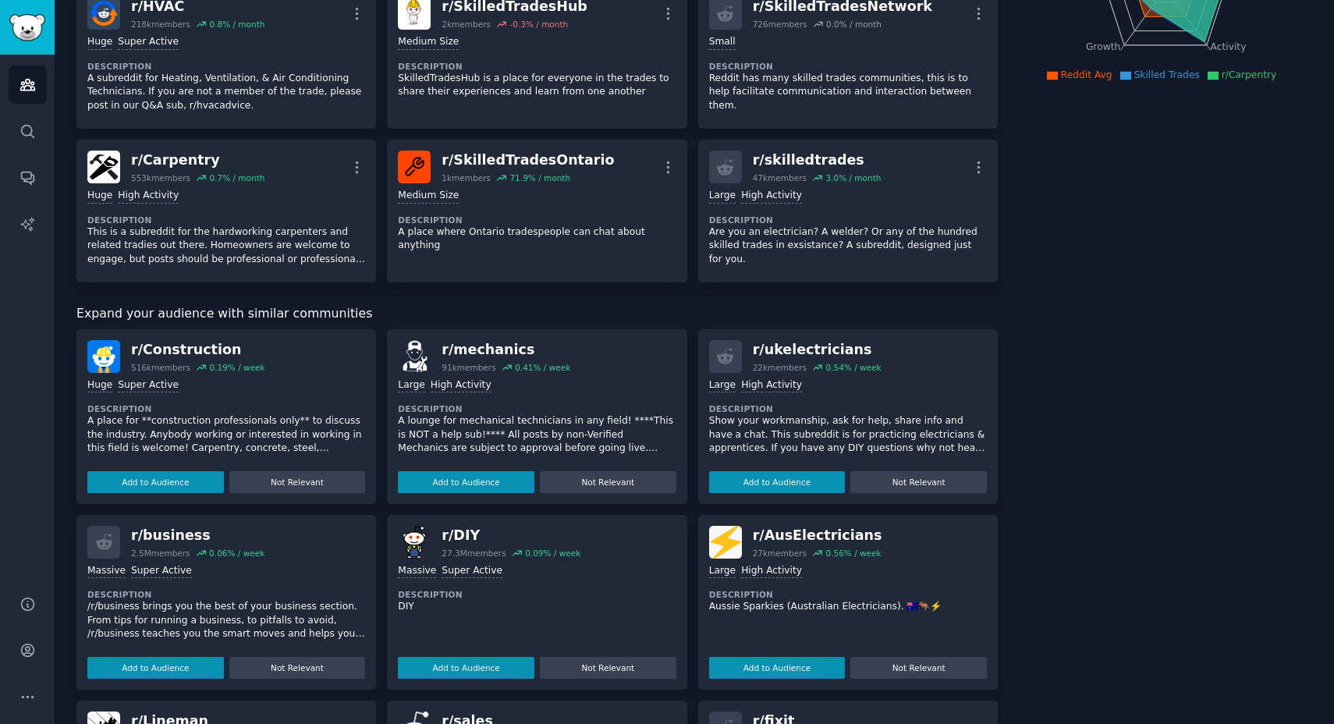
scroll to position [361, 0]
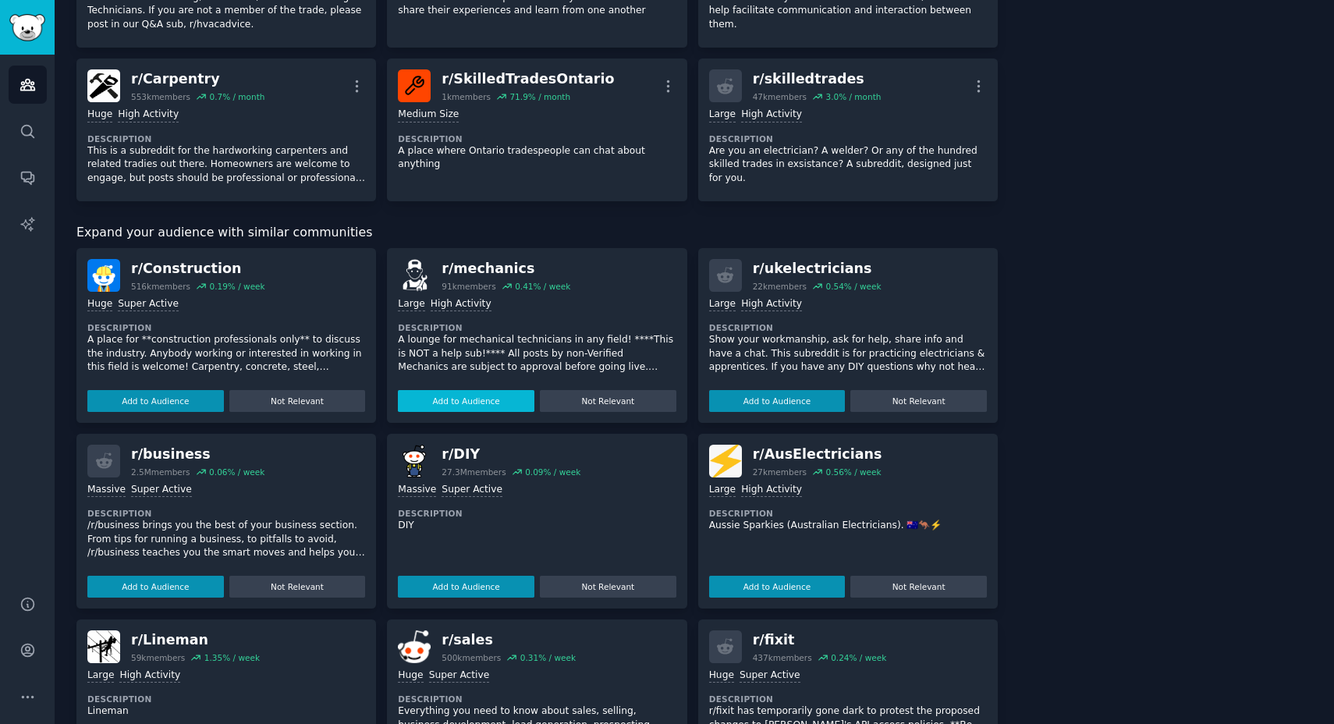
click at [430, 403] on button "Add to Audience" at bounding box center [466, 401] width 137 height 22
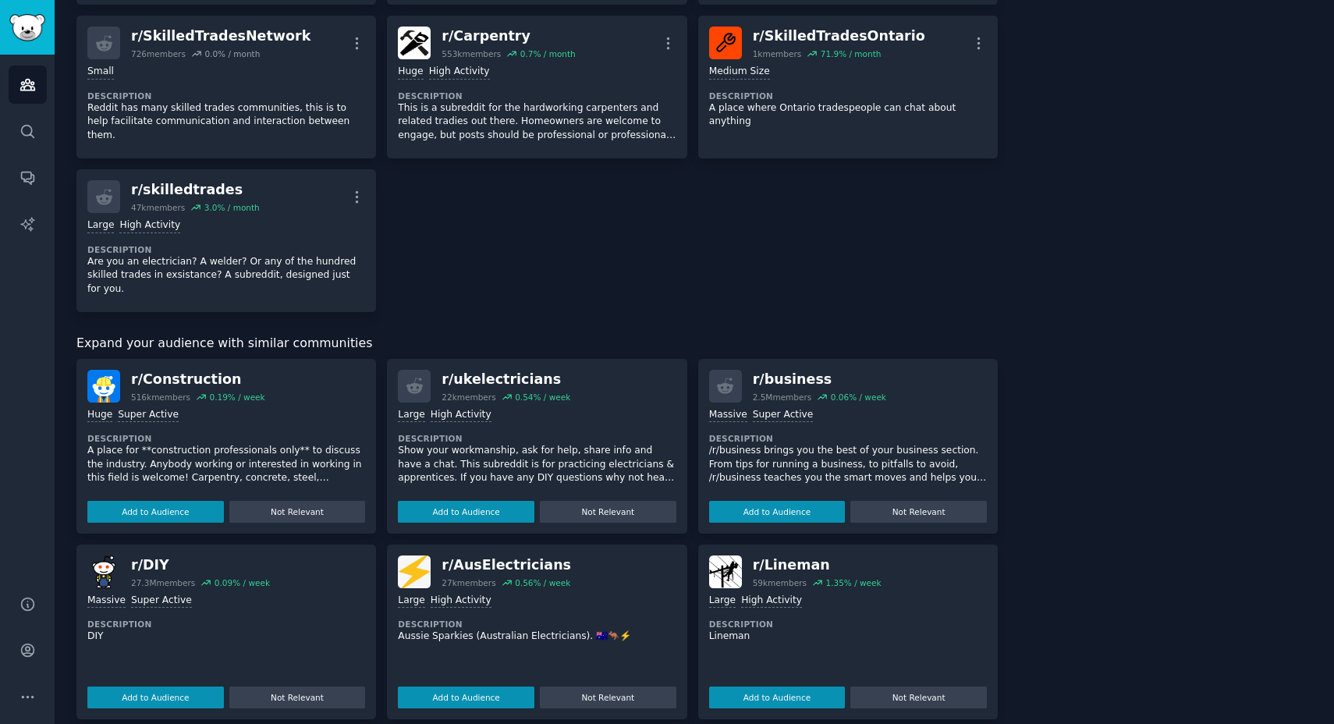
scroll to position [409, 0]
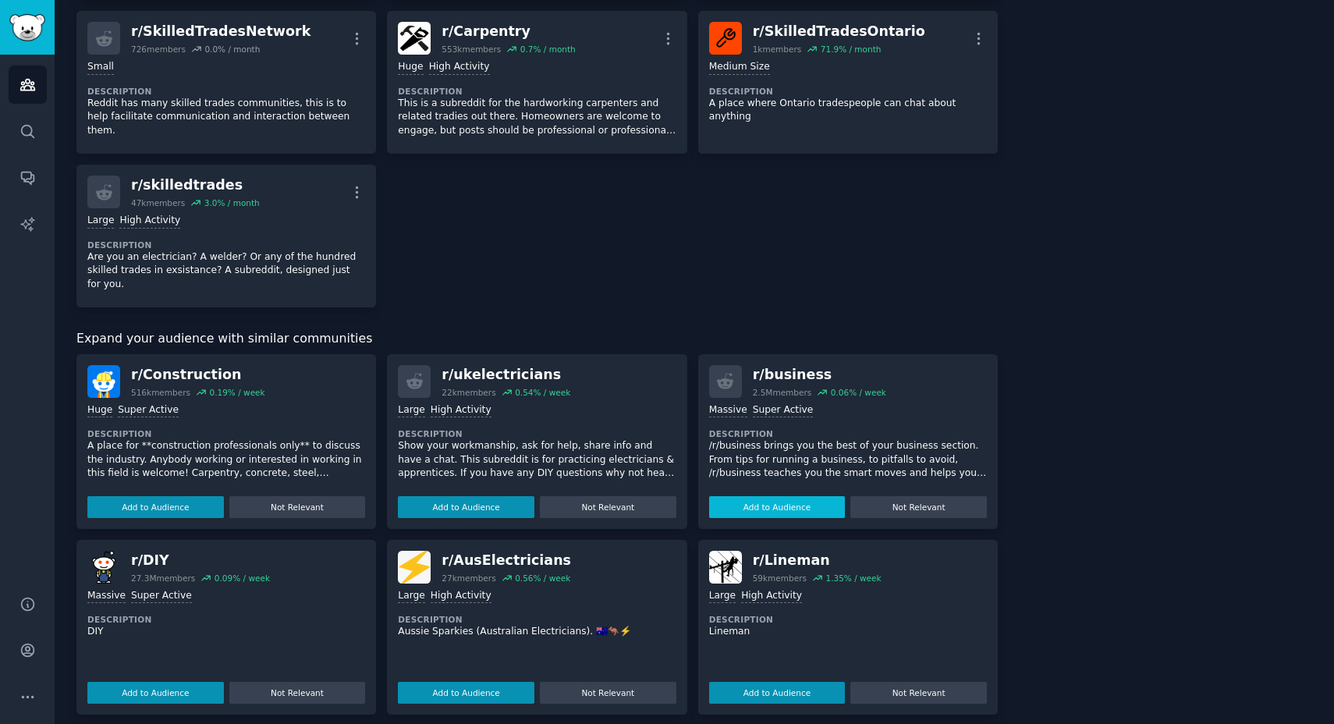
click at [763, 507] on button "Add to Audience" at bounding box center [777, 507] width 137 height 22
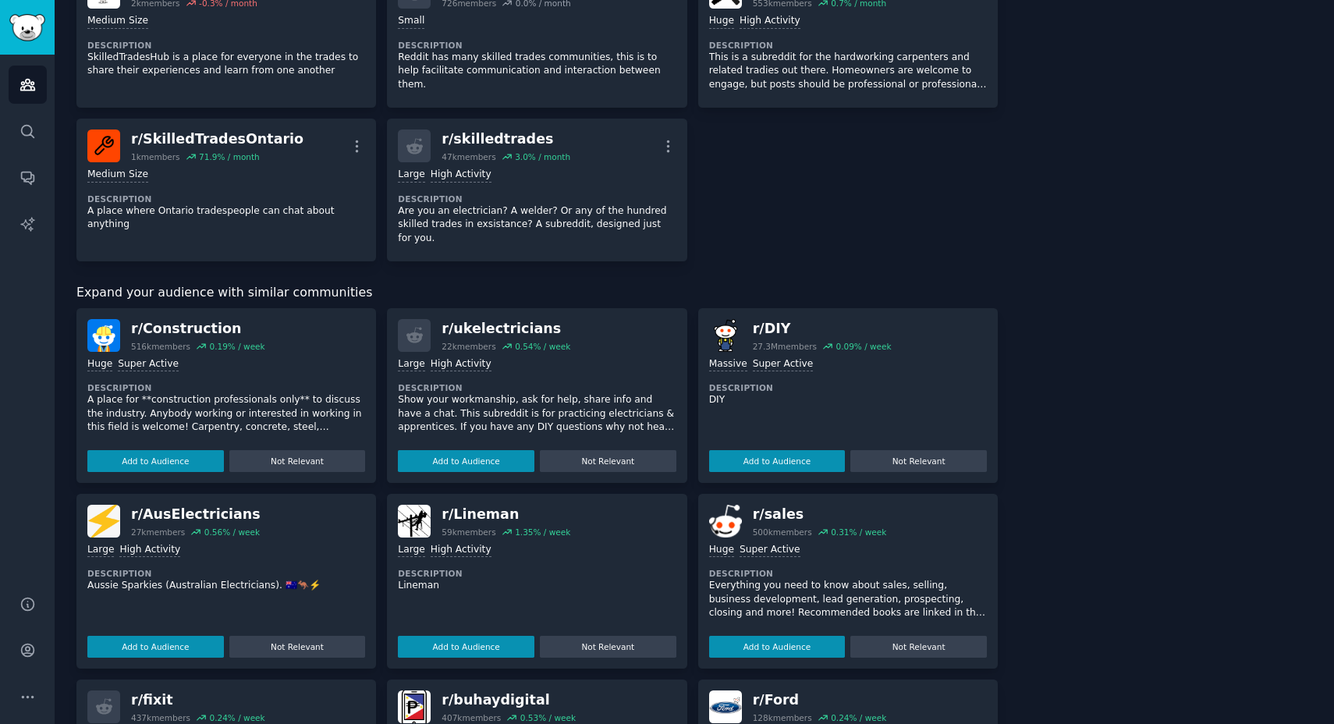
scroll to position [464, 0]
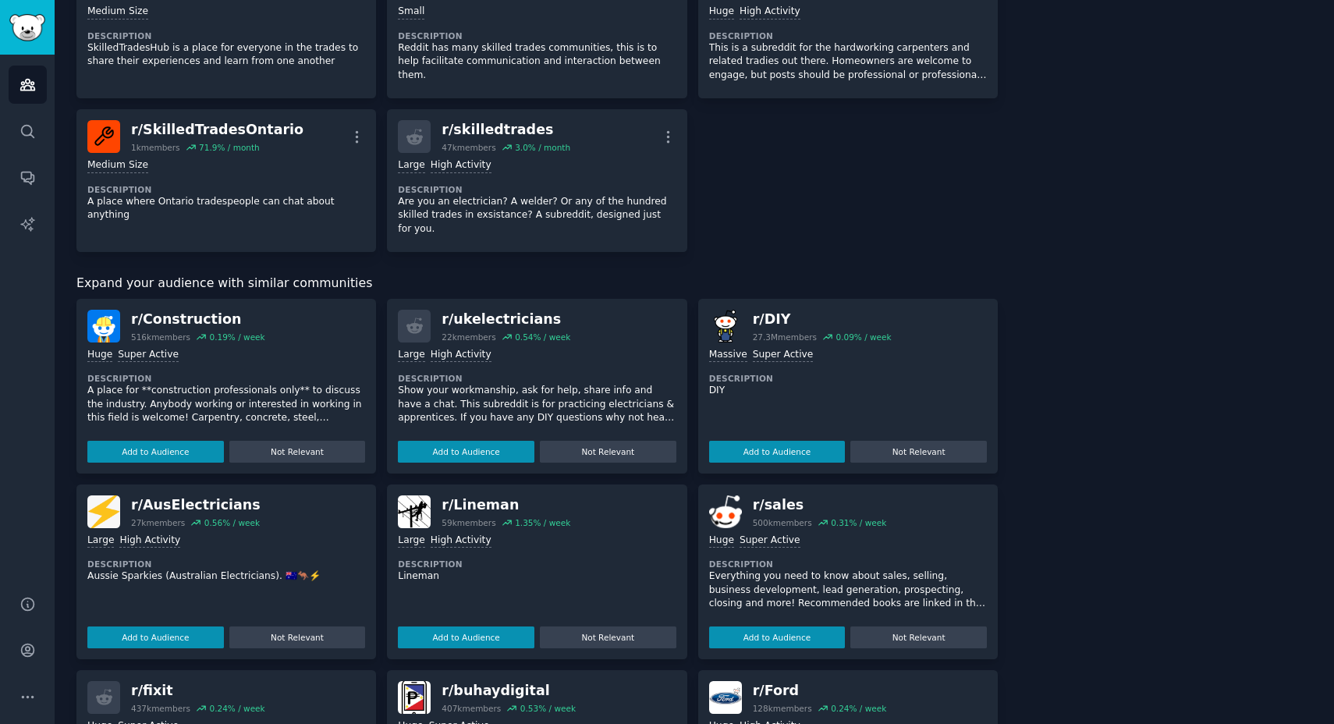
click at [198, 471] on div "r/ Construction 516k members 0.19 % / week Huge Super Active Description A plac…" at bounding box center [226, 386] width 300 height 175
click at [192, 462] on div "r/ Construction 516k members 0.19 % / week Huge Super Active Description A plac…" at bounding box center [226, 386] width 300 height 175
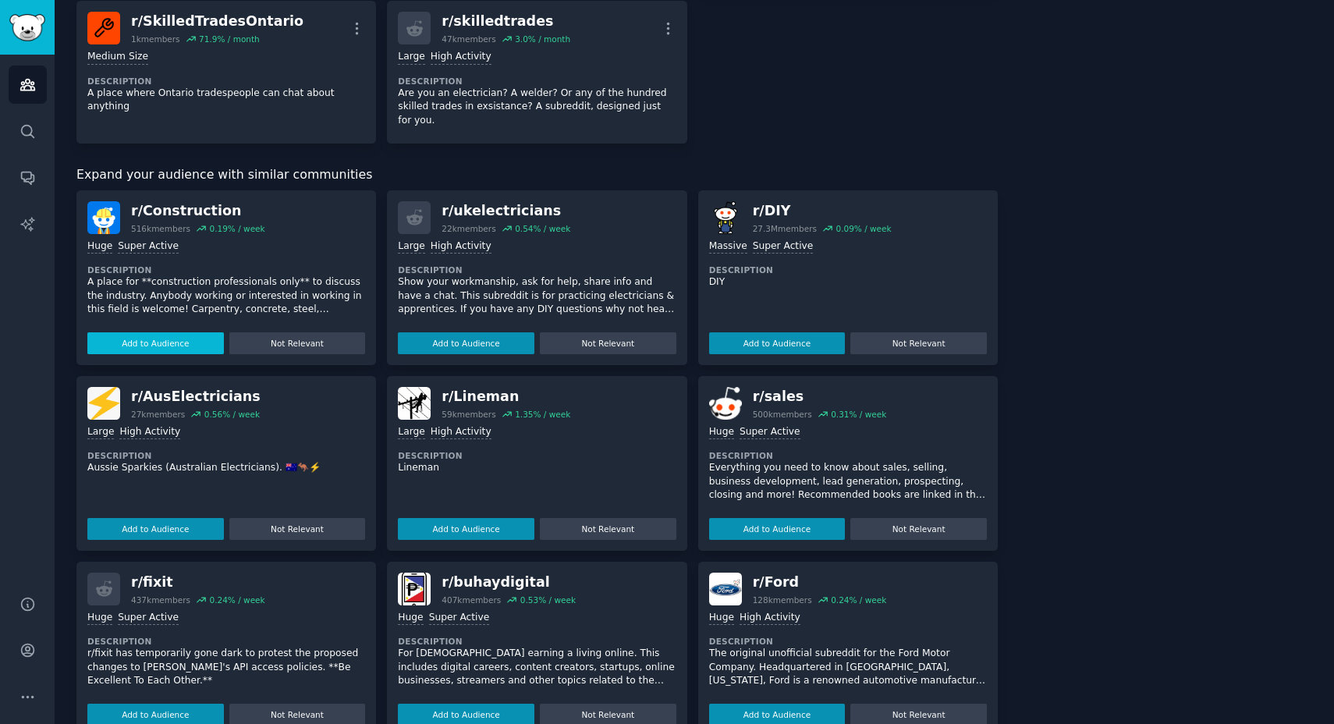
scroll to position [713, 0]
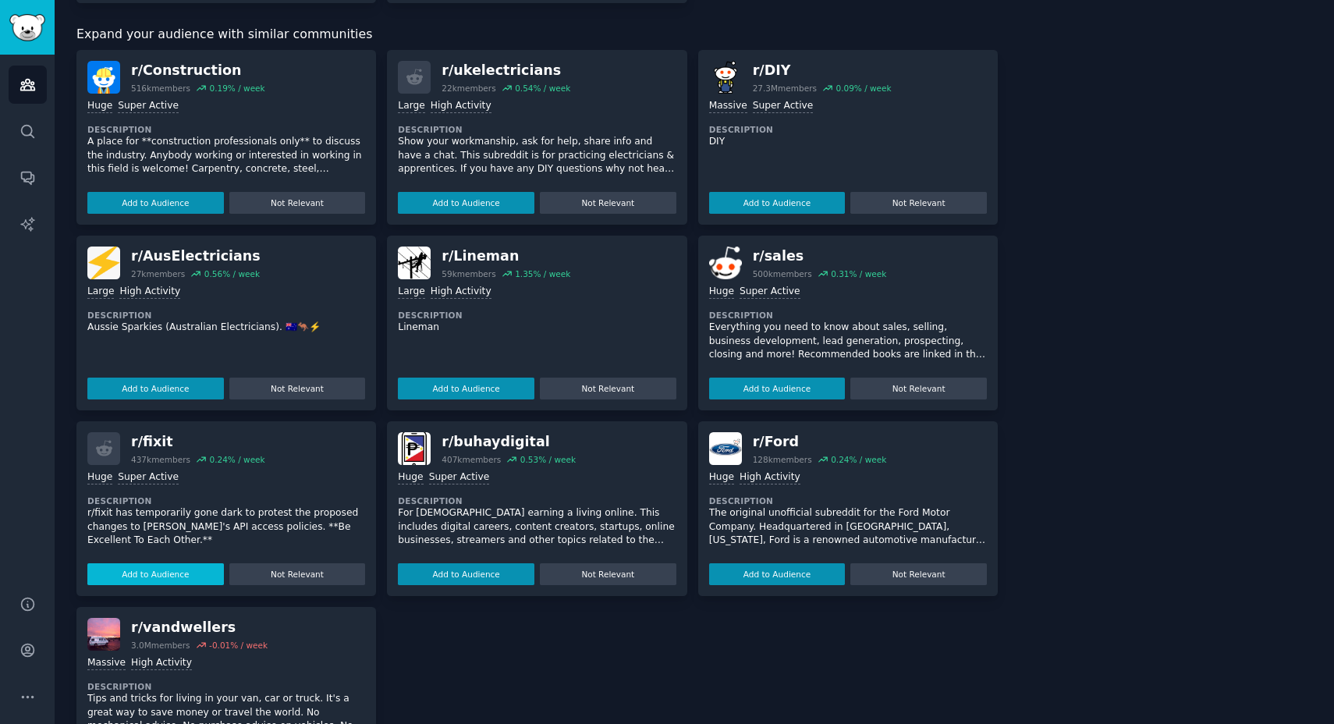
click at [151, 580] on button "Add to Audience" at bounding box center [155, 574] width 137 height 22
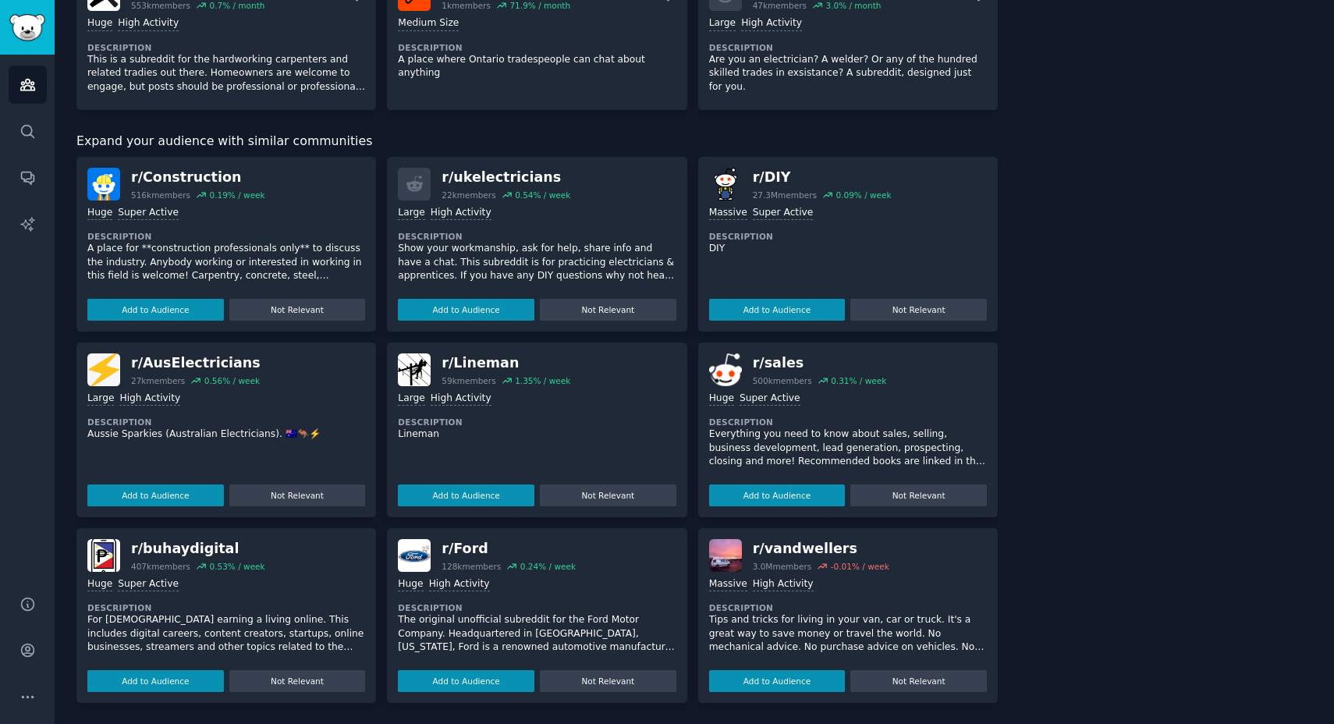
scroll to position [0, 0]
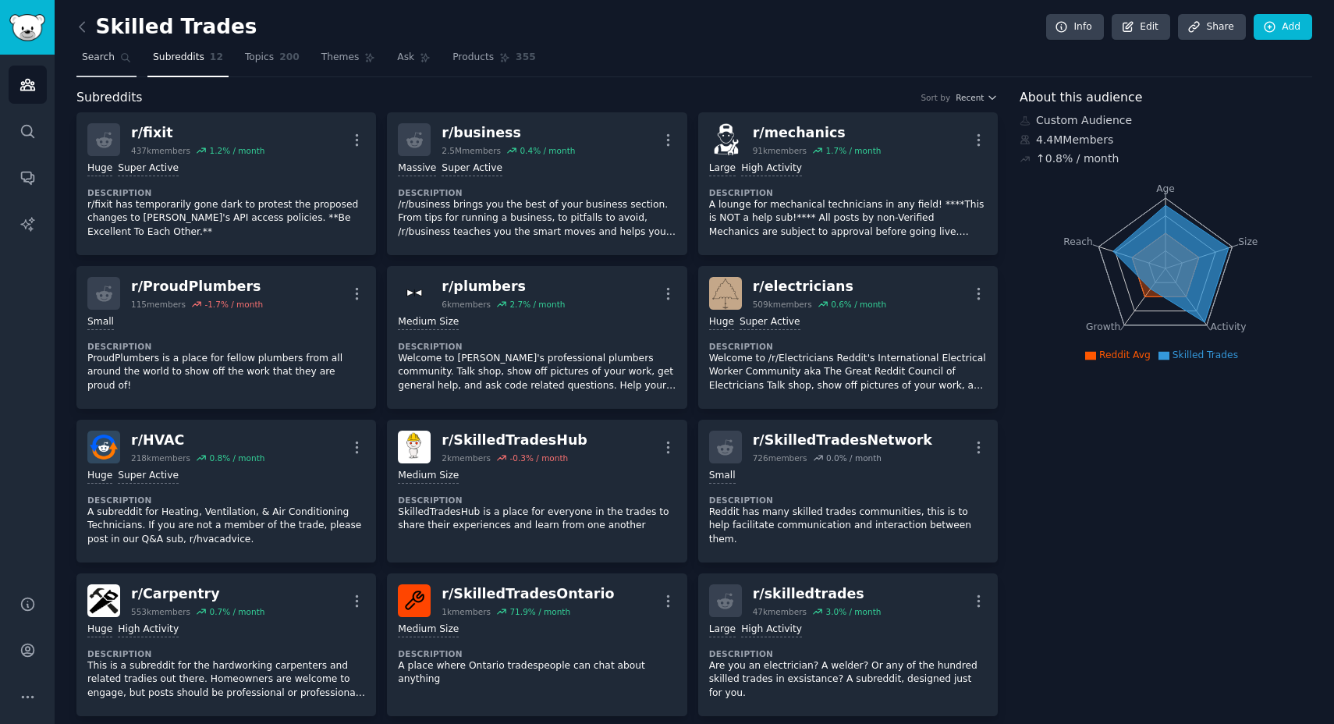
click at [101, 63] on span "Search" at bounding box center [98, 58] width 33 height 14
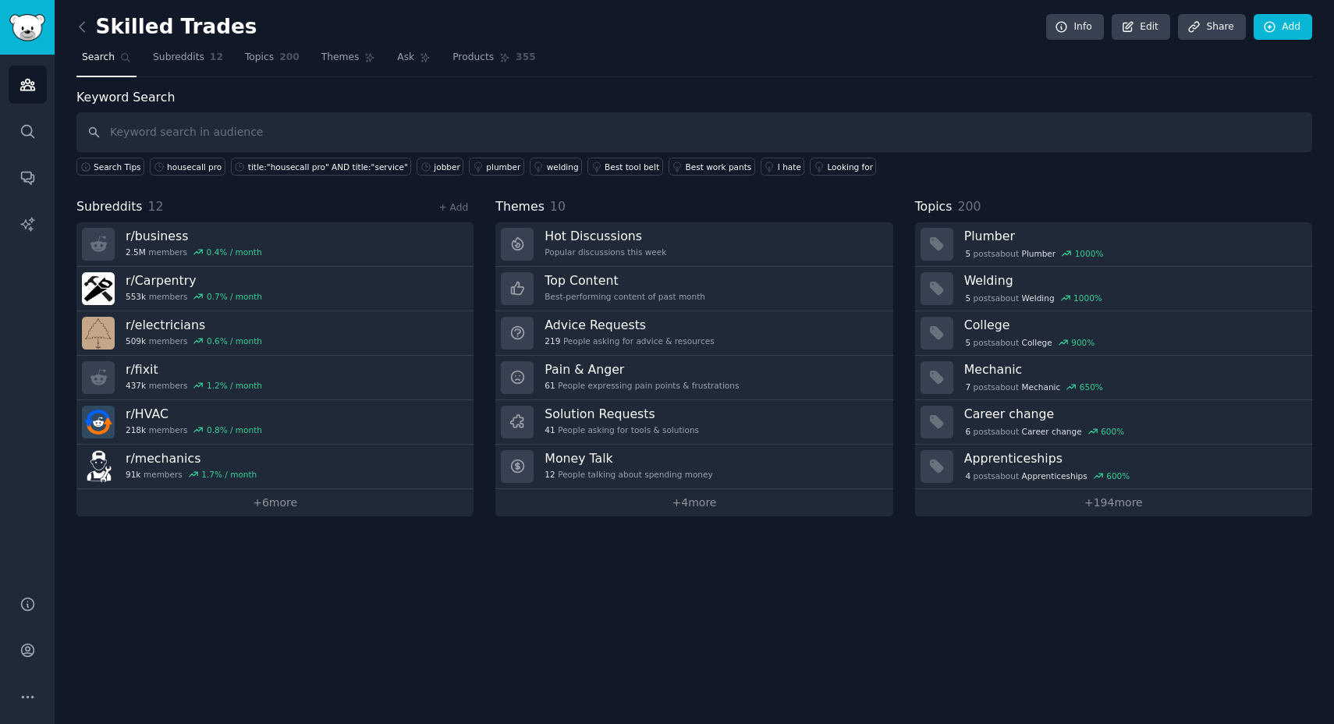
click at [190, 140] on input "text" at bounding box center [694, 132] width 1236 height 40
type input "jobber"
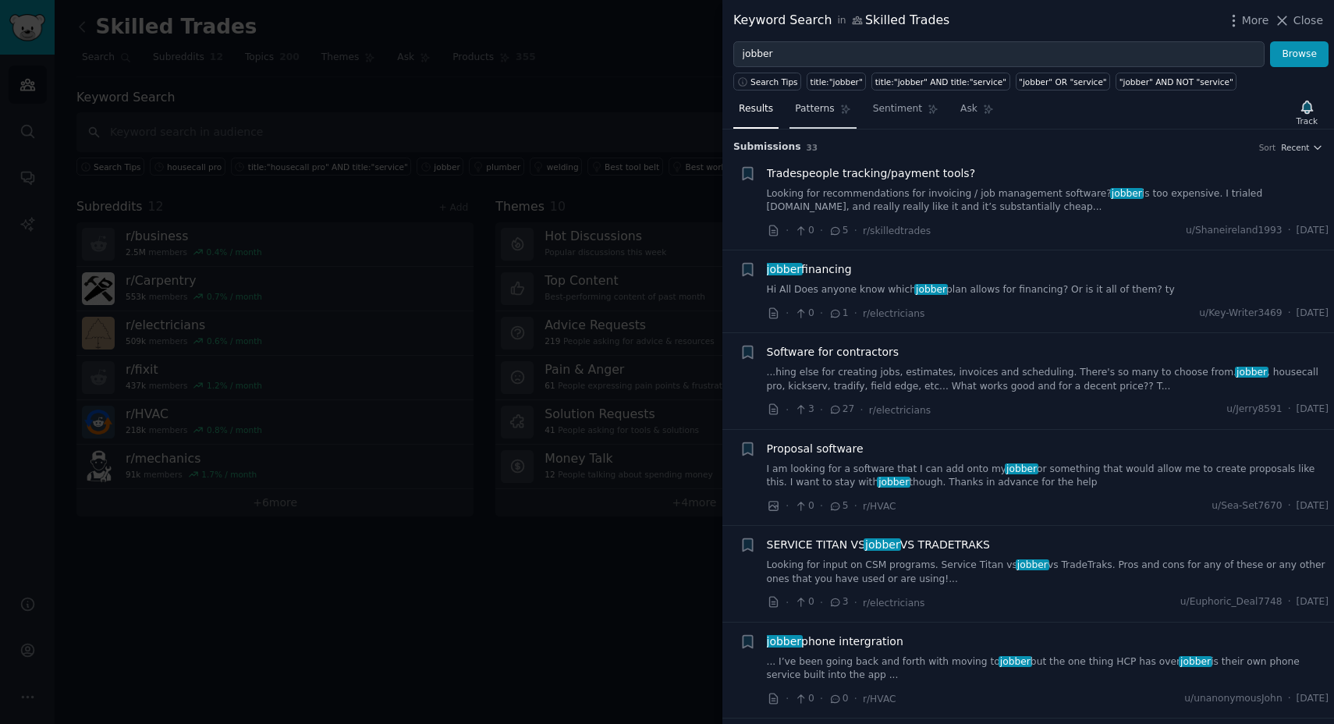
click at [823, 98] on link "Patterns" at bounding box center [822, 113] width 66 height 32
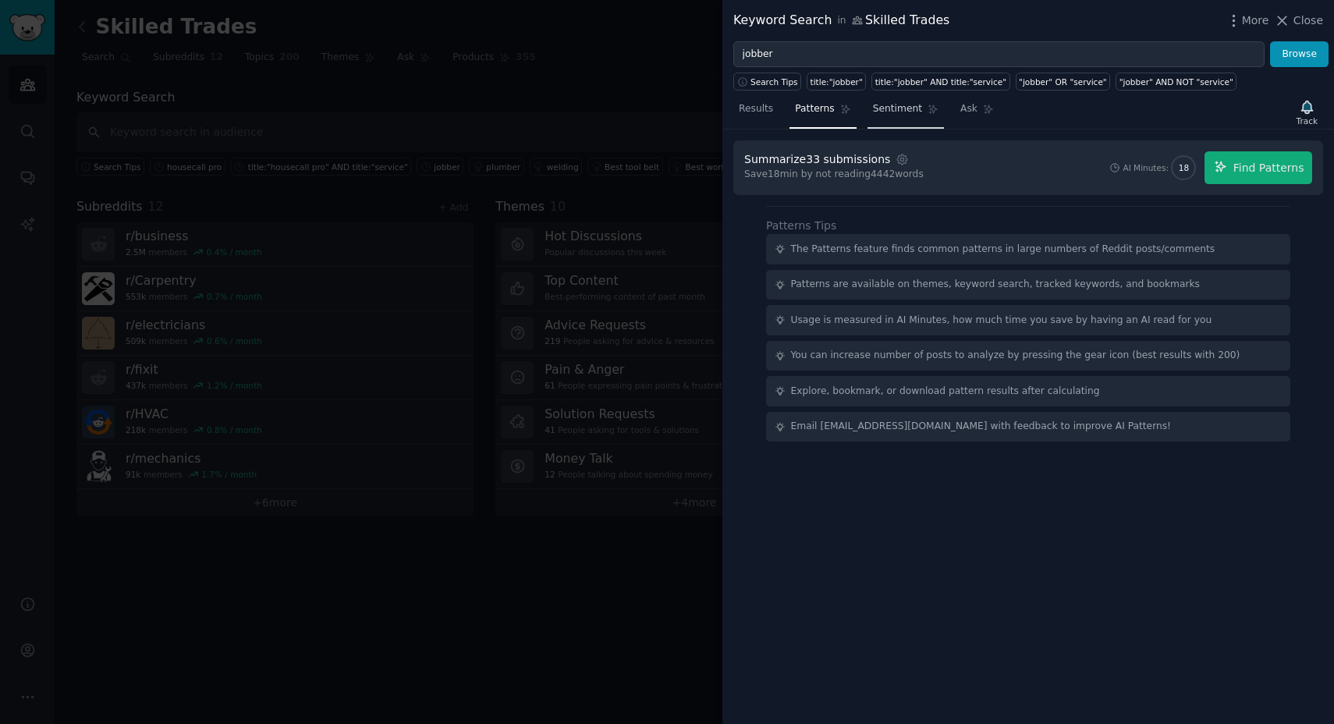
click at [888, 108] on span "Sentiment" at bounding box center [897, 109] width 49 height 14
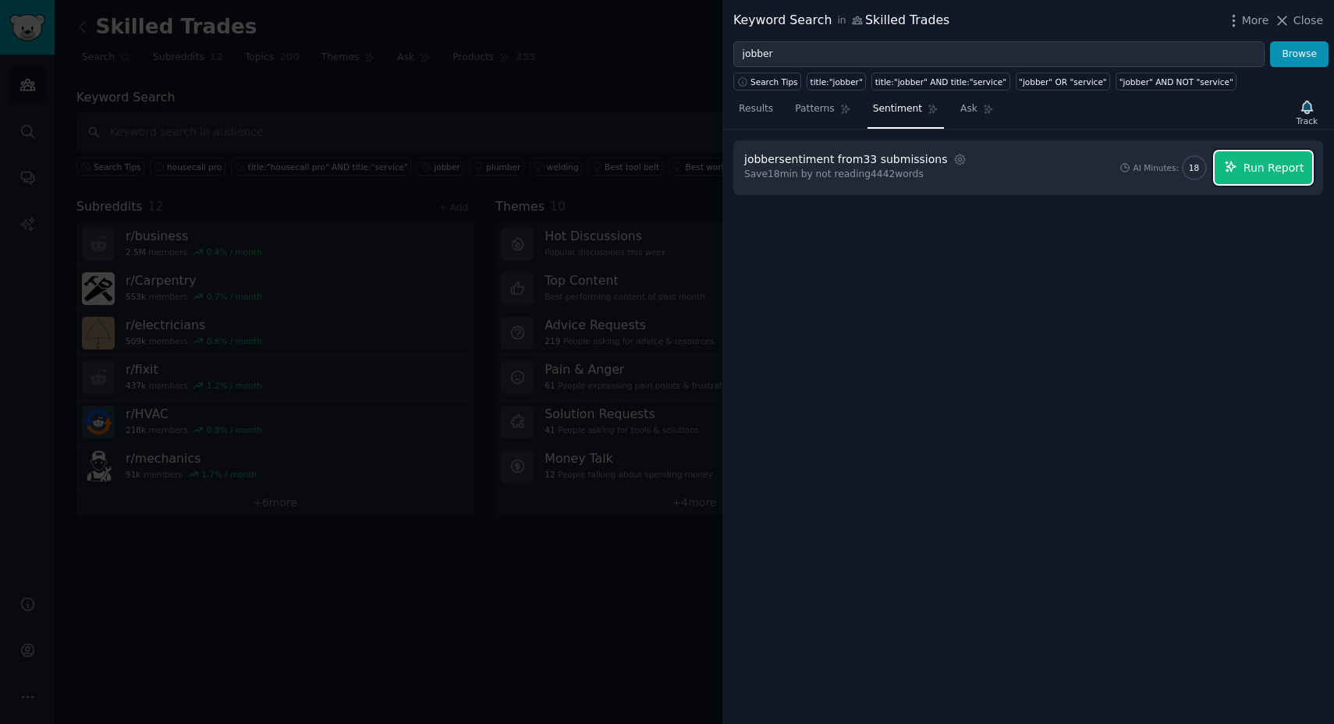
click at [1250, 163] on span "Run Report" at bounding box center [1273, 168] width 61 height 16
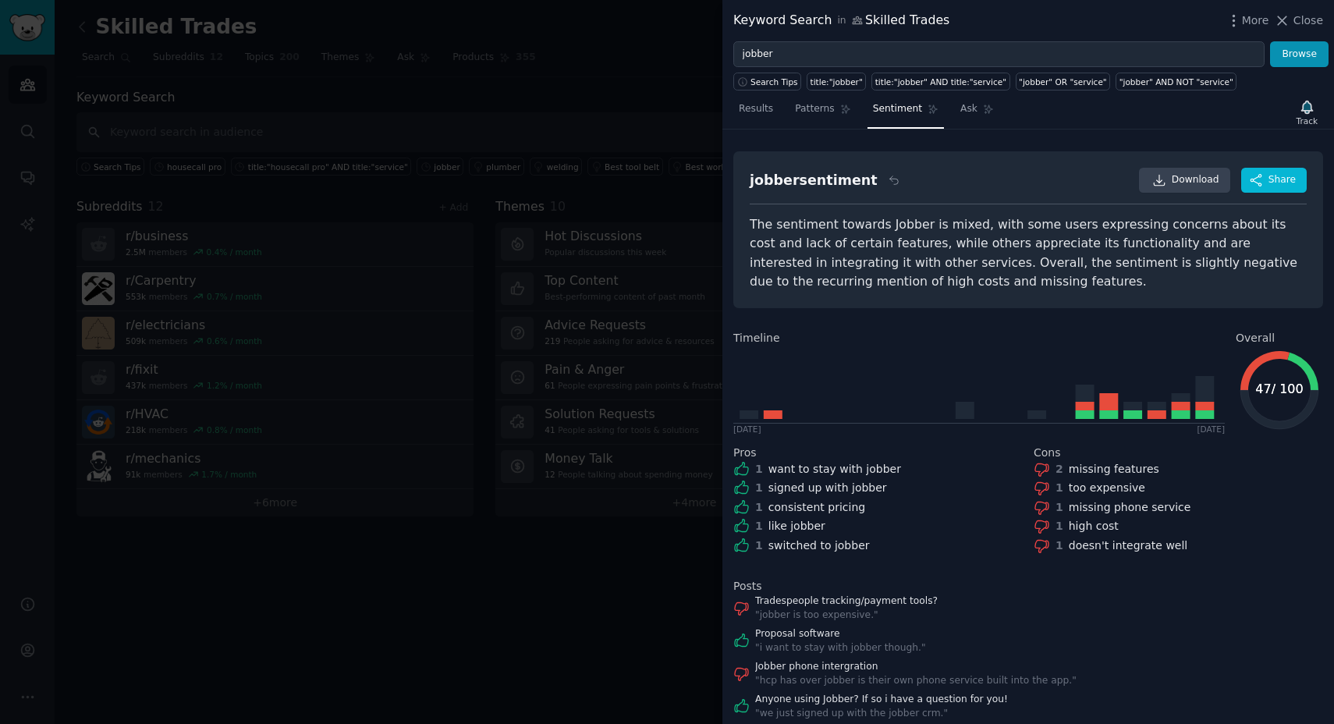
click at [860, 615] on div "" jobber is too expensive. "" at bounding box center [846, 615] width 183 height 14
click at [857, 605] on link "Tradespeople tracking/payment tools?" at bounding box center [846, 601] width 183 height 14
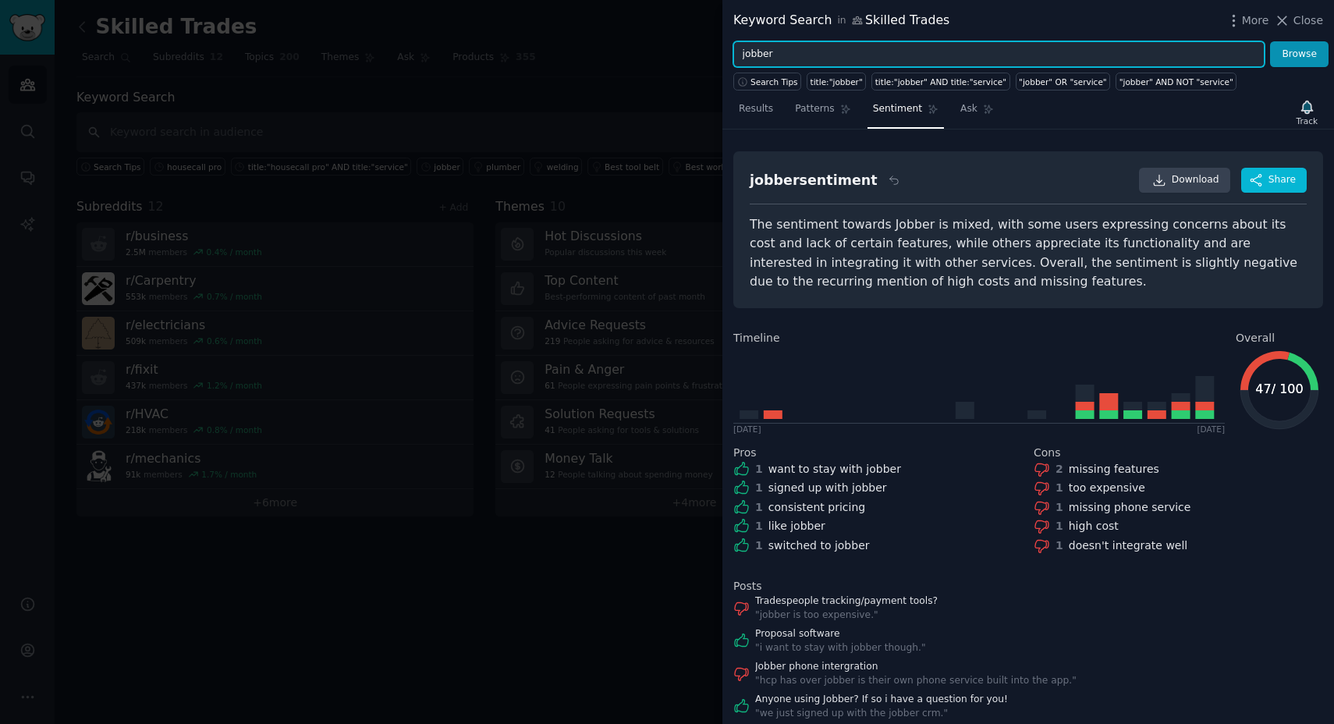
click at [776, 62] on input "jobber" at bounding box center [998, 54] width 531 height 27
click at [744, 57] on input "housecallpro OR housecall pro OR hcp" at bounding box center [998, 54] width 531 height 27
click at [804, 55] on input ""housecallpro OR housecall pro OR hcp" at bounding box center [998, 54] width 531 height 27
click at [826, 55] on input ""housecallpro" OR housecall pro OR hcp" at bounding box center [998, 54] width 531 height 27
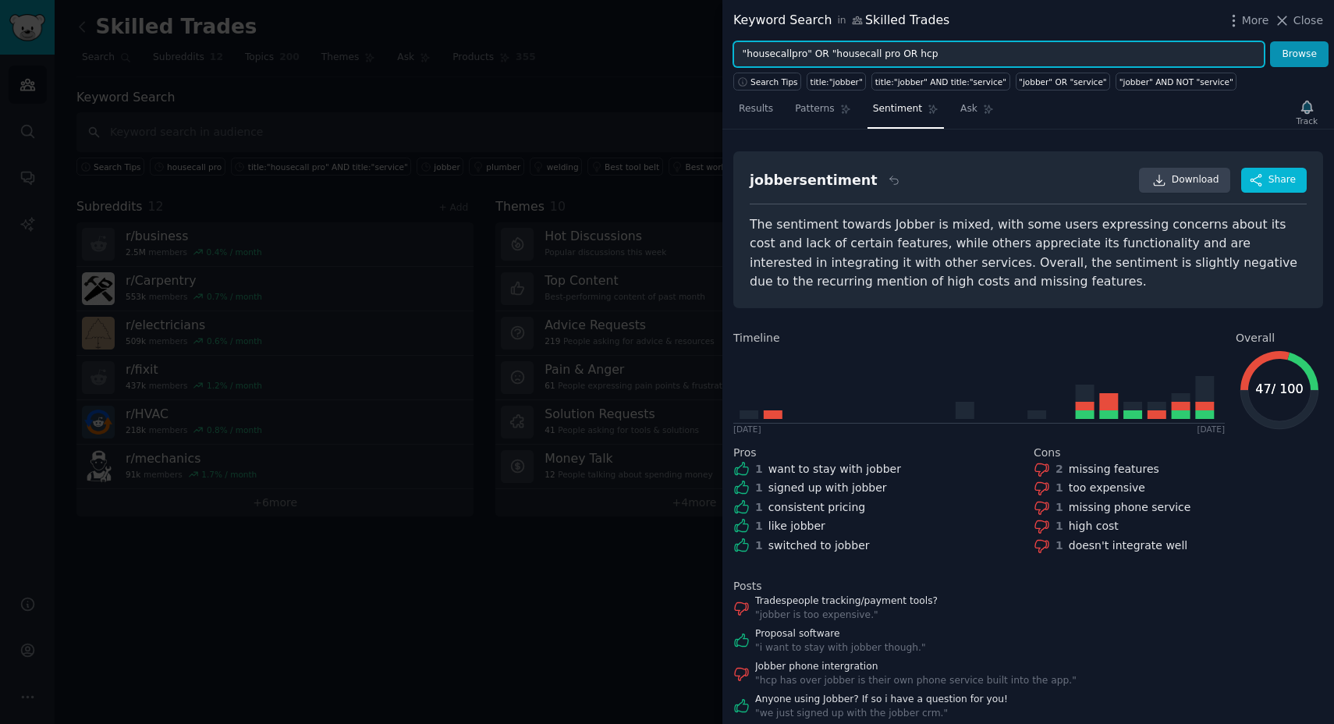
click at [893, 53] on input ""housecallpro" OR "housecall pro OR hcp" at bounding box center [998, 54] width 531 height 27
click at [858, 51] on input ""housecallpro" OR "housecall pro" OR hcp" at bounding box center [998, 54] width 531 height 27
click at [790, 58] on input ""housecallpro" OR "house call pro" OR hcp" at bounding box center [998, 54] width 531 height 27
click at [924, 56] on input ""housecall pro" OR "house call pro" OR hcp" at bounding box center [998, 54] width 531 height 27
type input ""housecall pro" OR "house call pro" OR "hcp""
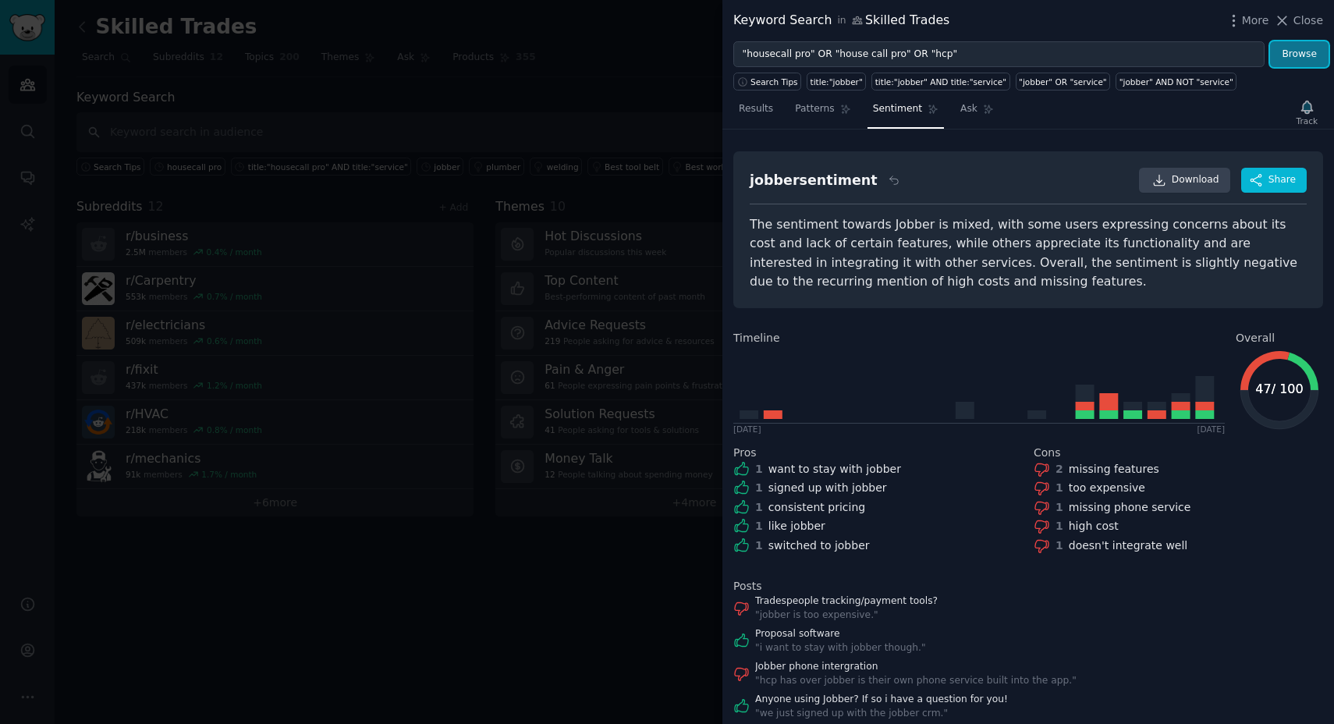
click at [1297, 55] on button "Browse" at bounding box center [1299, 54] width 59 height 27
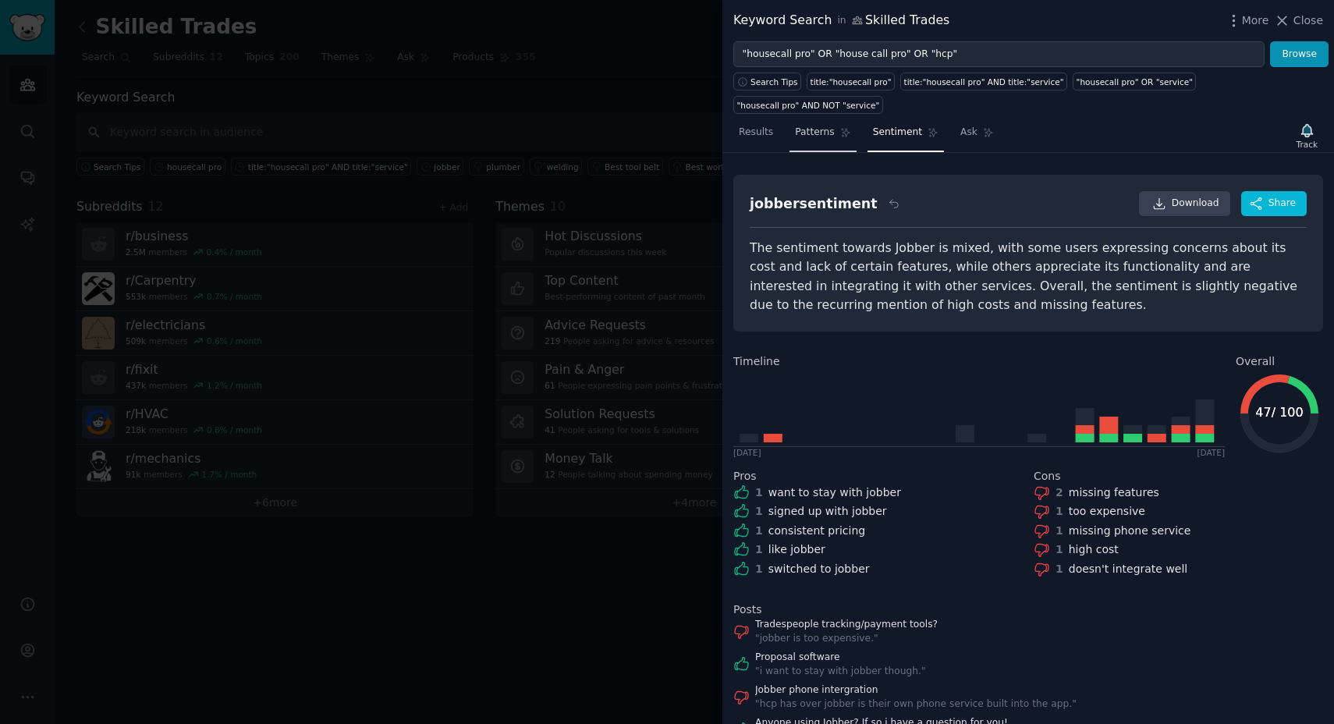
click at [816, 130] on span "Patterns" at bounding box center [814, 133] width 39 height 14
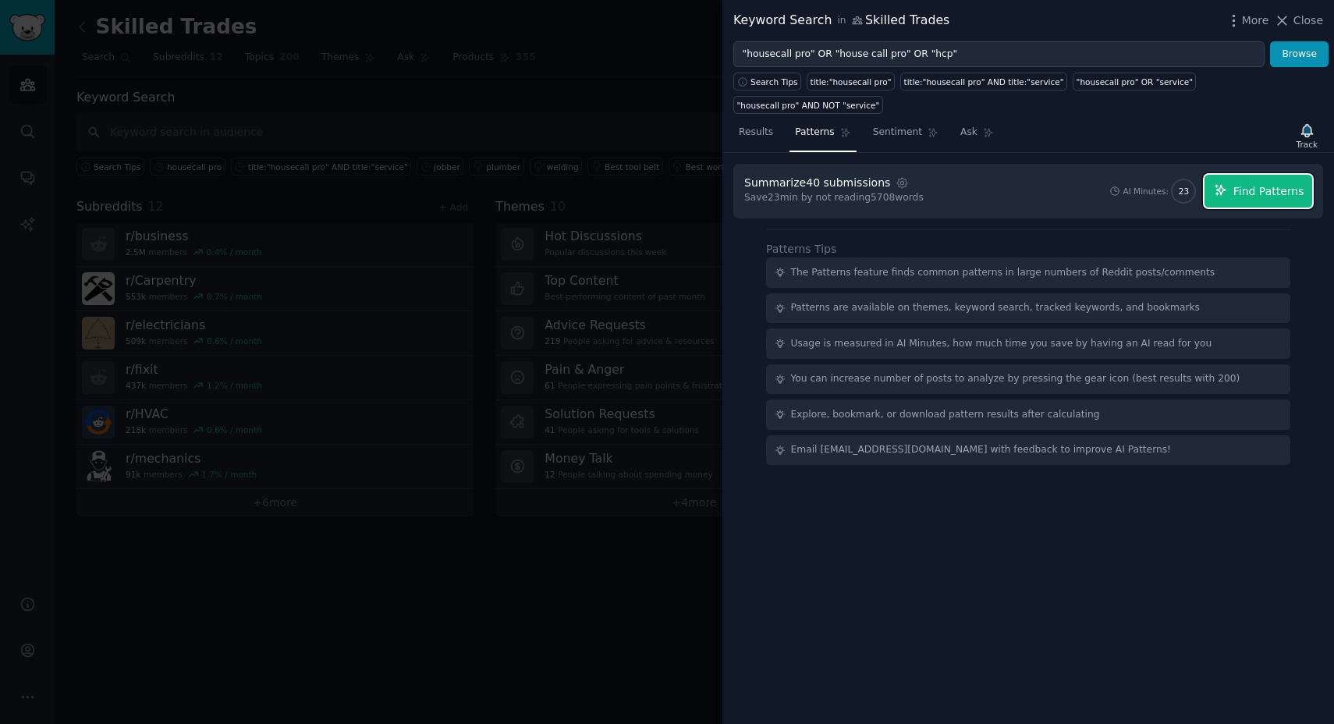
click at [1240, 198] on span "Find Patterns" at bounding box center [1268, 191] width 71 height 16
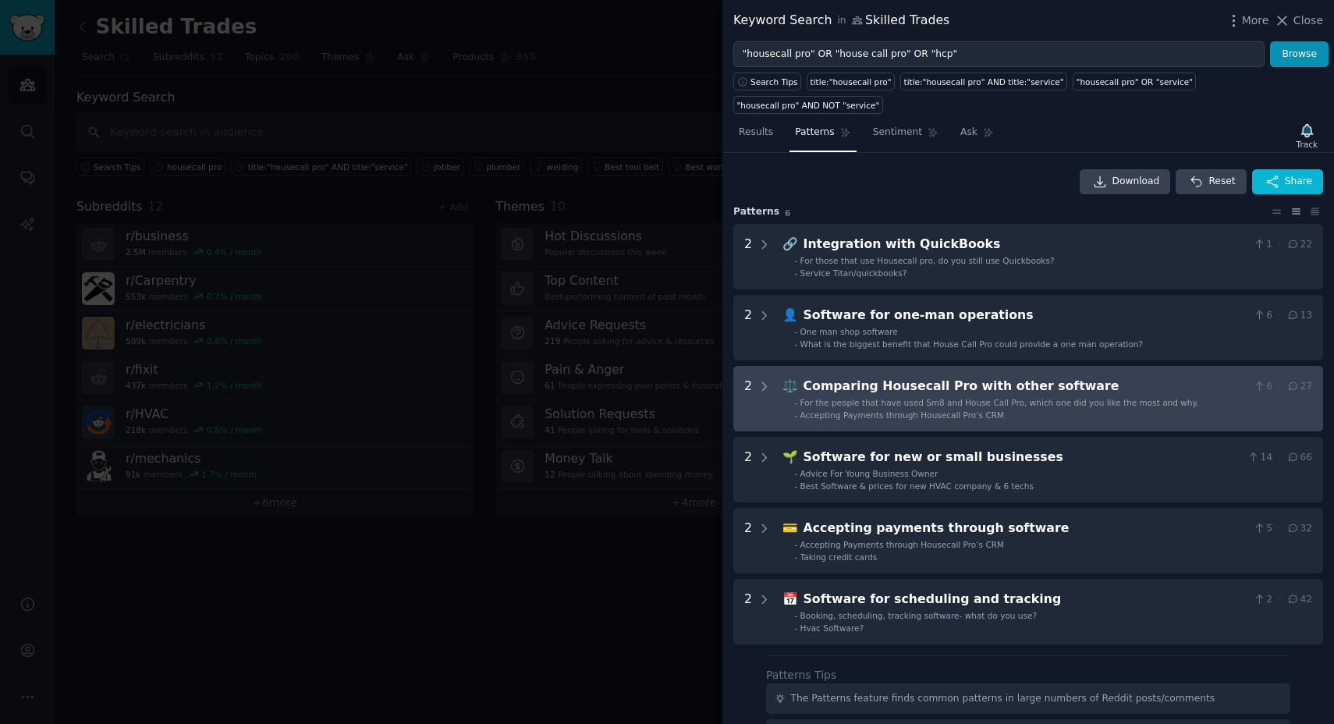
click at [932, 399] on span "For the people that have used Sm8 and House Call Pro, which one did you like th…" at bounding box center [999, 402] width 399 height 9
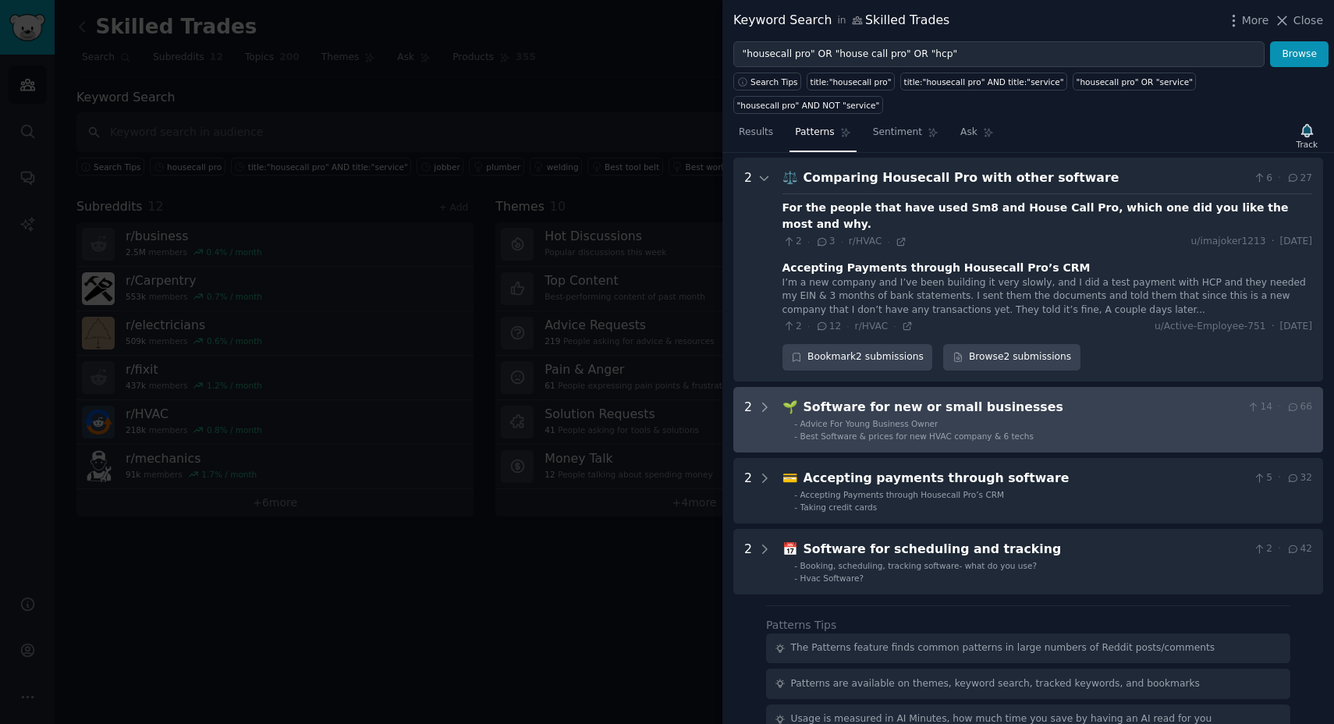
scroll to position [213, 0]
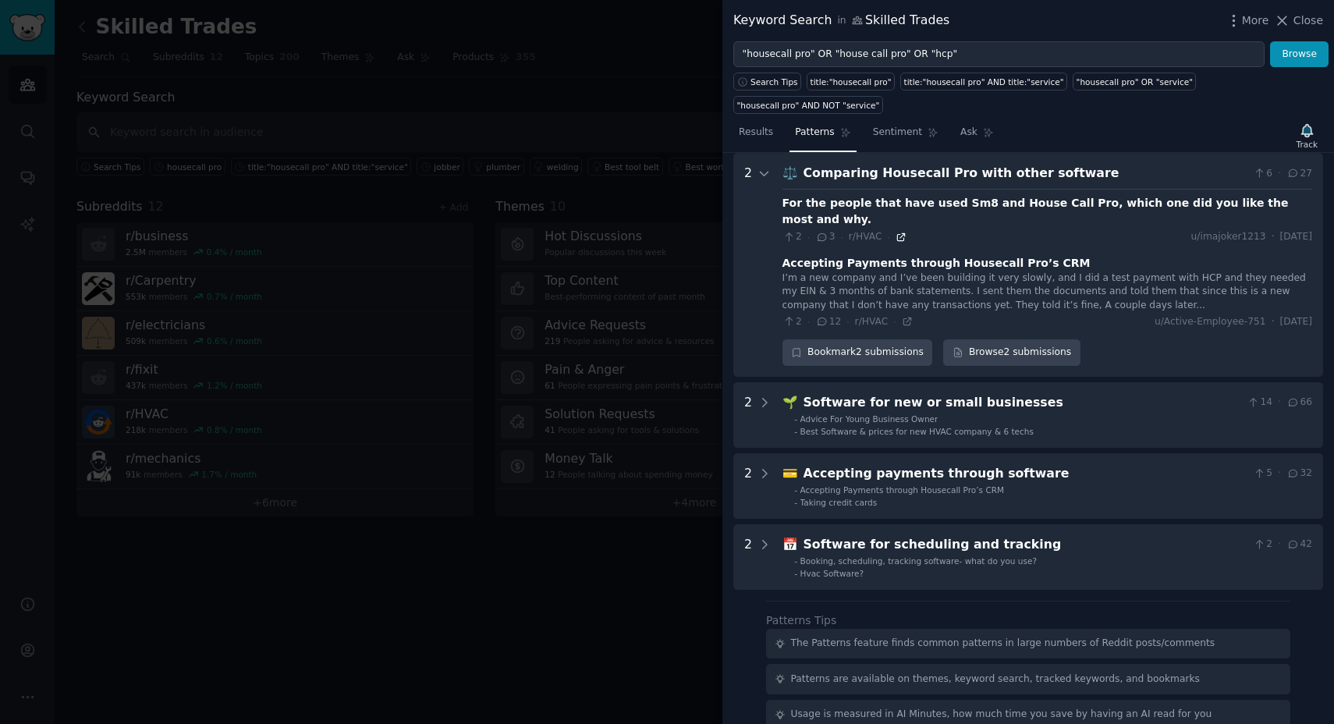
click at [900, 232] on icon at bounding box center [901, 237] width 11 height 11
